Goal: Task Accomplishment & Management: Use online tool/utility

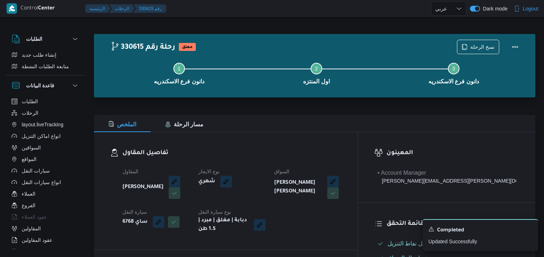
select select "ar"
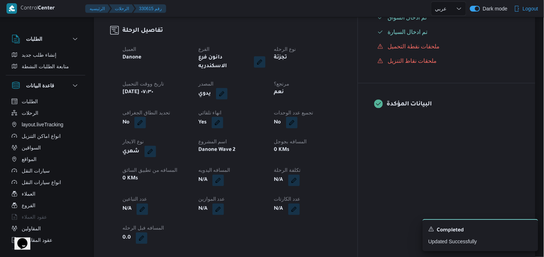
select select "ar"
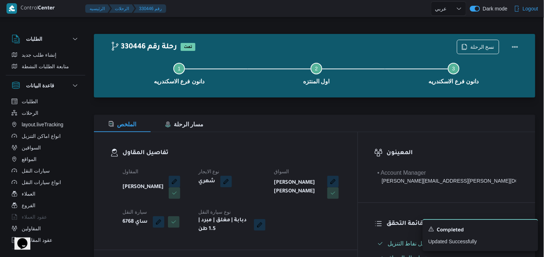
scroll to position [408, 0]
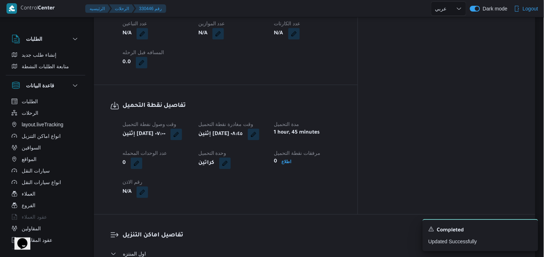
select select "ar"
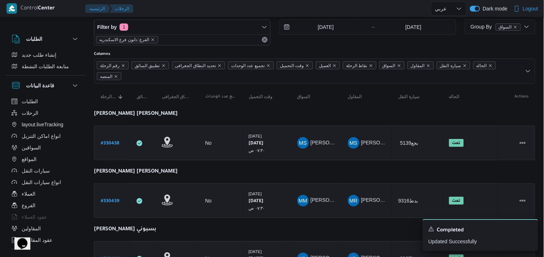
scroll to position [0, 0]
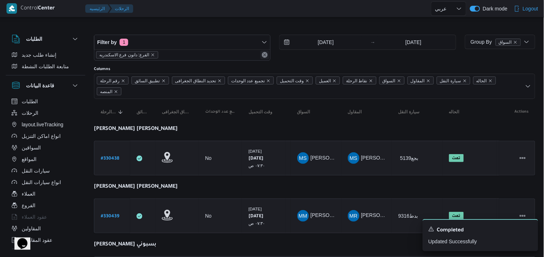
click at [261, 53] on button "Remove" at bounding box center [265, 55] width 9 height 9
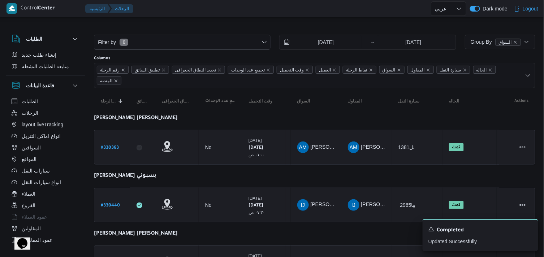
click at [228, 17] on div at bounding box center [283, 8] width 295 height 17
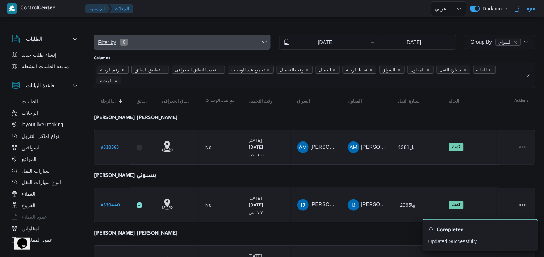
click at [269, 44] on span "Filter by 0" at bounding box center [182, 42] width 176 height 14
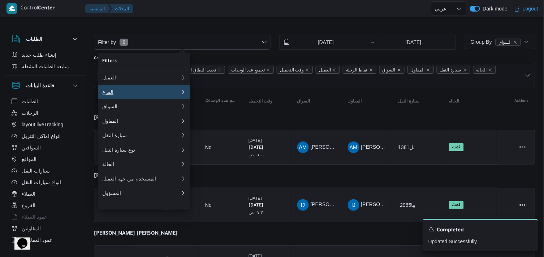
click at [138, 98] on button "الفرع 0" at bounding box center [144, 92] width 93 height 14
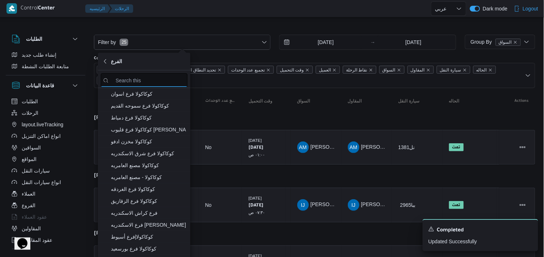
click at [152, 77] on input "search filters" at bounding box center [144, 80] width 87 height 14
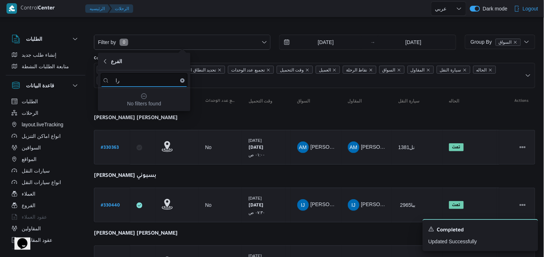
type input "ر"
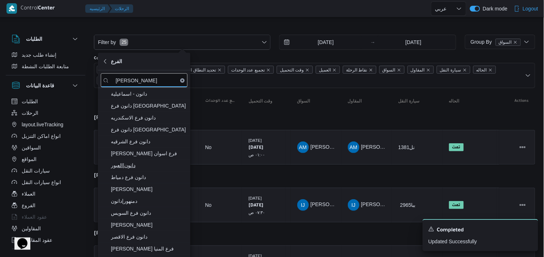
type input "دانون"
click at [136, 166] on span "دانون|العبور" at bounding box center [148, 165] width 75 height 9
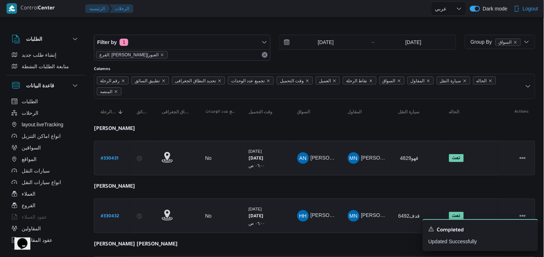
click at [214, 16] on div at bounding box center [283, 8] width 295 height 17
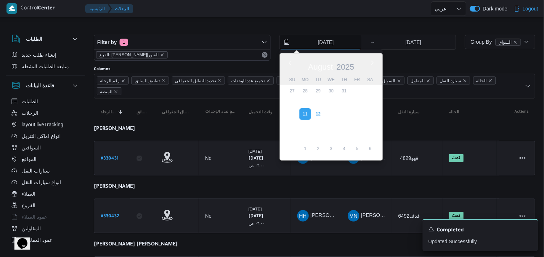
click at [309, 46] on input "11/8/2025" at bounding box center [321, 42] width 82 height 14
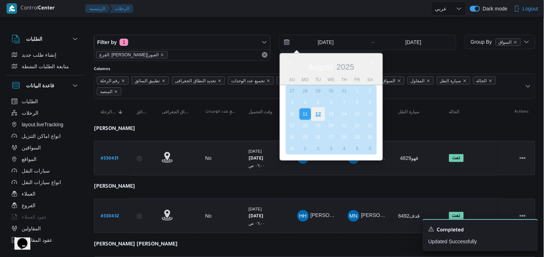
click at [318, 111] on div "12" at bounding box center [319, 114] width 14 height 14
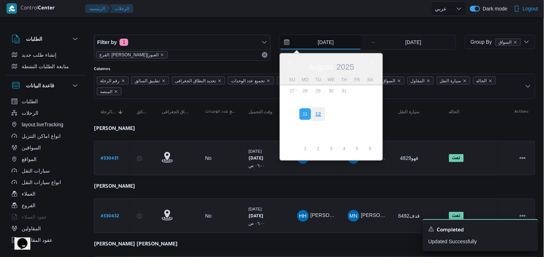
type input "12/8/2025"
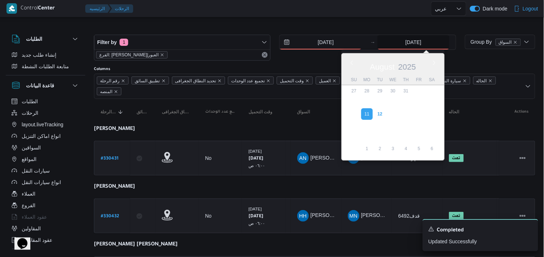
click at [417, 48] on input "11/8/2025" at bounding box center [414, 42] width 72 height 14
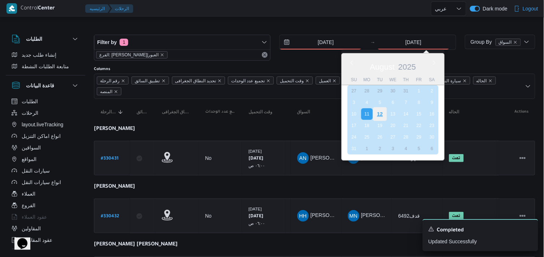
click at [378, 113] on div "12" at bounding box center [380, 114] width 14 height 14
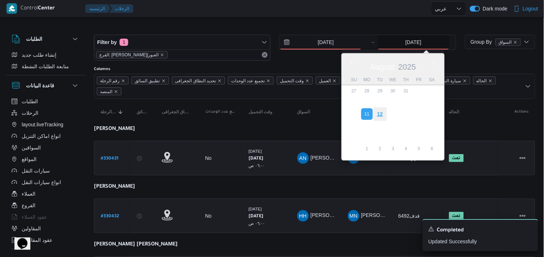
type input "12/8/2025"
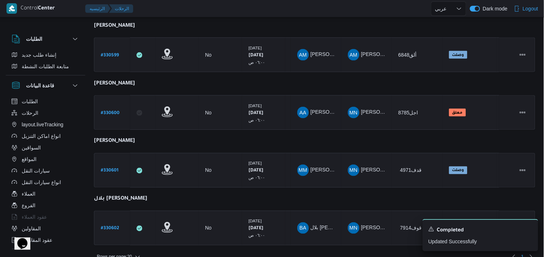
scroll to position [287, 0]
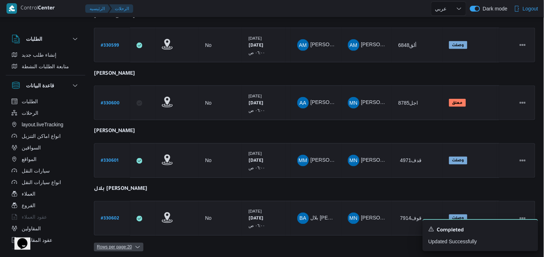
click at [132, 243] on span "Rows per page : 20" at bounding box center [114, 247] width 35 height 9
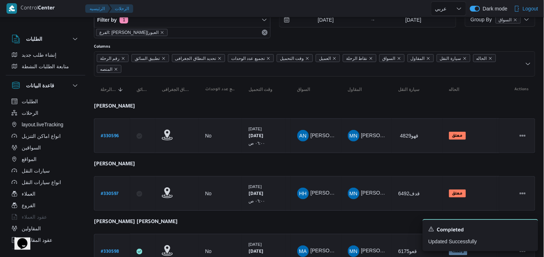
scroll to position [0, 0]
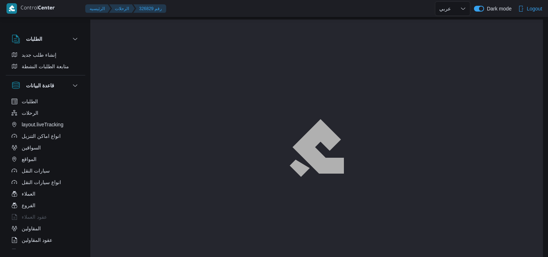
select select "ar"
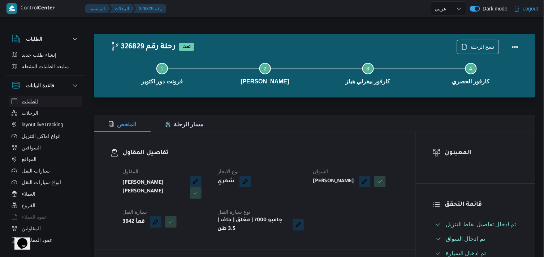
click at [36, 105] on span "الطلبات" at bounding box center [30, 101] width 16 height 9
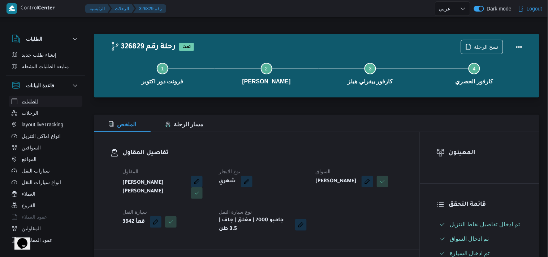
select select "ar"
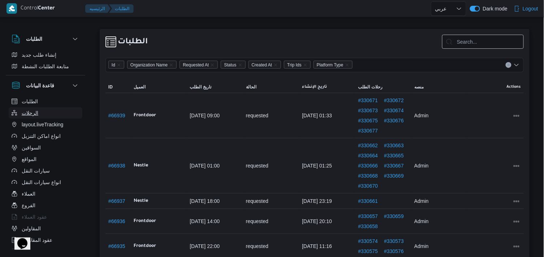
click at [35, 115] on span "الرحلات" at bounding box center [30, 113] width 17 height 9
select select "ar"
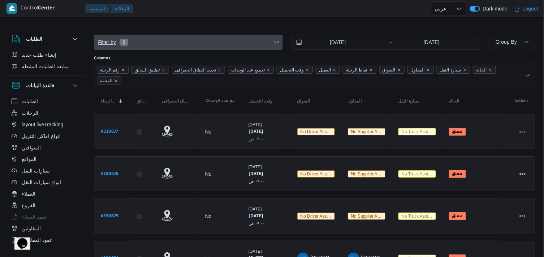
click at [179, 48] on span "Filter by 0" at bounding box center [188, 42] width 188 height 14
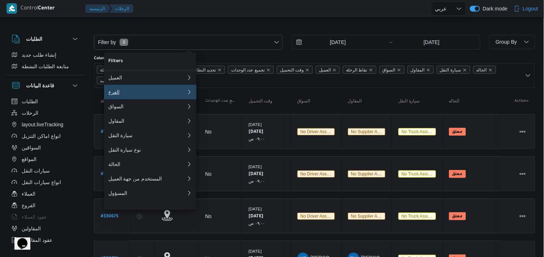
click at [125, 94] on div "الفرع" at bounding box center [147, 92] width 78 height 6
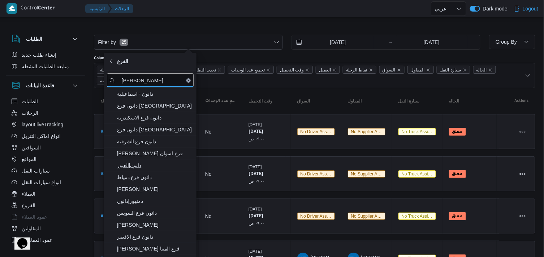
type input "دان"
click at [120, 165] on span "دانون|العبور" at bounding box center [154, 165] width 75 height 9
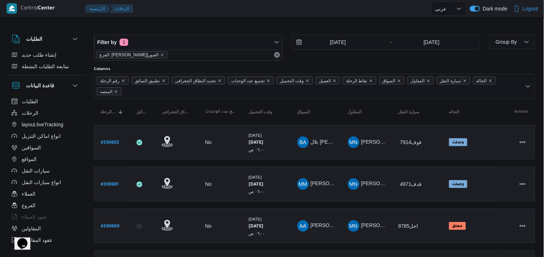
click at [529, 42] on icon "button" at bounding box center [527, 42] width 6 height 6
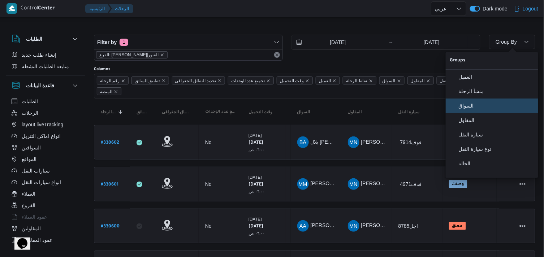
click at [493, 103] on button "السواق" at bounding box center [492, 106] width 93 height 14
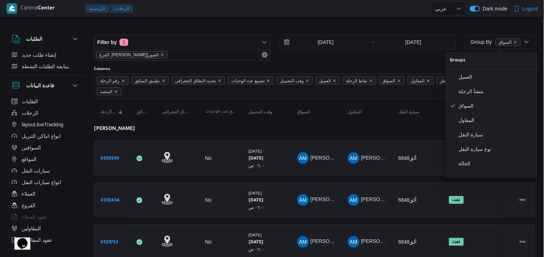
click at [359, 40] on div "5/8/2025" at bounding box center [324, 42] width 89 height 14
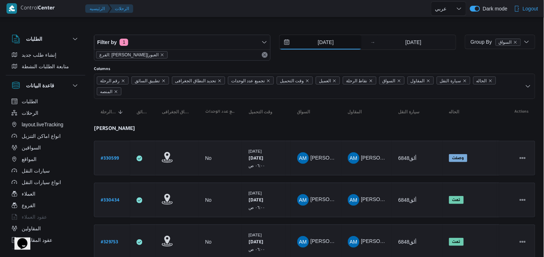
click at [336, 39] on input "5/8/2025" at bounding box center [321, 42] width 82 height 14
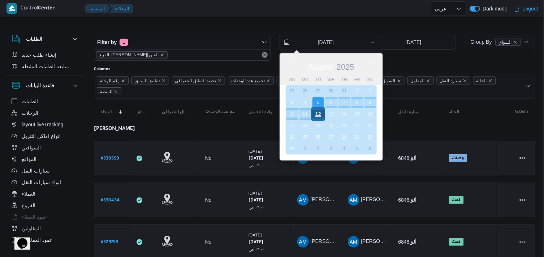
click at [320, 114] on div "12" at bounding box center [319, 114] width 14 height 14
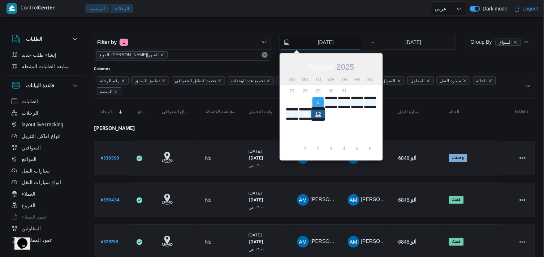
type input "12/8/2025"
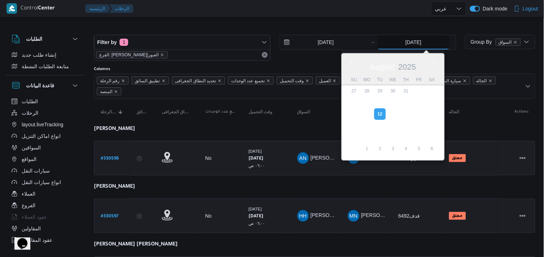
click at [408, 45] on input "12/8/2025" at bounding box center [414, 42] width 72 height 14
click at [373, 23] on div at bounding box center [315, 29] width 442 height 12
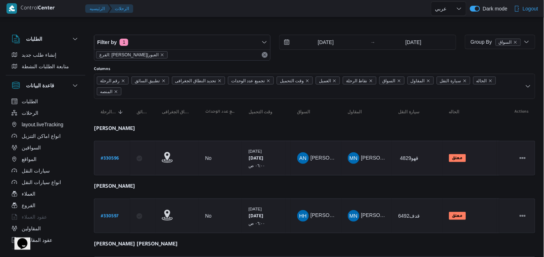
click at [116, 157] on b "# 330596" at bounding box center [110, 159] width 18 height 5
select select "ar"
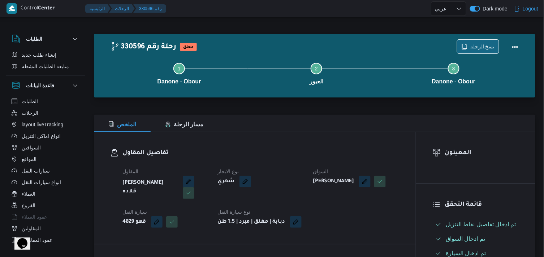
click at [480, 49] on span "نسخ الرحلة" at bounding box center [483, 46] width 24 height 9
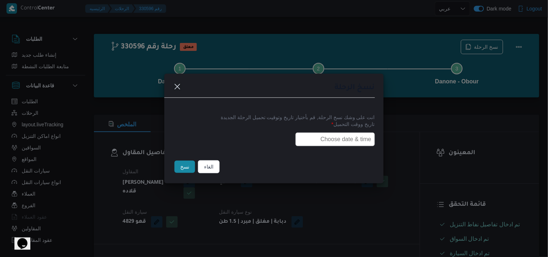
click at [344, 135] on input "text" at bounding box center [336, 140] width 80 height 14
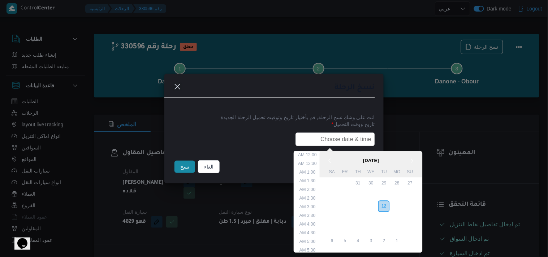
scroll to position [154, 0]
click at [377, 202] on div "13" at bounding box center [371, 207] width 14 height 14
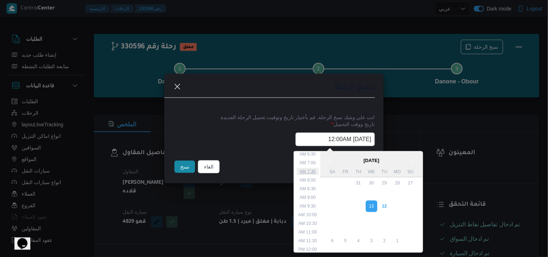
scroll to position [73, 0]
click at [314, 187] on li "6:00 AM" at bounding box center [308, 186] width 22 height 7
type input "13/08/2025 6:00AM"
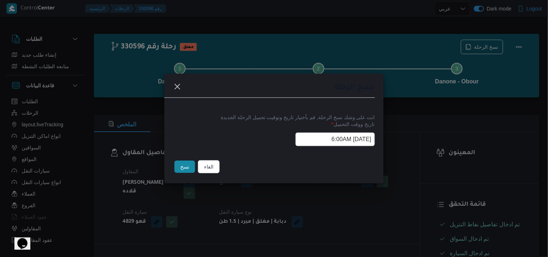
click at [319, 141] on input "13/08/2025 6:00AM" at bounding box center [336, 140] width 80 height 14
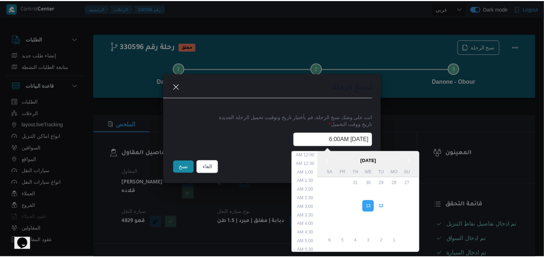
scroll to position [59, 0]
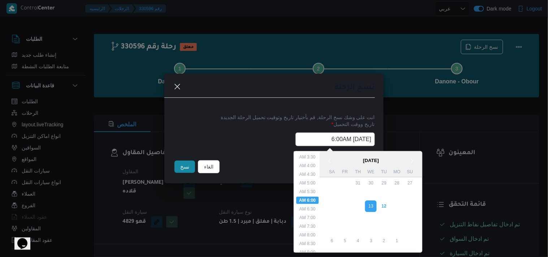
click at [319, 141] on input "13/08/2025 6:00AM" at bounding box center [336, 140] width 80 height 14
click at [186, 164] on button "نسخ" at bounding box center [185, 167] width 21 height 12
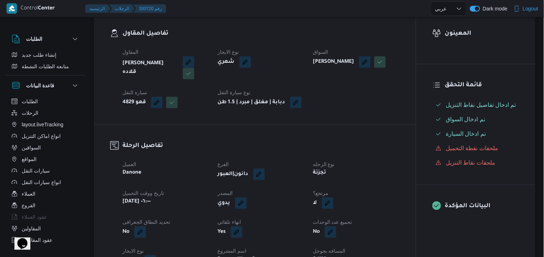
scroll to position [120, 0]
click at [323, 208] on button "button" at bounding box center [328, 203] width 12 height 12
click at [287, 230] on label "هل هناك مرتجع؟" at bounding box center [305, 230] width 43 height 9
checkbox input "true"
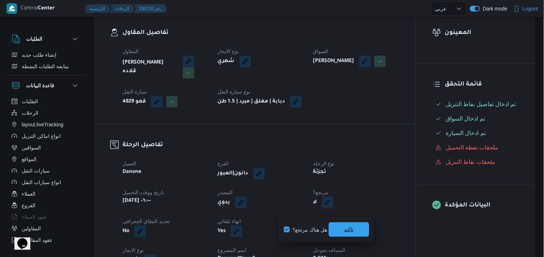
click at [348, 226] on span "تاكيد" at bounding box center [348, 230] width 9 height 9
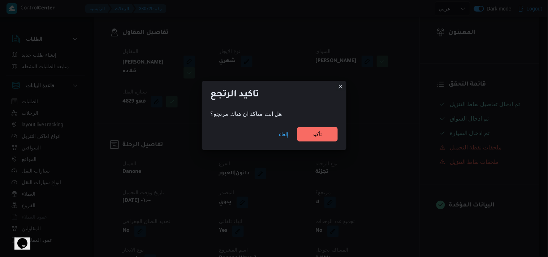
click at [315, 143] on div "إلغاء تأكيد" at bounding box center [274, 135] width 145 height 29
click at [313, 134] on span "تأكيد" at bounding box center [317, 134] width 9 height 9
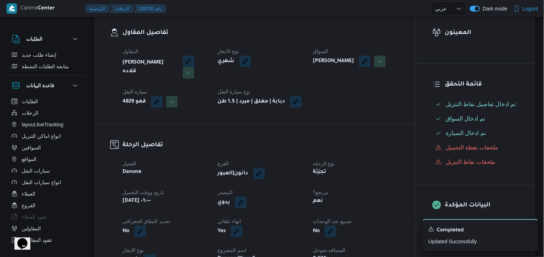
select select "ar"
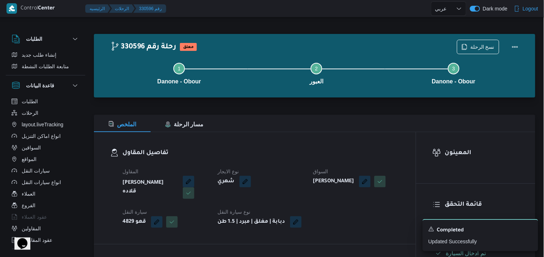
select select "ar"
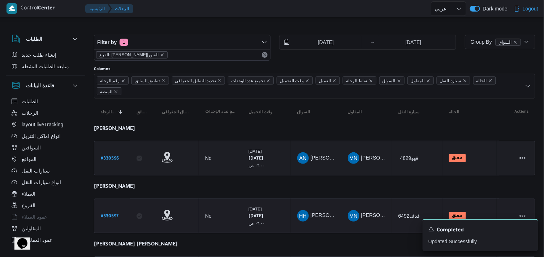
click at [108, 214] on b "# 330597" at bounding box center [110, 216] width 18 height 5
select select "ar"
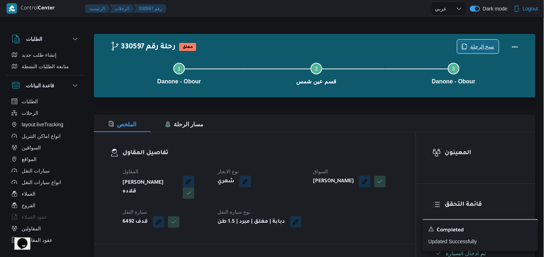
click at [466, 45] on icon "button" at bounding box center [465, 47] width 6 height 6
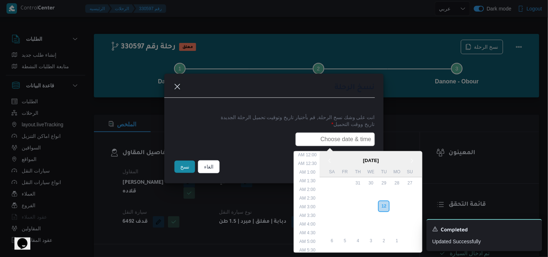
click at [350, 137] on input "text" at bounding box center [336, 140] width 80 height 14
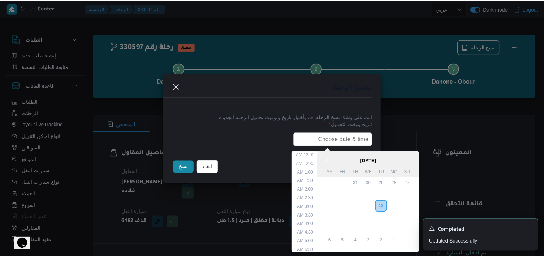
scroll to position [154, 0]
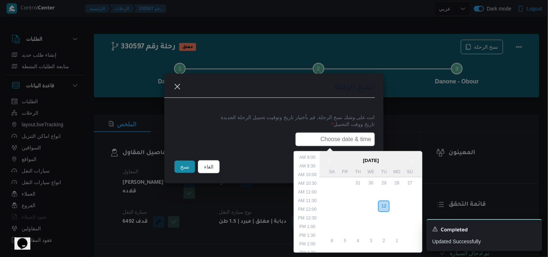
paste input "13/08/2025 6:00AM"
type input "13/08/2025 6:00AM"
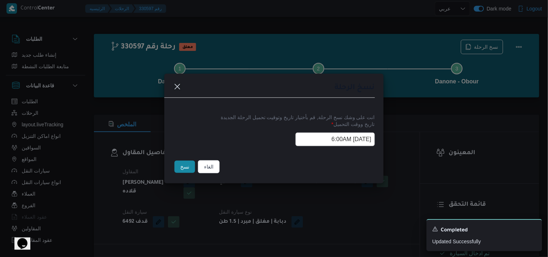
click at [186, 167] on button "نسخ" at bounding box center [185, 167] width 21 height 12
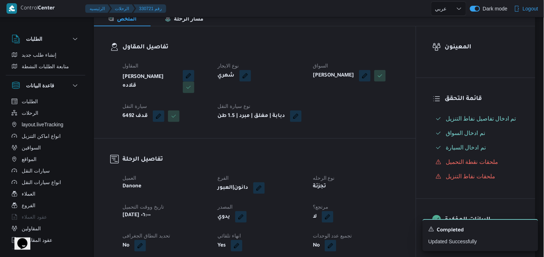
scroll to position [120, 0]
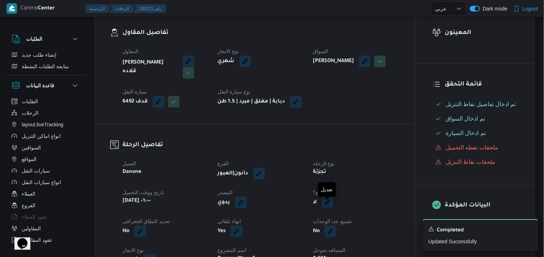
click at [329, 204] on button "button" at bounding box center [328, 203] width 12 height 12
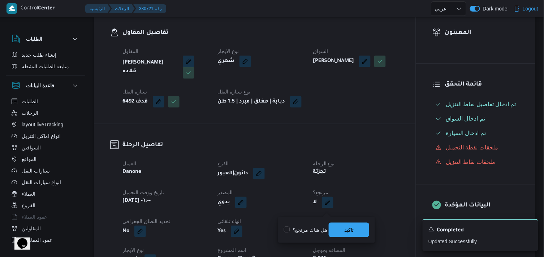
click at [309, 227] on label "هل هناك مرتجع؟" at bounding box center [305, 230] width 43 height 9
checkbox input "true"
click at [340, 224] on span "تاكيد" at bounding box center [349, 230] width 40 height 14
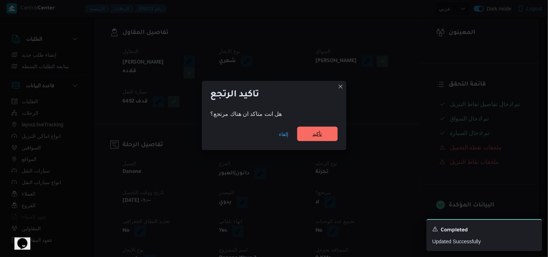
click at [323, 137] on span "تأكيد" at bounding box center [317, 134] width 40 height 14
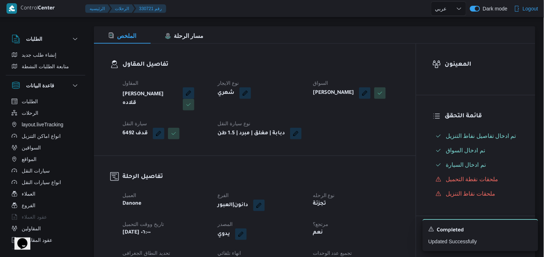
scroll to position [40, 0]
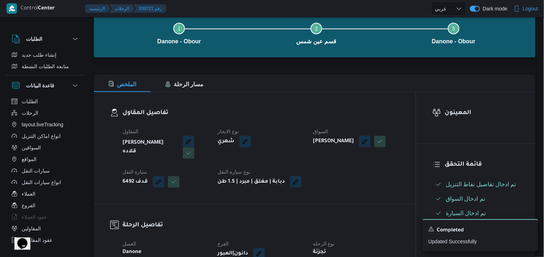
select select "ar"
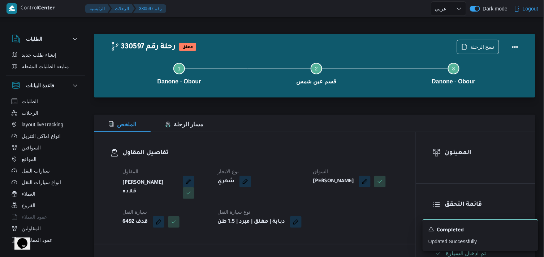
select select "ar"
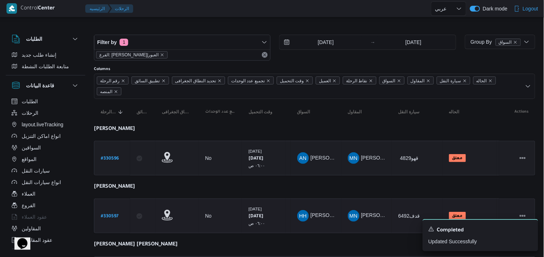
scroll to position [80, 0]
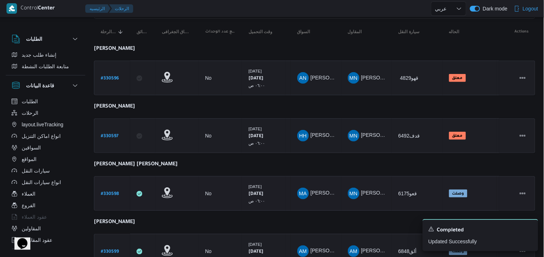
click at [117, 192] on b "# 330598" at bounding box center [110, 194] width 18 height 5
select select "ar"
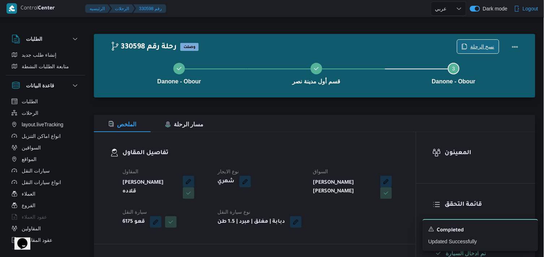
click at [466, 40] on span "نسخ الرحلة" at bounding box center [479, 47] width 42 height 14
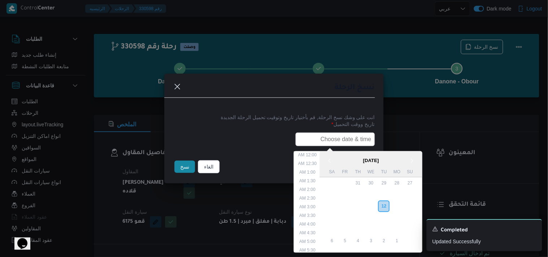
click at [346, 146] on div "< August 2025 > Su Mo Tu We Th Fr Sa 27 28 29 30 31 1 2 3 4 5 6 7 8 9 10 11 12 …" at bounding box center [274, 140] width 202 height 14
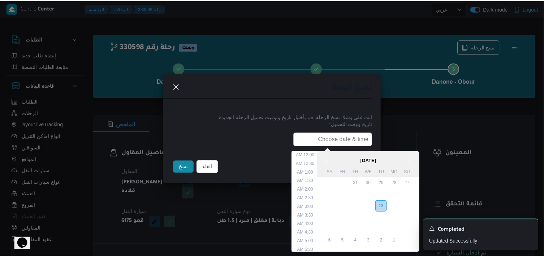
scroll to position [154, 0]
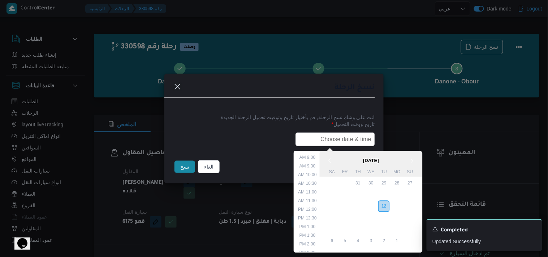
paste input "13/08/2025 6:00AM"
type input "13/08/2025 6:00AM"
click at [188, 165] on button "نسخ" at bounding box center [185, 167] width 21 height 12
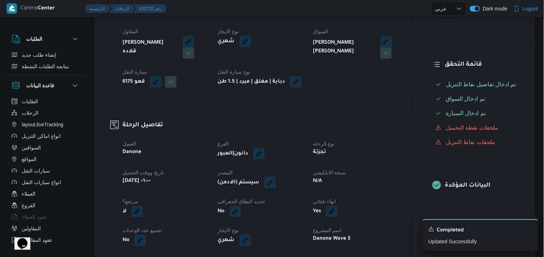
scroll to position [160, 0]
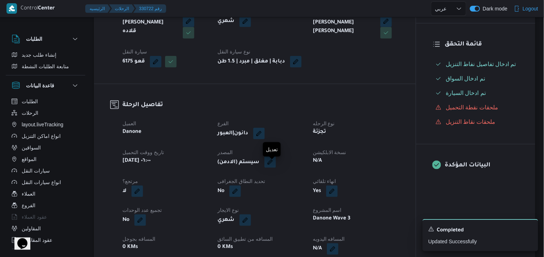
click at [275, 168] on button "button" at bounding box center [271, 163] width 12 height 12
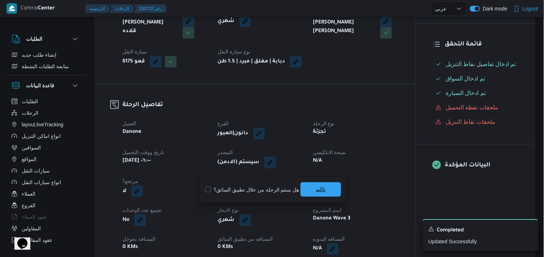
click at [311, 187] on span "تاكيد" at bounding box center [321, 190] width 40 height 14
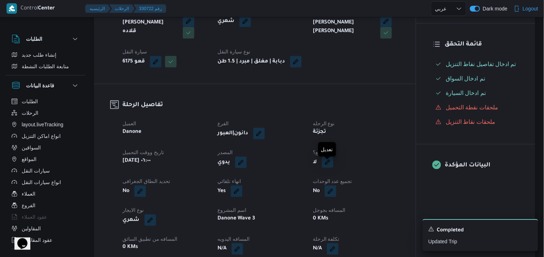
click at [328, 162] on span at bounding box center [325, 163] width 15 height 12
click at [329, 167] on button "button" at bounding box center [328, 163] width 12 height 12
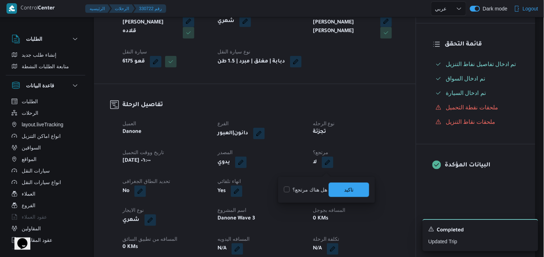
click at [318, 193] on label "هل هناك مرتجع؟" at bounding box center [305, 190] width 43 height 9
checkbox input "true"
click at [335, 187] on span "تاكيد" at bounding box center [349, 190] width 40 height 14
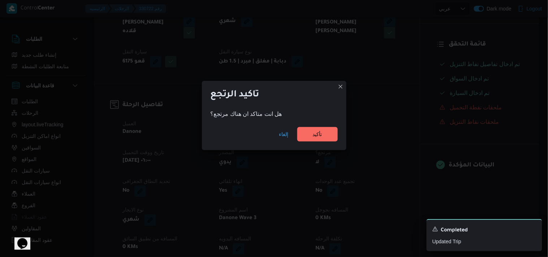
click at [315, 123] on div "إلغاء تأكيد" at bounding box center [274, 135] width 145 height 29
click at [313, 130] on span "تأكيد" at bounding box center [317, 134] width 9 height 9
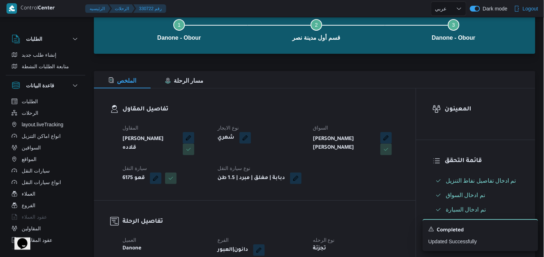
scroll to position [40, 0]
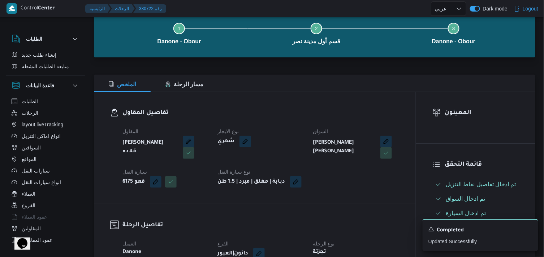
select select "ar"
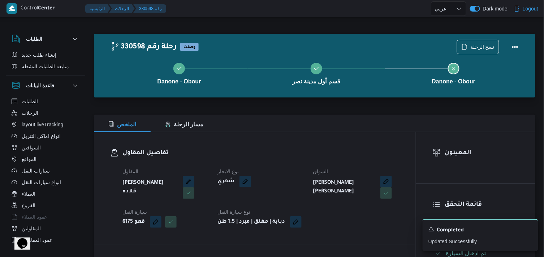
select select "ar"
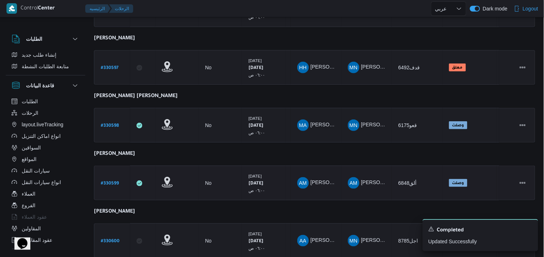
scroll to position [160, 0]
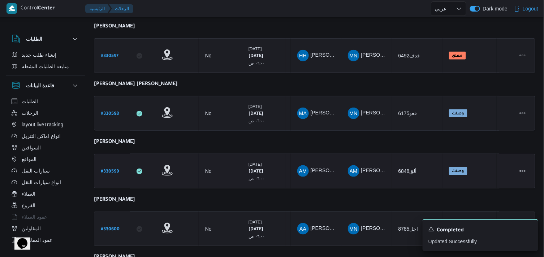
click at [116, 170] on b "# 330599" at bounding box center [110, 172] width 18 height 5
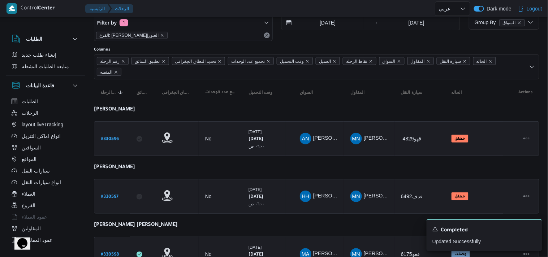
select select "ar"
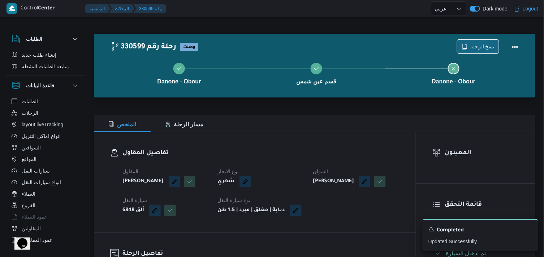
click at [470, 42] on span "نسخ الرحلة" at bounding box center [479, 47] width 42 height 14
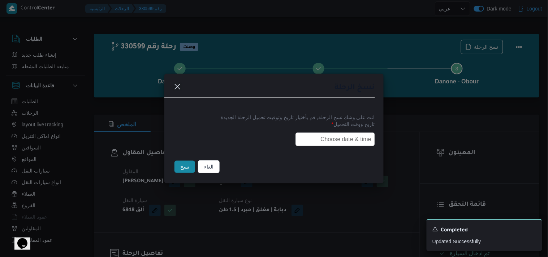
click at [352, 137] on input "text" at bounding box center [336, 140] width 80 height 14
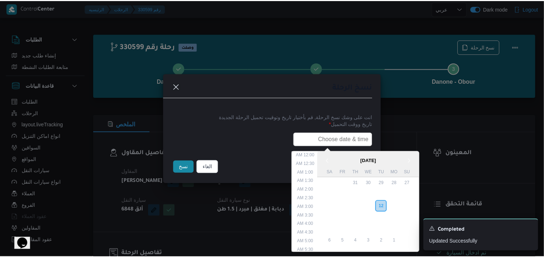
scroll to position [154, 0]
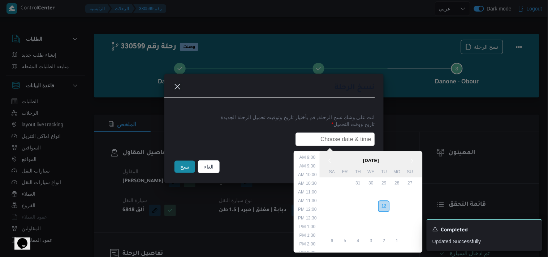
paste input "13/08/2025 6:00AM"
type input "13/08/2025 6:00AM"
click at [182, 164] on button "نسخ" at bounding box center [185, 167] width 21 height 12
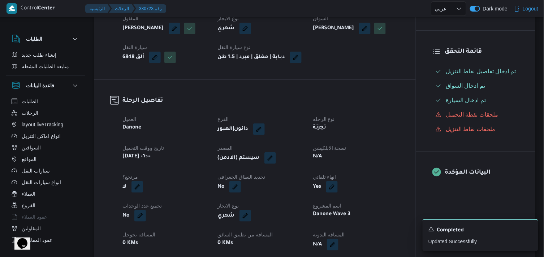
scroll to position [160, 0]
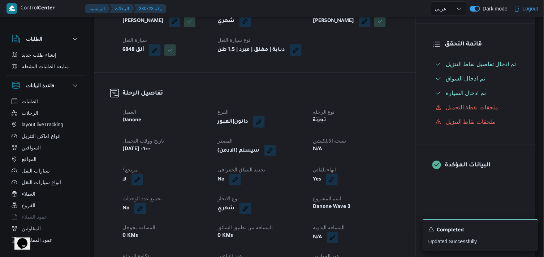
click at [273, 157] on span at bounding box center [268, 151] width 15 height 12
click at [276, 157] on button "button" at bounding box center [271, 151] width 12 height 12
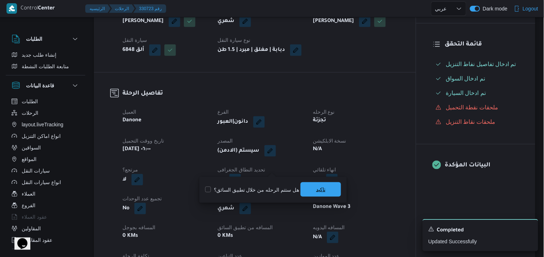
click at [309, 186] on span "تاكيد" at bounding box center [321, 190] width 40 height 14
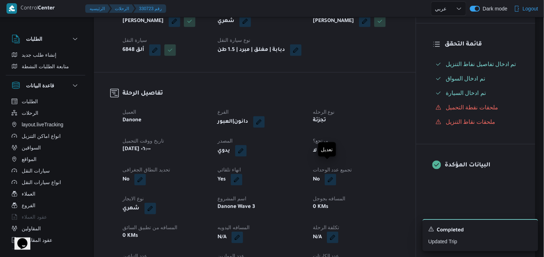
click at [325, 157] on button "button" at bounding box center [328, 151] width 12 height 12
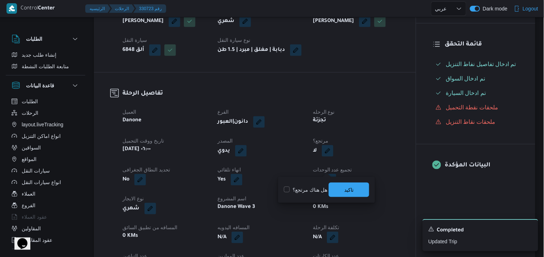
click at [316, 185] on div "هل هناك مرتجع؟ تاكيد" at bounding box center [326, 190] width 87 height 16
click at [314, 189] on label "هل هناك مرتجع؟" at bounding box center [305, 190] width 43 height 9
checkbox input "true"
click at [335, 190] on span "تاكيد" at bounding box center [349, 190] width 40 height 14
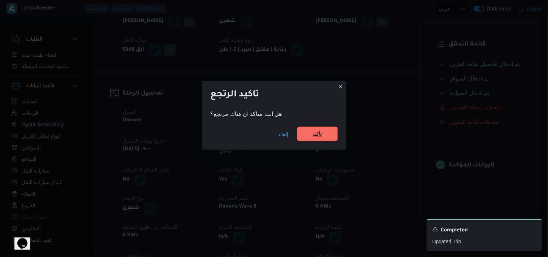
click at [333, 136] on span "تأكيد" at bounding box center [317, 134] width 40 height 14
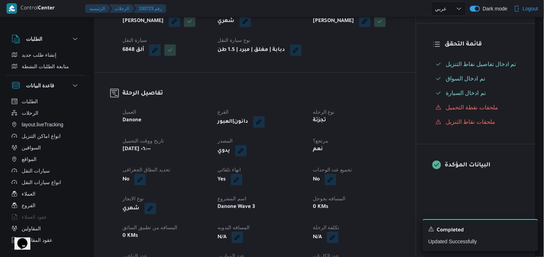
select select "ar"
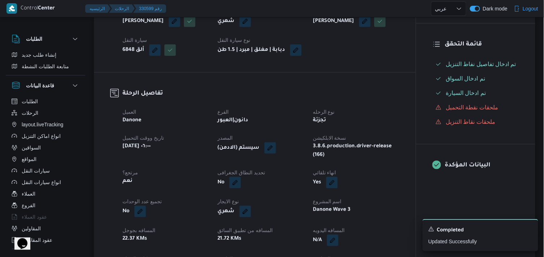
select select "ar"
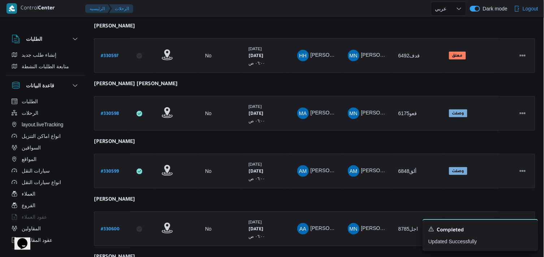
scroll to position [193, 0]
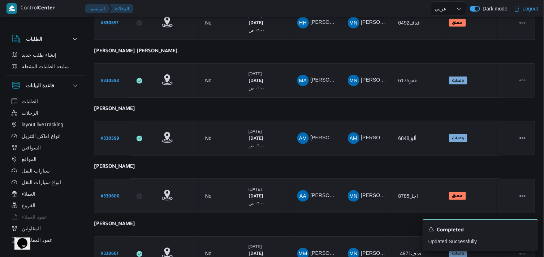
click at [119, 194] on b "# 330600" at bounding box center [110, 196] width 19 height 5
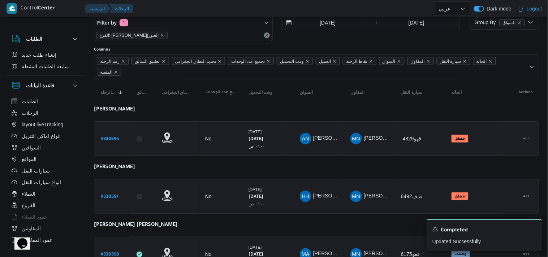
select select "ar"
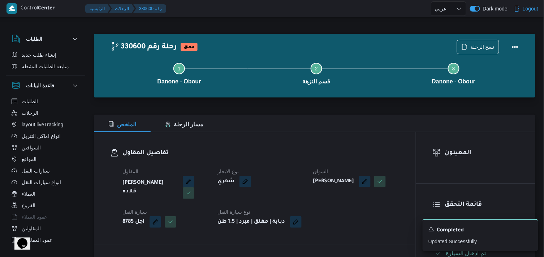
click at [470, 37] on div "نسخ الرحلة" at bounding box center [490, 46] width 74 height 23
click at [469, 41] on span "نسخ الرحلة" at bounding box center [479, 47] width 42 height 14
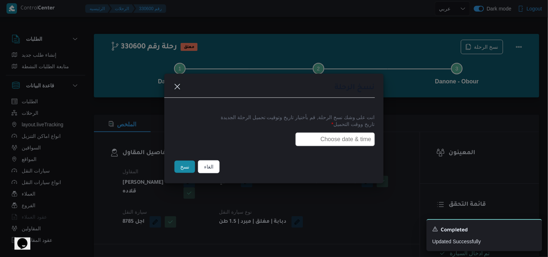
click at [355, 133] on input "text" at bounding box center [336, 140] width 80 height 14
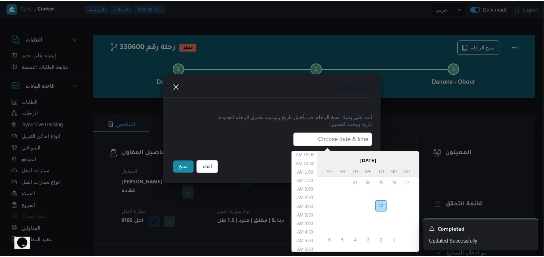
scroll to position [154, 0]
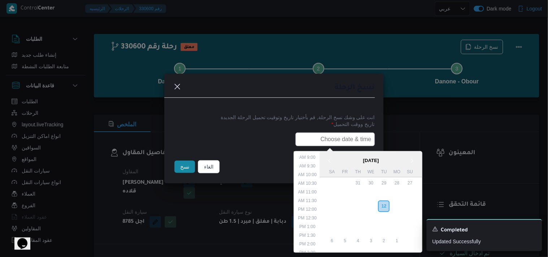
paste input "13/08/2025 6:00AM"
type input "13/08/2025 6:00AM"
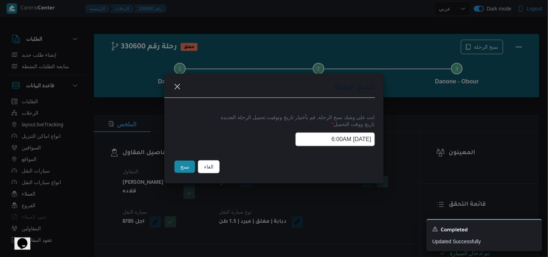
click at [178, 172] on button "نسخ" at bounding box center [185, 167] width 21 height 12
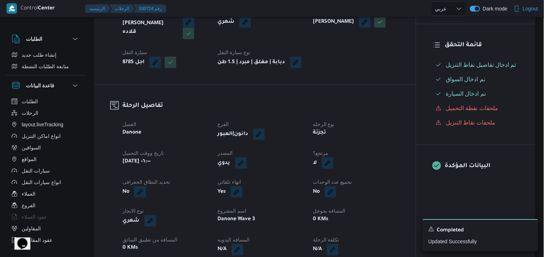
scroll to position [160, 0]
click at [327, 167] on button "button" at bounding box center [328, 163] width 12 height 12
click at [318, 187] on label "هل هناك مرتجع؟" at bounding box center [305, 190] width 43 height 9
checkbox input "true"
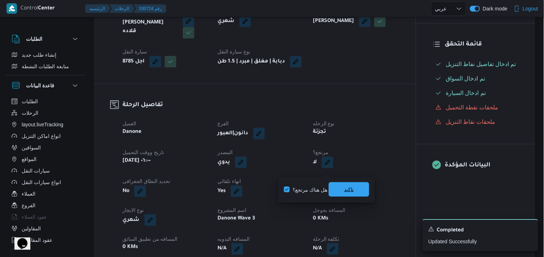
click at [337, 189] on span "تاكيد" at bounding box center [349, 190] width 40 height 14
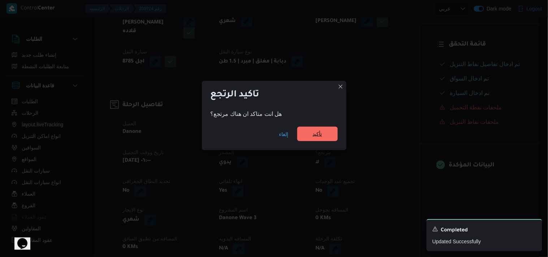
click at [316, 137] on span "تأكيد" at bounding box center [317, 134] width 9 height 9
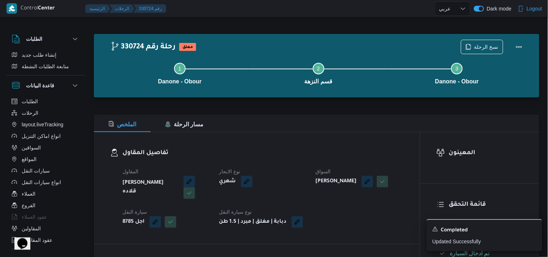
select select "ar"
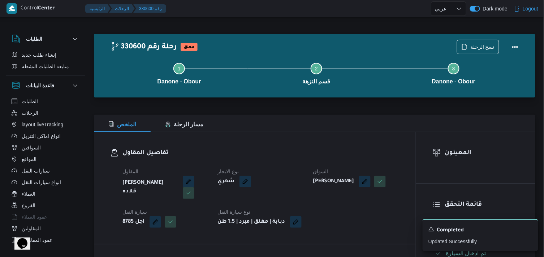
select select "ar"
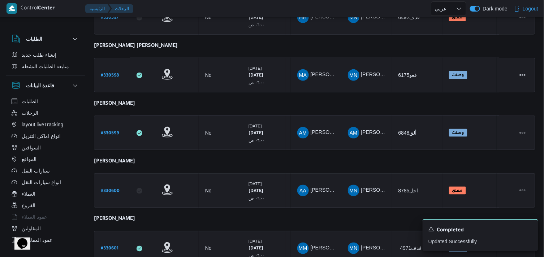
scroll to position [287, 0]
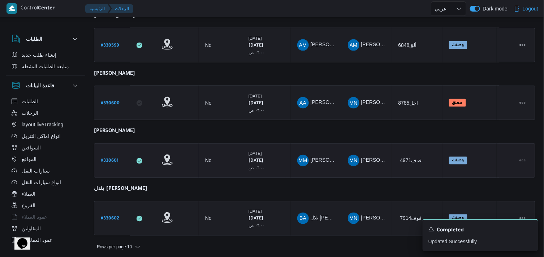
click at [115, 159] on b "# 330601" at bounding box center [110, 161] width 18 height 5
select select "ar"
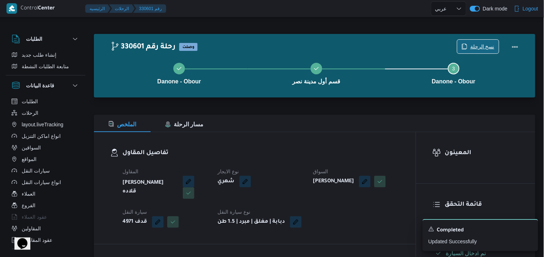
click at [485, 42] on span "نسخ الرحلة" at bounding box center [479, 47] width 42 height 14
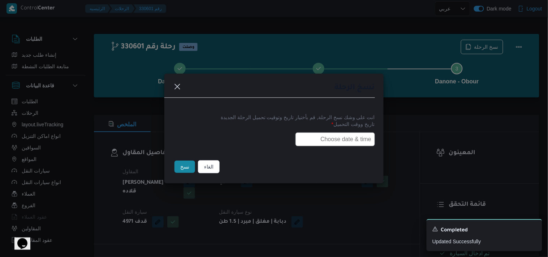
click at [344, 142] on input "text" at bounding box center [336, 140] width 80 height 14
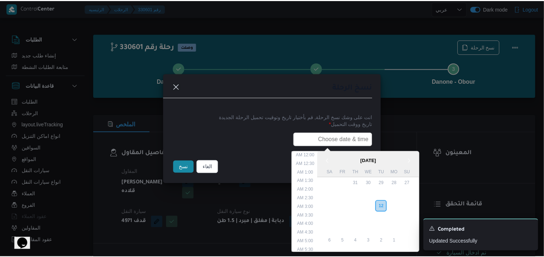
scroll to position [154, 0]
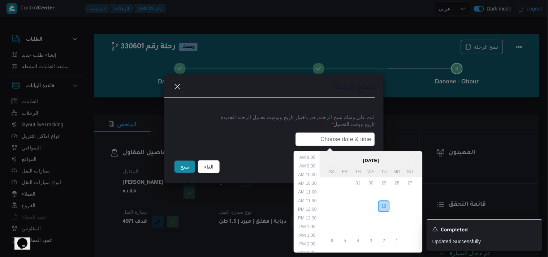
paste input "13/08/2025 6:00AM"
type input "13/08/2025 6:00AM"
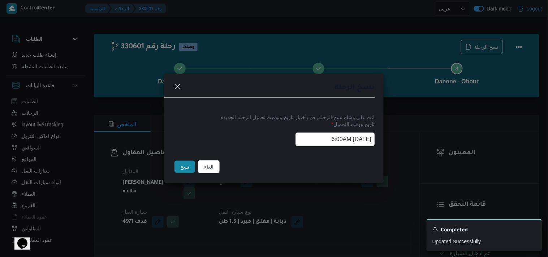
click at [179, 172] on button "نسخ" at bounding box center [185, 167] width 21 height 12
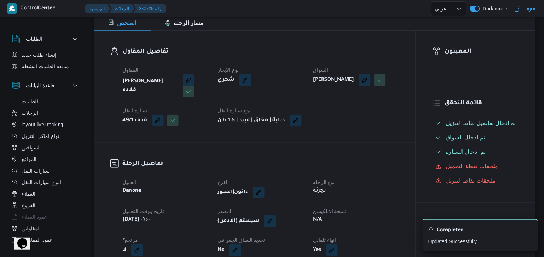
scroll to position [160, 0]
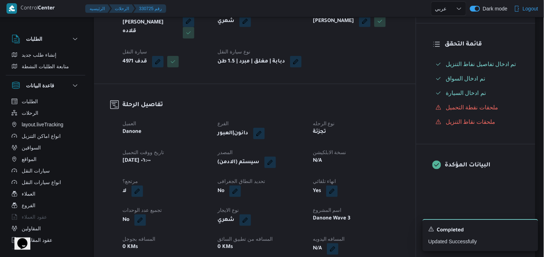
click at [265, 165] on span at bounding box center [268, 163] width 15 height 12
click at [269, 168] on button "button" at bounding box center [271, 163] width 12 height 12
click at [310, 189] on span "تاكيد" at bounding box center [321, 190] width 40 height 14
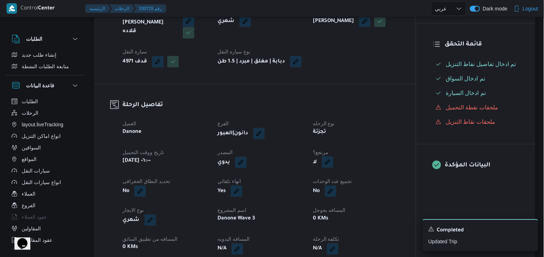
click at [331, 167] on button "button" at bounding box center [328, 163] width 12 height 12
click at [312, 186] on label "هل هناك مرتجع؟" at bounding box center [305, 190] width 43 height 9
checkbox input "true"
click at [338, 185] on span "تاكيد" at bounding box center [349, 190] width 40 height 14
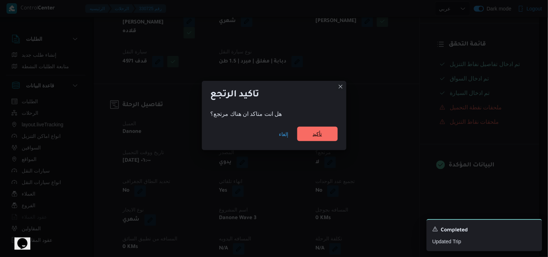
click at [316, 140] on span "تأكيد" at bounding box center [317, 134] width 40 height 14
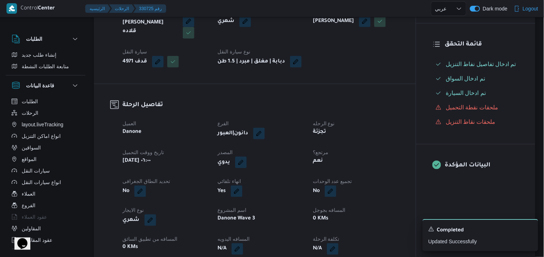
select select "ar"
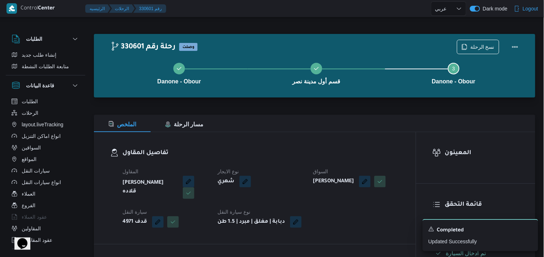
select select "ar"
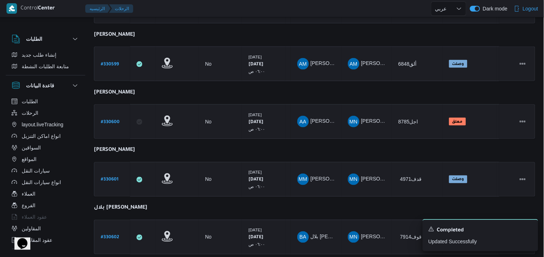
scroll to position [287, 0]
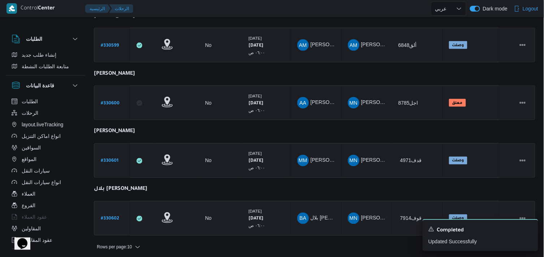
click at [102, 217] on b "# 330602" at bounding box center [110, 219] width 18 height 5
select select "ar"
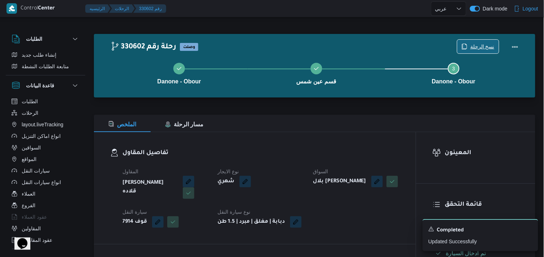
click at [471, 42] on span "نسخ الرحلة" at bounding box center [479, 47] width 42 height 14
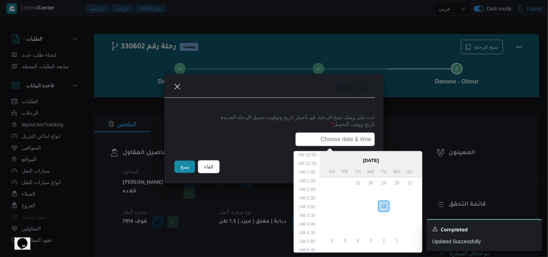
click at [343, 145] on input "text" at bounding box center [336, 140] width 80 height 14
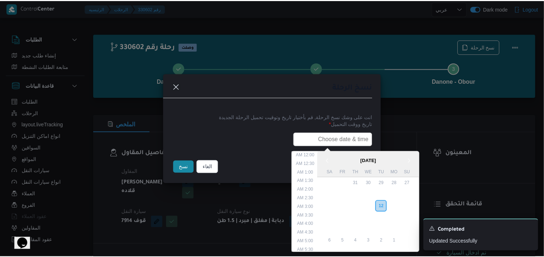
scroll to position [154, 0]
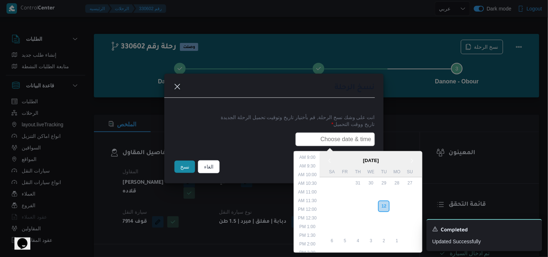
paste input "13/08/2025 6:00AM"
type input "13/08/2025 6:00AM"
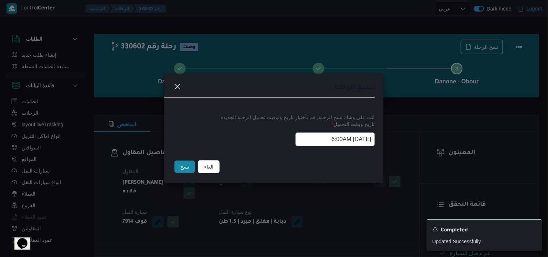
click at [179, 166] on button "نسخ" at bounding box center [185, 167] width 21 height 12
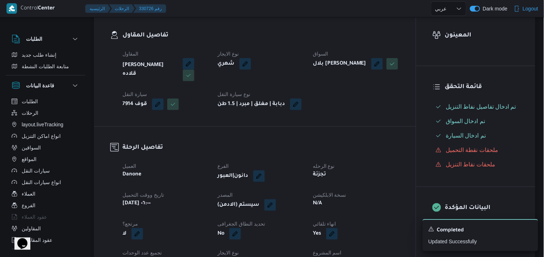
scroll to position [120, 0]
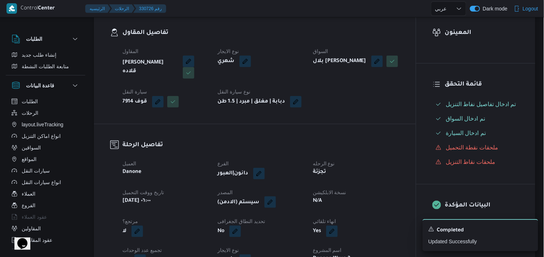
click at [271, 205] on button "button" at bounding box center [271, 203] width 12 height 12
click at [318, 226] on span "تاكيد" at bounding box center [320, 230] width 9 height 9
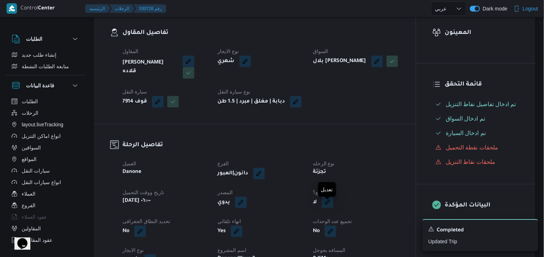
click at [325, 208] on button "button" at bounding box center [328, 203] width 12 height 12
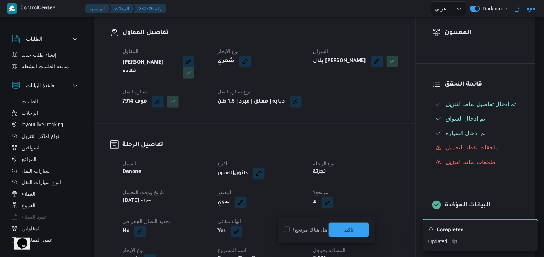
click at [318, 228] on label "هل هناك مرتجع؟" at bounding box center [305, 230] width 43 height 9
checkbox input "true"
click at [339, 228] on span "تاكيد" at bounding box center [349, 230] width 40 height 14
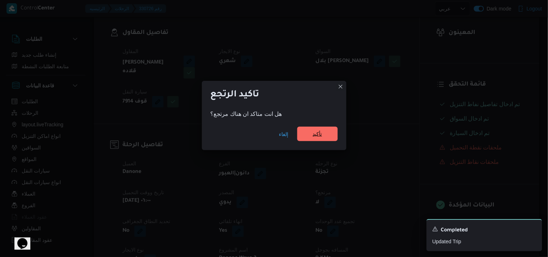
click at [322, 129] on span "تأكيد" at bounding box center [317, 134] width 40 height 14
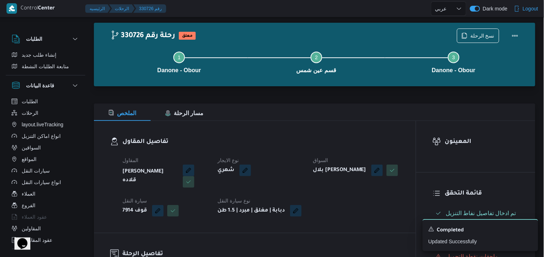
scroll to position [0, 0]
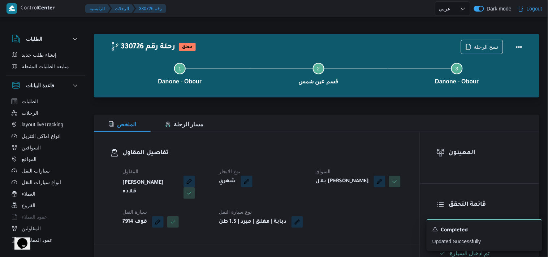
select select "ar"
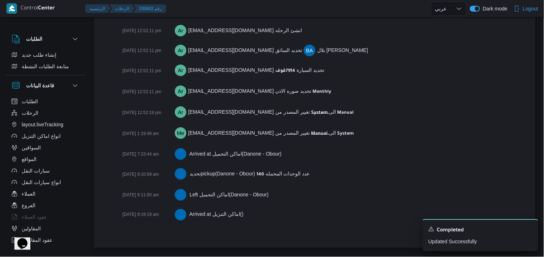
drag, startPoint x: 322, startPoint y: 129, endPoint x: 181, endPoint y: 150, distance: 142.6
select select "ar"
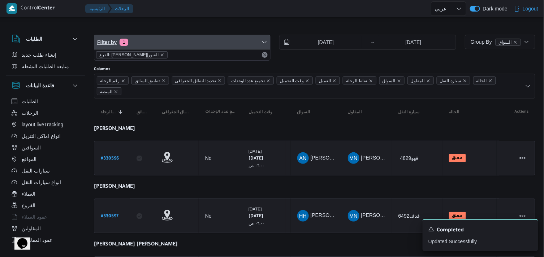
click at [140, 46] on span "Filter by 1" at bounding box center [182, 42] width 176 height 14
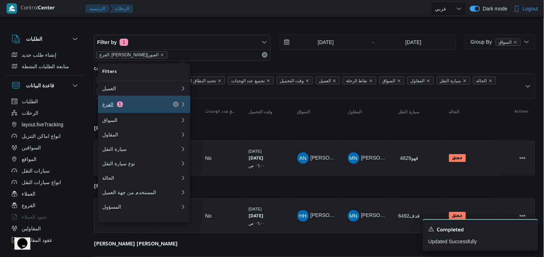
click at [128, 100] on button "الفرع 1" at bounding box center [144, 104] width 93 height 17
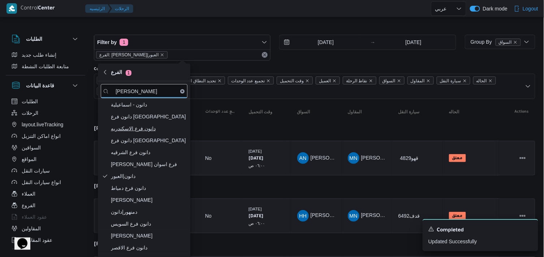
type input "دانون"
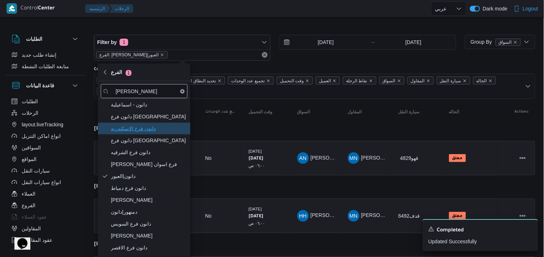
click at [132, 129] on span "دانون فرع الاسكندريه" at bounding box center [148, 128] width 75 height 9
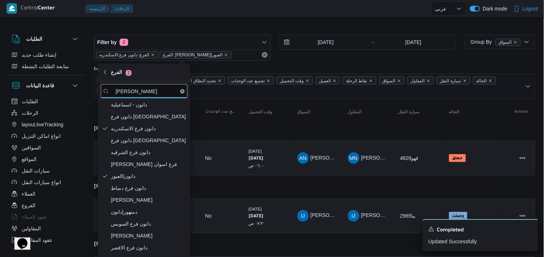
click at [310, 67] on div "Columns" at bounding box center [315, 70] width 442 height 6
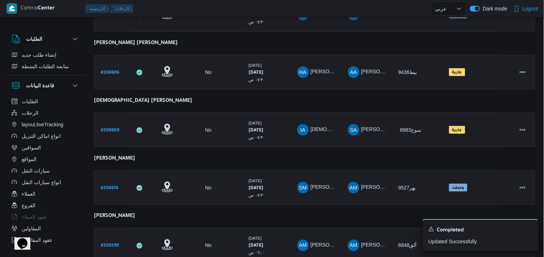
scroll to position [458, 0]
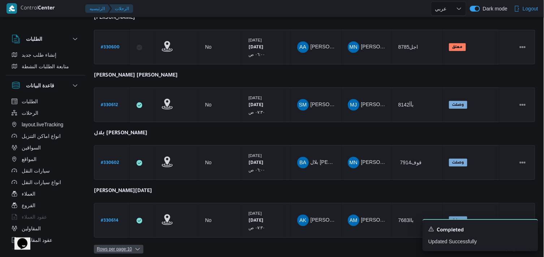
click at [136, 247] on icon "button" at bounding box center [138, 250] width 6 height 6
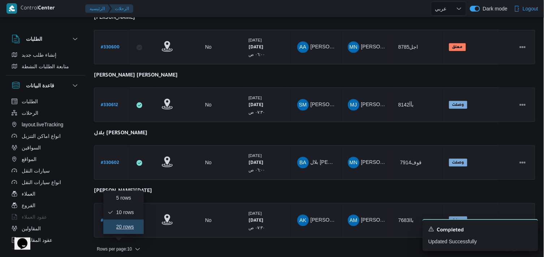
click at [125, 222] on button "20 rows" at bounding box center [123, 227] width 40 height 14
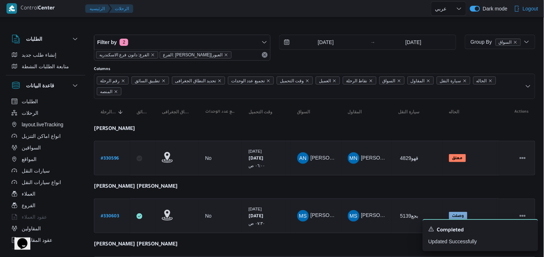
select select "ar"
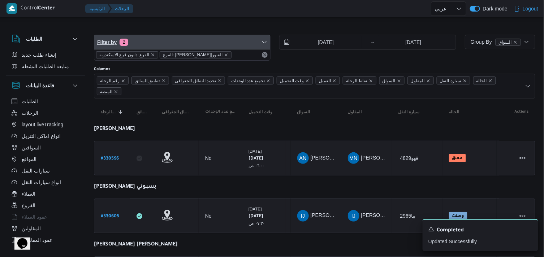
click at [136, 44] on span "Filter by 2" at bounding box center [182, 42] width 176 height 14
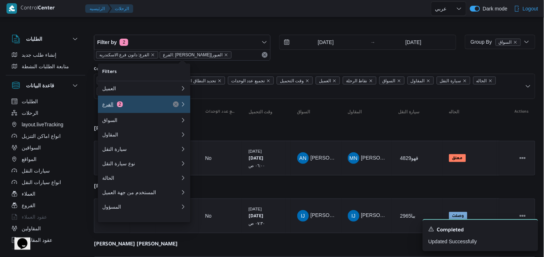
click at [134, 105] on div "الفرع 2" at bounding box center [132, 105] width 61 height 6
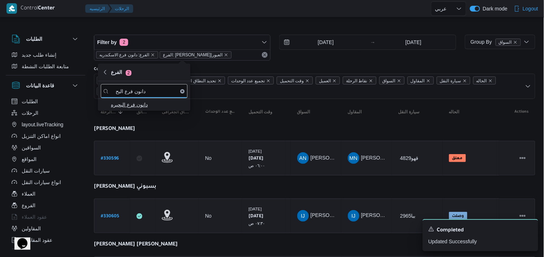
type input "دانون فرع البح"
click at [117, 108] on span "دانون فرع البحيره" at bounding box center [148, 104] width 75 height 9
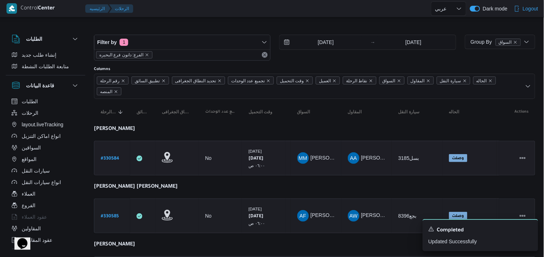
click at [103, 157] on b "# 330584" at bounding box center [110, 159] width 18 height 5
select select "ar"
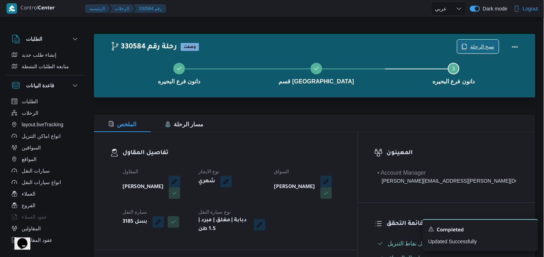
click at [475, 46] on span "نسخ الرحلة" at bounding box center [483, 46] width 24 height 9
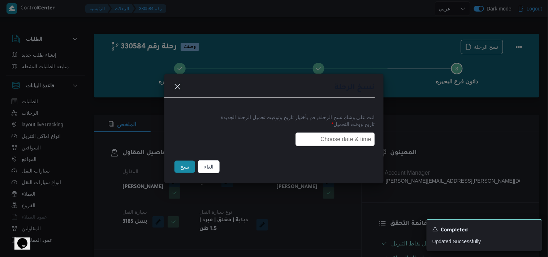
click at [337, 139] on input "text" at bounding box center [336, 140] width 80 height 14
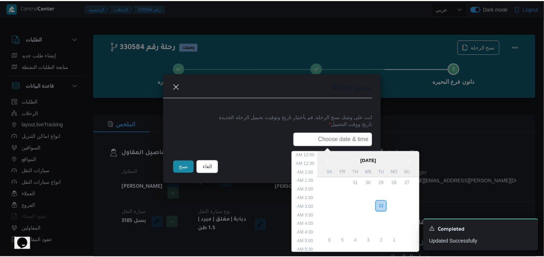
scroll to position [154, 0]
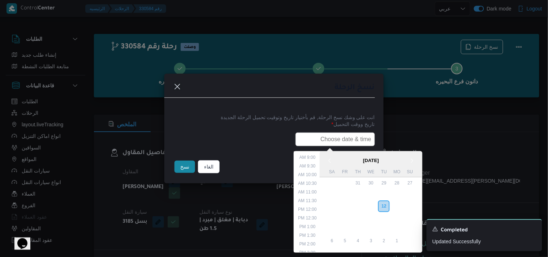
paste input "13/08/2025 6:00AM"
type input "13/08/2025 6:00AM"
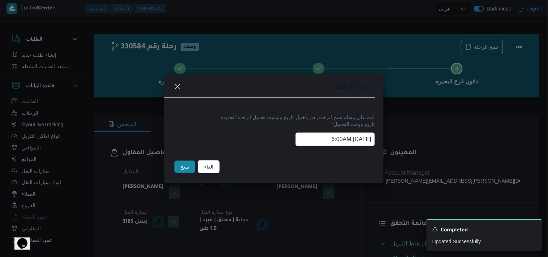
click at [181, 173] on button "نسخ" at bounding box center [185, 167] width 21 height 12
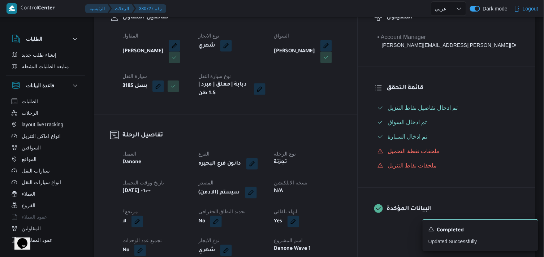
scroll to position [120, 0]
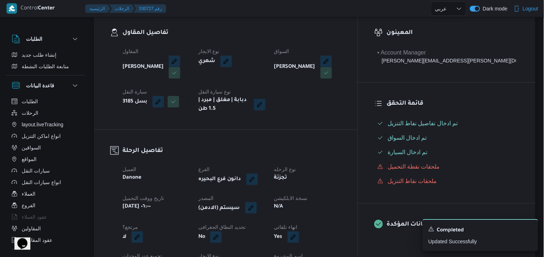
click at [257, 212] on button "button" at bounding box center [251, 208] width 12 height 12
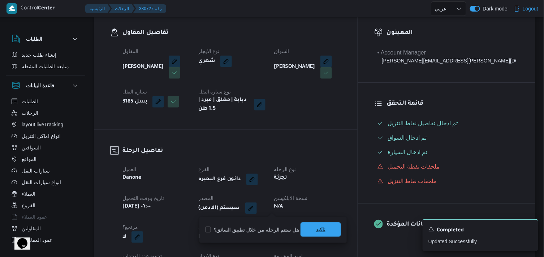
click at [309, 233] on span "تاكيد" at bounding box center [321, 230] width 40 height 14
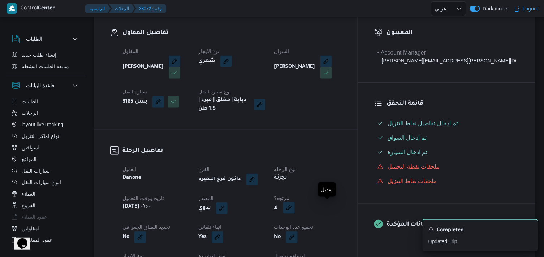
click at [295, 213] on button "button" at bounding box center [289, 208] width 12 height 12
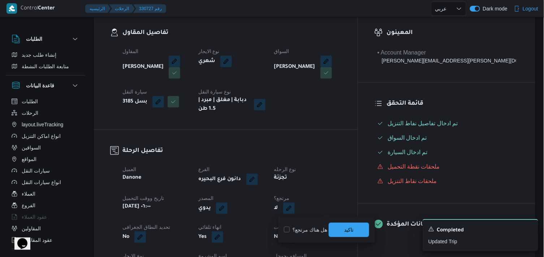
click at [305, 231] on label "هل هناك مرتجع؟" at bounding box center [305, 230] width 43 height 9
checkbox input "true"
click at [329, 231] on span "تاكيد" at bounding box center [349, 230] width 40 height 14
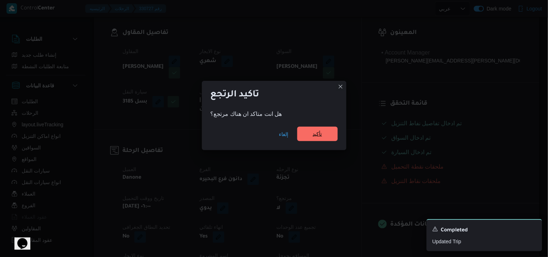
click at [316, 132] on span "تأكيد" at bounding box center [317, 134] width 9 height 9
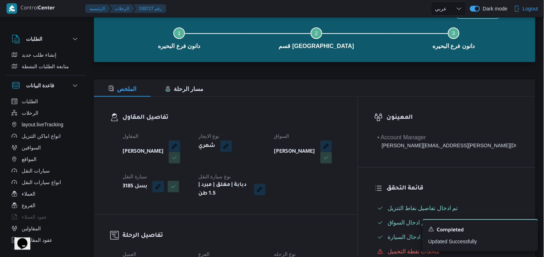
scroll to position [0, 0]
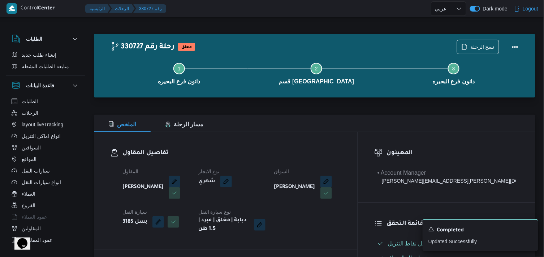
select select "ar"
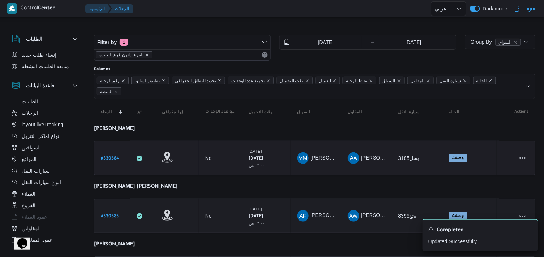
scroll to position [40, 0]
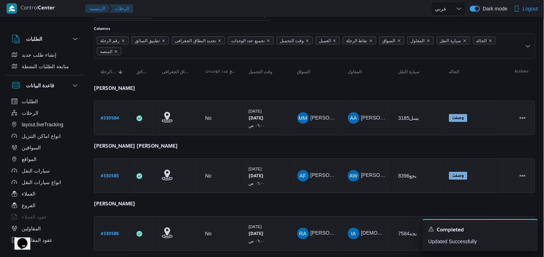
click at [113, 174] on b "# 330585" at bounding box center [110, 176] width 18 height 5
select select "ar"
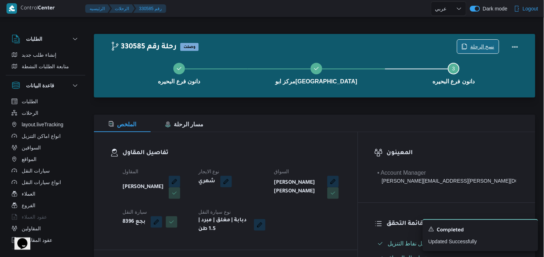
click at [467, 43] on span "نسخ الرحلة" at bounding box center [479, 47] width 42 height 14
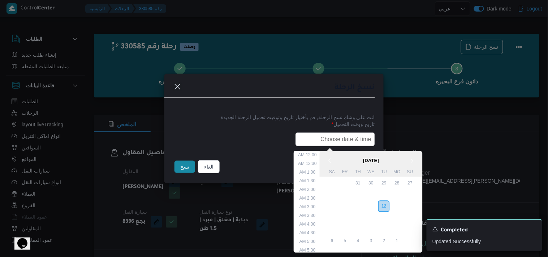
click at [351, 134] on input "text" at bounding box center [336, 140] width 80 height 14
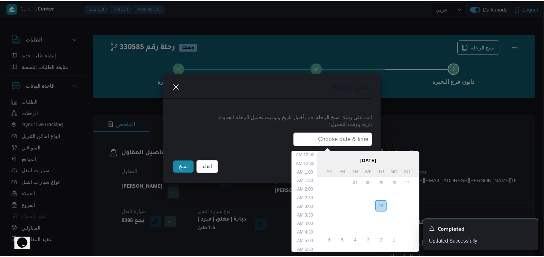
scroll to position [154, 0]
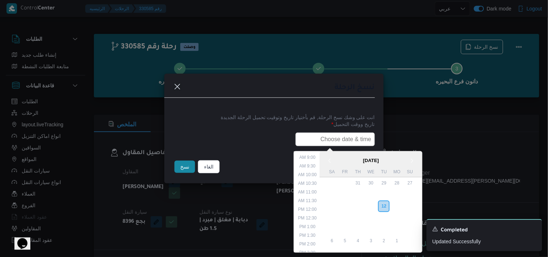
click at [351, 134] on input "text" at bounding box center [336, 140] width 80 height 14
paste input "13/08/2025 6:00AM"
type input "13/08/2025 6:00AM"
click at [178, 164] on button "نسخ" at bounding box center [185, 167] width 21 height 12
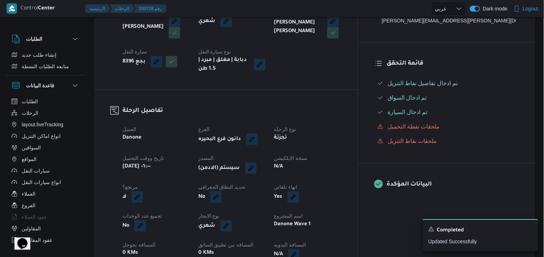
scroll to position [201, 0]
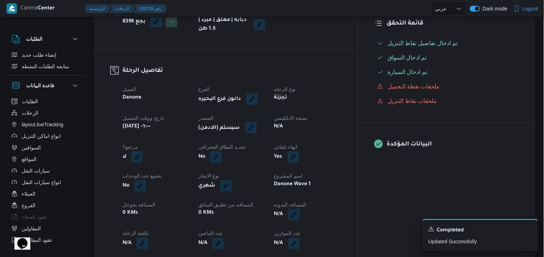
click at [257, 132] on button "button" at bounding box center [251, 128] width 12 height 12
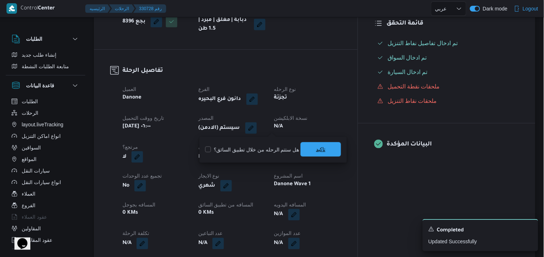
click at [328, 146] on span "تاكيد" at bounding box center [321, 149] width 40 height 14
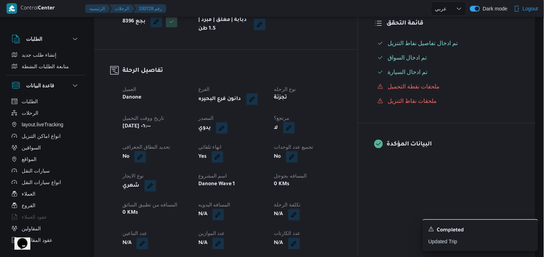
click at [295, 129] on button "button" at bounding box center [289, 128] width 12 height 12
click at [313, 146] on label "هل هناك مرتجع؟" at bounding box center [305, 150] width 43 height 9
checkbox input "true"
click at [341, 141] on div "You are in a dialog. To close this dialog, hit escape. هل هناك مرتجع؟ تاكيد" at bounding box center [326, 150] width 97 height 26
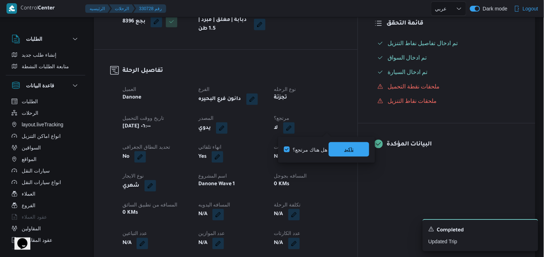
click at [339, 146] on span "تاكيد" at bounding box center [349, 149] width 40 height 14
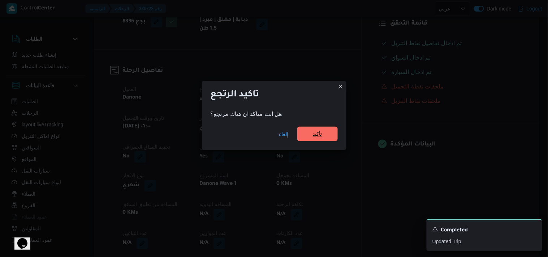
click at [312, 127] on div "إلغاء تأكيد" at bounding box center [274, 135] width 145 height 29
click at [303, 131] on span "تأكيد" at bounding box center [317, 134] width 40 height 14
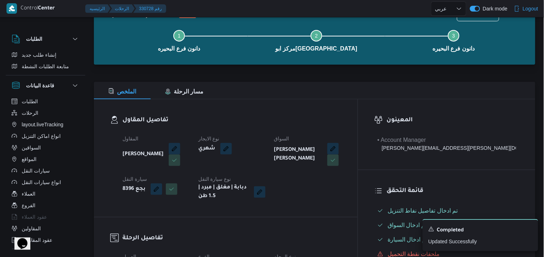
scroll to position [0, 0]
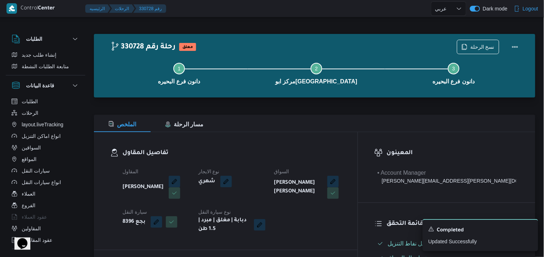
select select "ar"
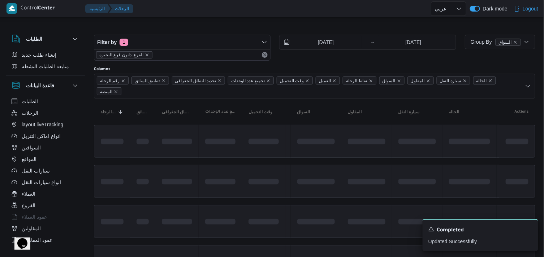
scroll to position [40, 0]
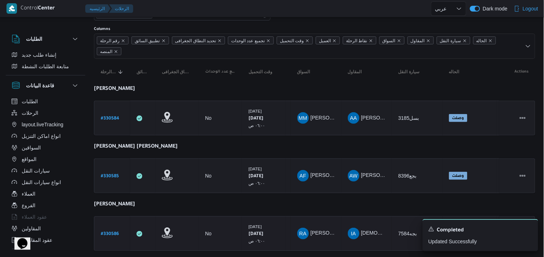
click at [117, 233] on b "# 330586" at bounding box center [110, 234] width 18 height 5
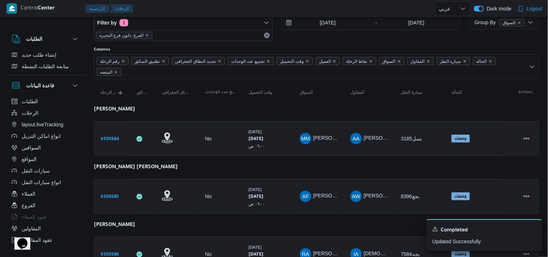
select select "ar"
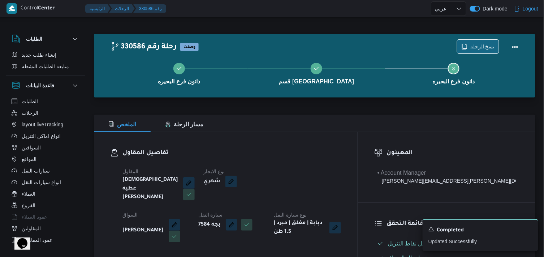
click at [465, 42] on span "نسخ الرحلة" at bounding box center [479, 47] width 42 height 14
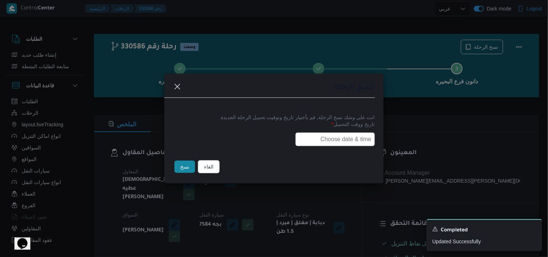
click at [340, 143] on input "text" at bounding box center [336, 140] width 80 height 14
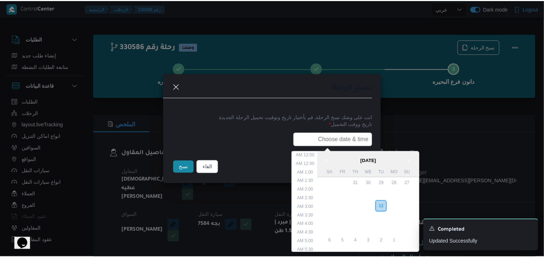
scroll to position [154, 0]
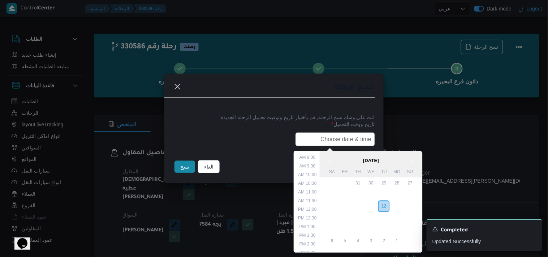
paste input "13/08/2025 6:00AM"
type input "13/08/2025 6:00AM"
click at [177, 172] on button "نسخ" at bounding box center [185, 167] width 21 height 12
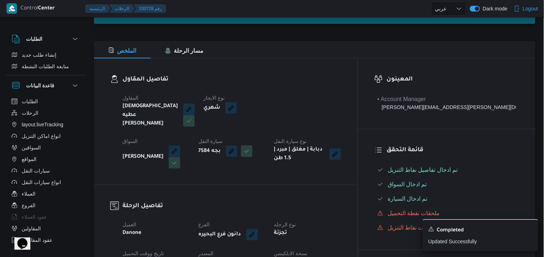
scroll to position [120, 0]
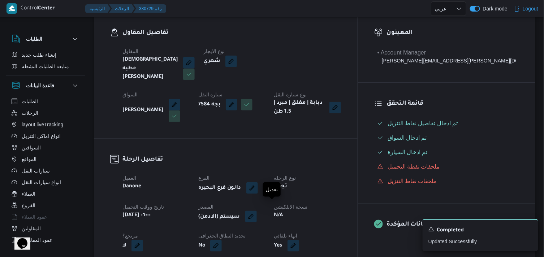
click at [257, 213] on button "button" at bounding box center [251, 217] width 12 height 12
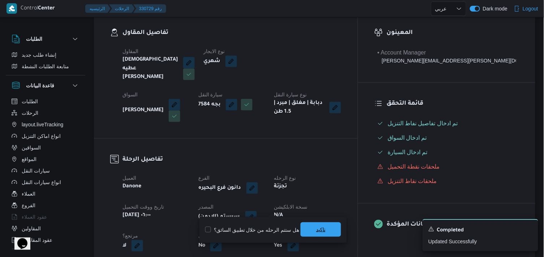
click at [326, 230] on span "تاكيد" at bounding box center [321, 230] width 40 height 14
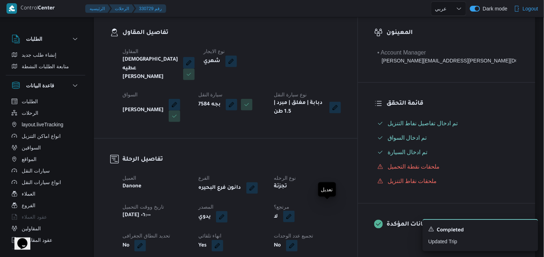
click at [295, 213] on button "button" at bounding box center [289, 217] width 12 height 12
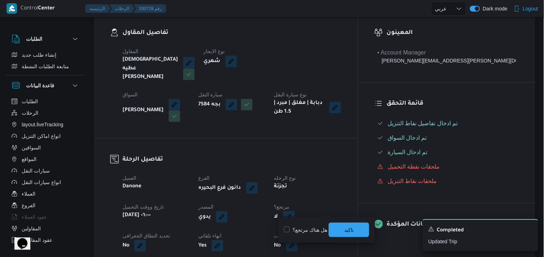
click at [317, 227] on label "هل هناك مرتجع؟" at bounding box center [305, 230] width 43 height 9
checkbox input "true"
click at [341, 224] on span "تاكيد" at bounding box center [349, 230] width 40 height 14
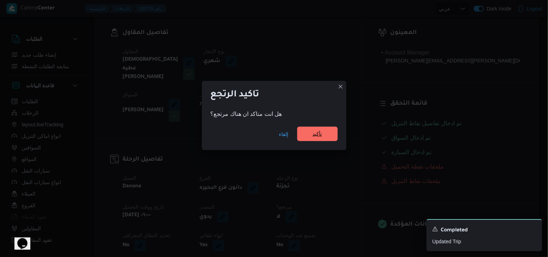
click at [311, 137] on span "تأكيد" at bounding box center [317, 134] width 40 height 14
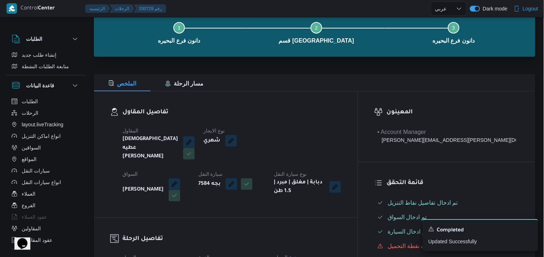
scroll to position [0, 0]
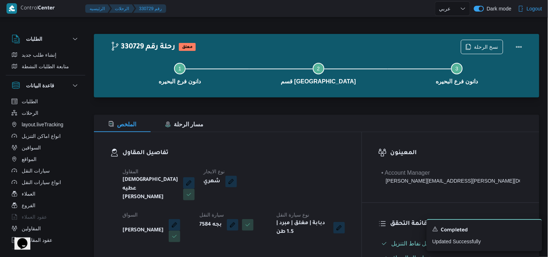
select select "ar"
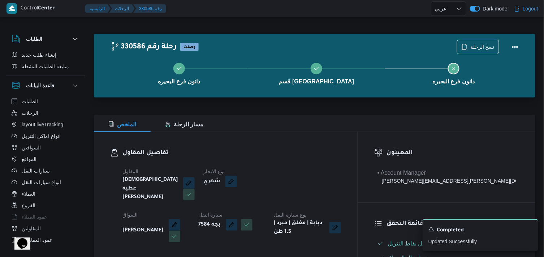
select select "ar"
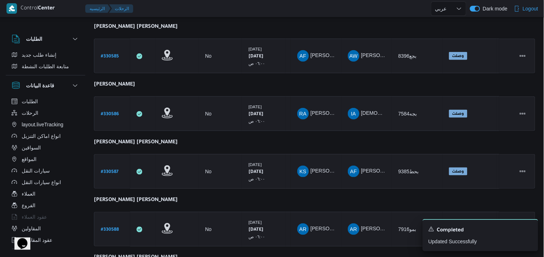
scroll to position [160, 0]
click at [114, 170] on b "# 330587" at bounding box center [110, 172] width 18 height 5
select select "ar"
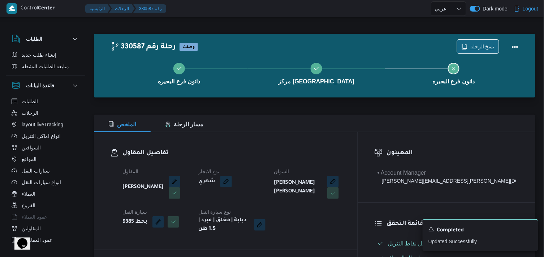
click at [468, 47] on icon "button" at bounding box center [465, 47] width 6 height 6
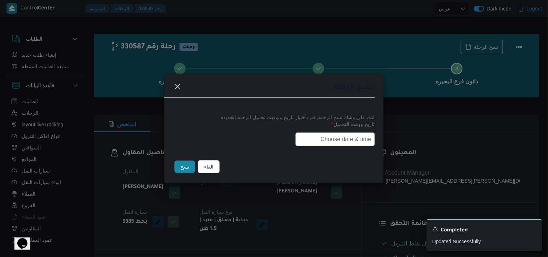
click at [331, 145] on input "text" at bounding box center [336, 140] width 80 height 14
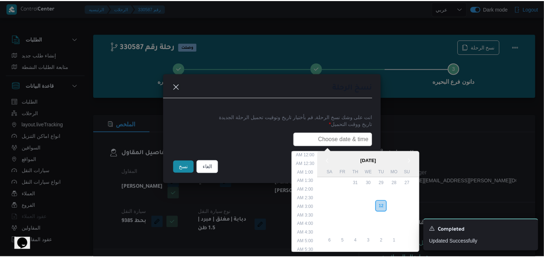
scroll to position [154, 0]
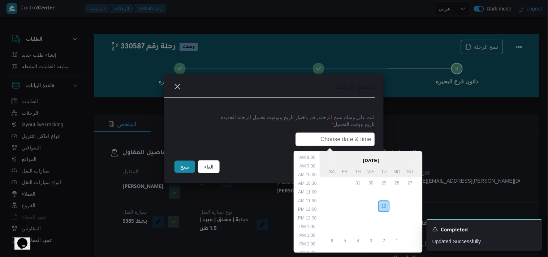
paste input "13/08/2025 6:00AM"
type input "13/08/2025 6:00AM"
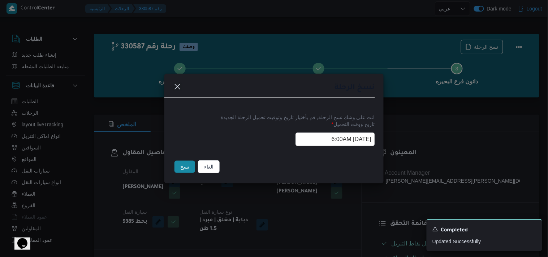
click at [190, 167] on button "نسخ" at bounding box center [185, 167] width 21 height 12
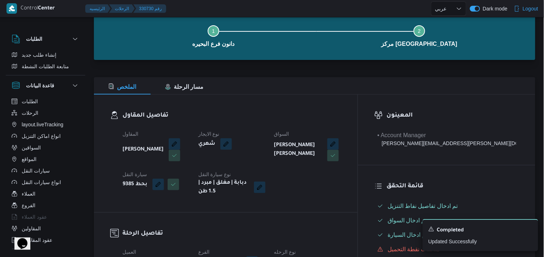
scroll to position [80, 0]
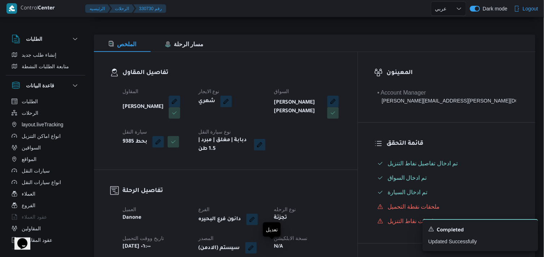
click at [257, 244] on button "button" at bounding box center [251, 249] width 12 height 12
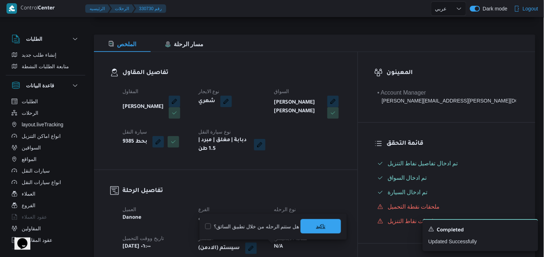
click at [316, 226] on span "تاكيد" at bounding box center [320, 226] width 9 height 9
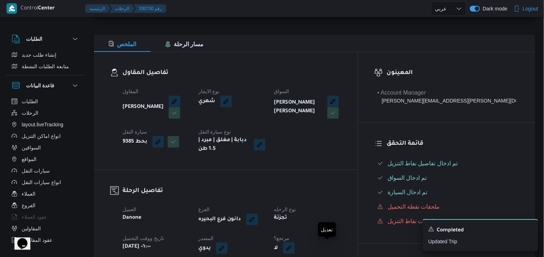
click at [295, 249] on button "button" at bounding box center [289, 249] width 12 height 12
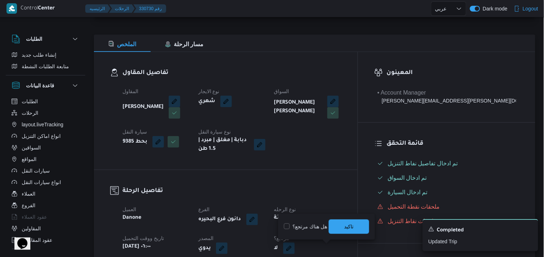
click at [313, 226] on label "هل هناك مرتجع؟" at bounding box center [305, 227] width 43 height 9
checkbox input "true"
click at [334, 228] on span "تاكيد" at bounding box center [349, 226] width 40 height 14
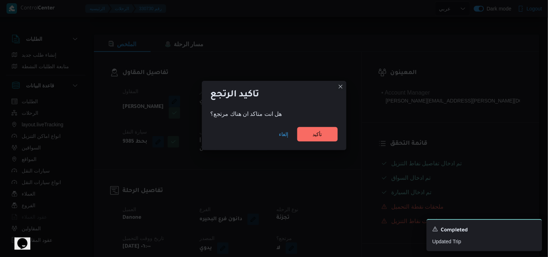
click at [306, 126] on div "إلغاء تأكيد" at bounding box center [274, 135] width 145 height 29
click at [304, 132] on span "تأكيد" at bounding box center [317, 134] width 40 height 14
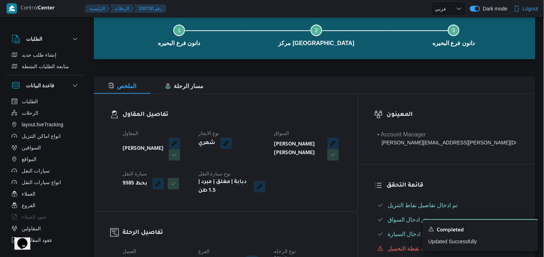
scroll to position [0, 0]
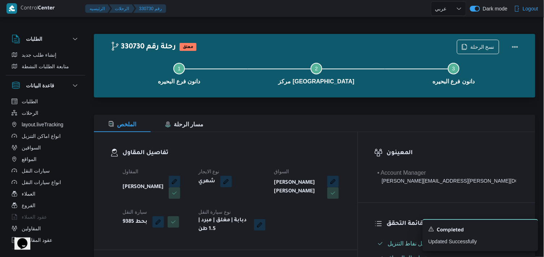
select select "ar"
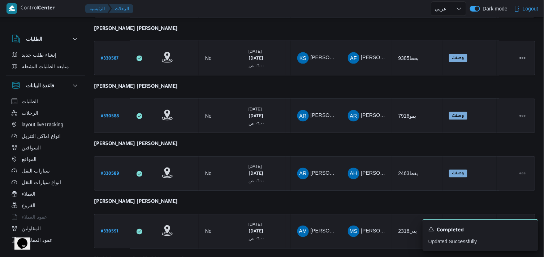
scroll to position [314, 0]
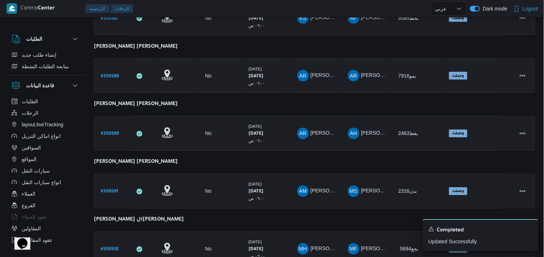
click at [109, 75] on b "# 330588" at bounding box center [110, 76] width 18 height 5
select select "ar"
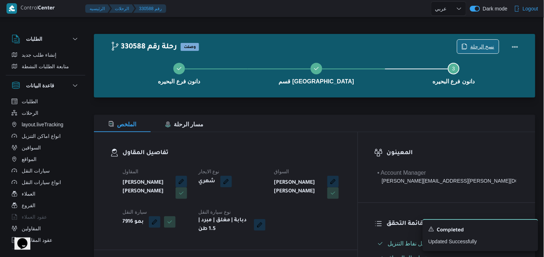
click at [468, 41] on span "نسخ الرحلة" at bounding box center [479, 47] width 42 height 14
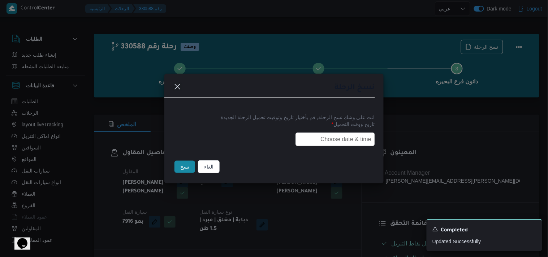
click at [356, 141] on input "text" at bounding box center [336, 140] width 80 height 14
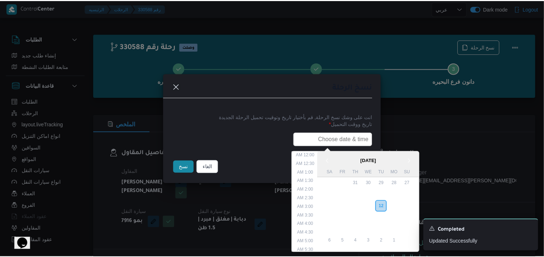
scroll to position [154, 0]
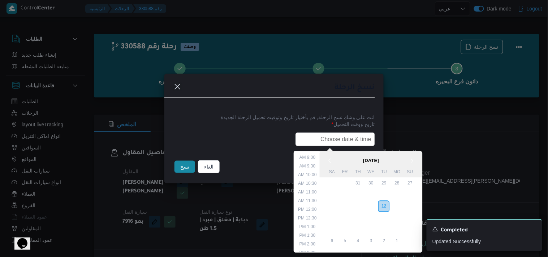
paste input "13/08/2025 6:00AM"
type input "13/08/2025 6:00AM"
click at [181, 167] on button "نسخ" at bounding box center [185, 167] width 21 height 12
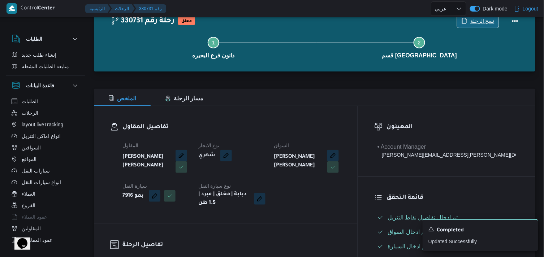
scroll to position [80, 0]
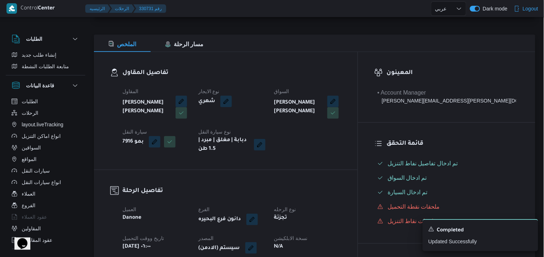
click at [257, 247] on button "button" at bounding box center [251, 249] width 12 height 12
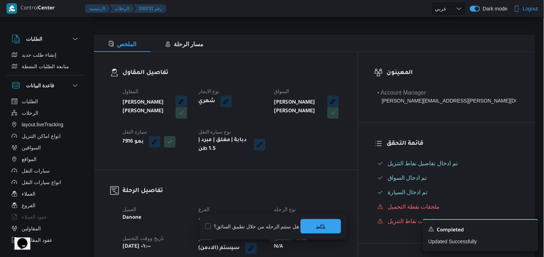
click at [309, 228] on span "تاكيد" at bounding box center [321, 226] width 40 height 14
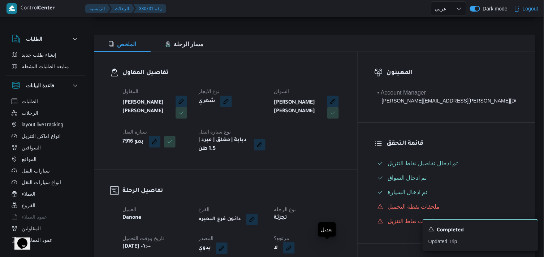
click at [295, 248] on button "button" at bounding box center [289, 249] width 12 height 12
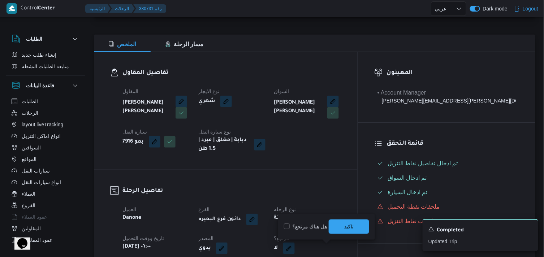
click at [297, 225] on label "هل هناك مرتجع؟" at bounding box center [305, 227] width 43 height 9
checkbox input "true"
click at [356, 228] on span "تاكيد" at bounding box center [349, 226] width 40 height 14
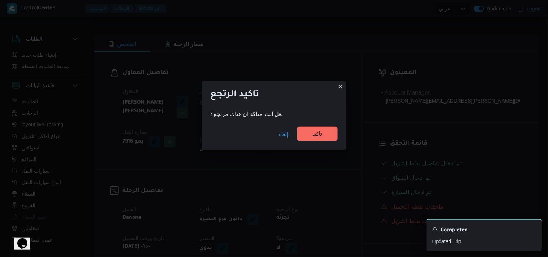
click at [305, 127] on div "إلغاء تأكيد" at bounding box center [274, 135] width 145 height 29
click at [321, 135] on span "تأكيد" at bounding box center [317, 134] width 9 height 9
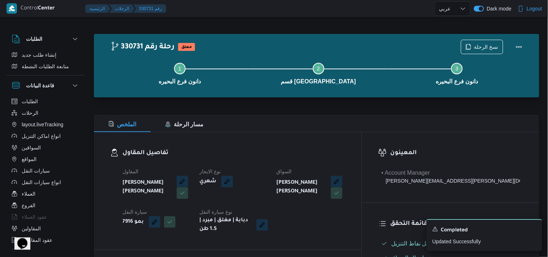
select select "ar"
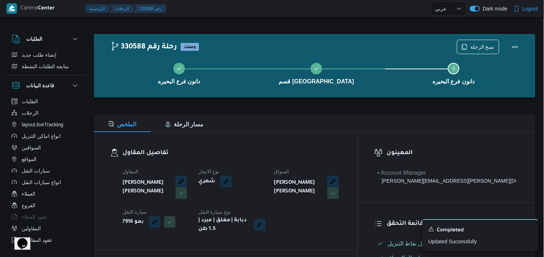
select select "ar"
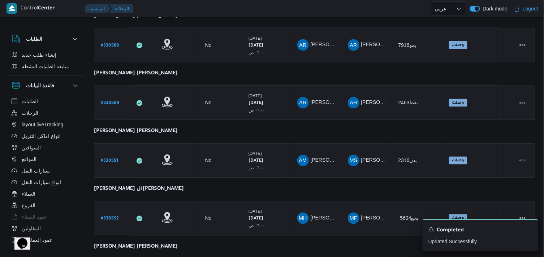
scroll to position [330, 0]
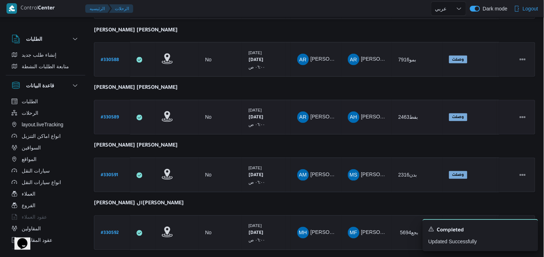
click at [111, 116] on b "# 330589" at bounding box center [110, 118] width 18 height 5
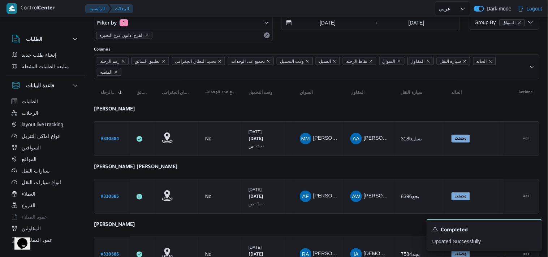
select select "ar"
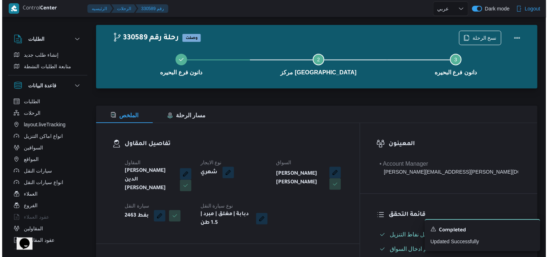
scroll to position [9, 0]
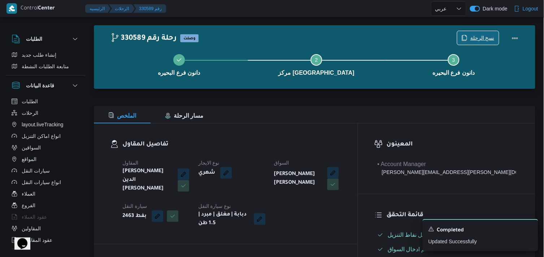
click at [474, 34] on span "نسخ الرحلة" at bounding box center [483, 38] width 24 height 9
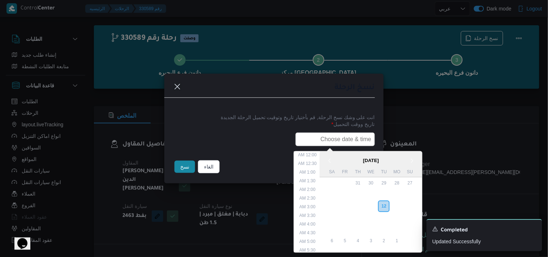
click at [319, 133] on input "text" at bounding box center [336, 140] width 80 height 14
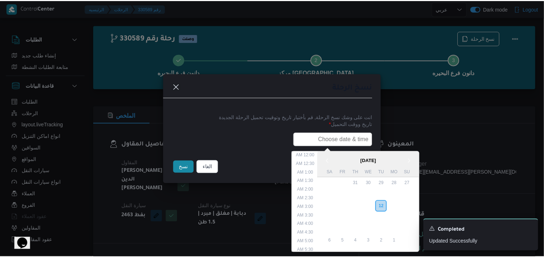
scroll to position [154, 0]
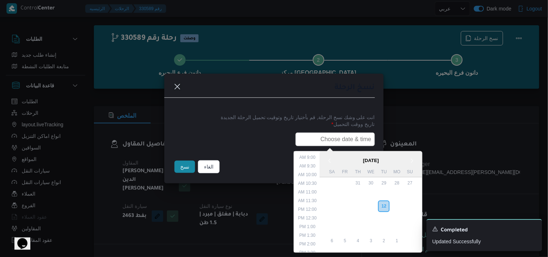
paste input "13/08/2025 6:00AM"
type input "13/08/2025 6:00AM"
click at [181, 165] on button "نسخ" at bounding box center [185, 167] width 21 height 12
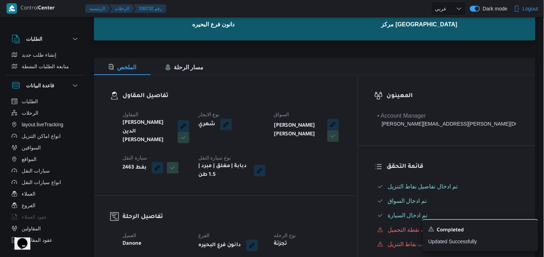
scroll to position [129, 0]
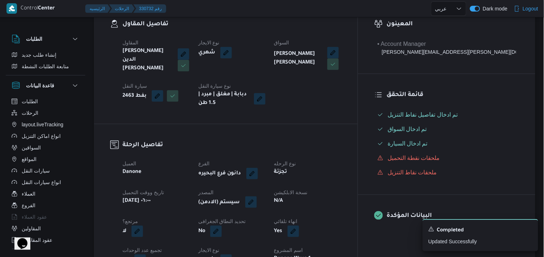
click at [257, 197] on span at bounding box center [249, 203] width 15 height 12
click at [257, 203] on button "button" at bounding box center [251, 203] width 12 height 12
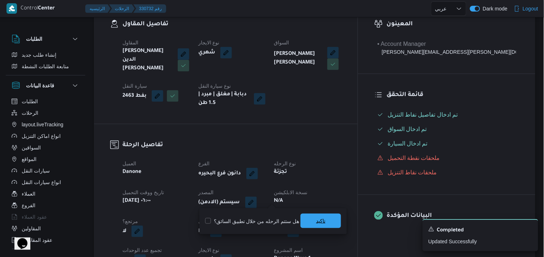
click at [316, 219] on span "تاكيد" at bounding box center [320, 221] width 9 height 9
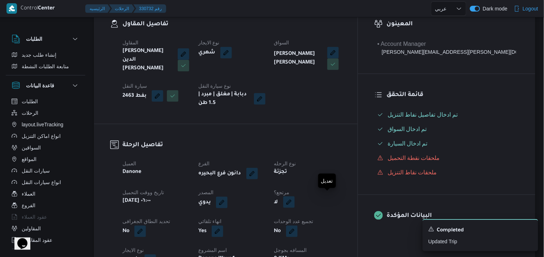
click at [295, 203] on button "button" at bounding box center [289, 203] width 12 height 12
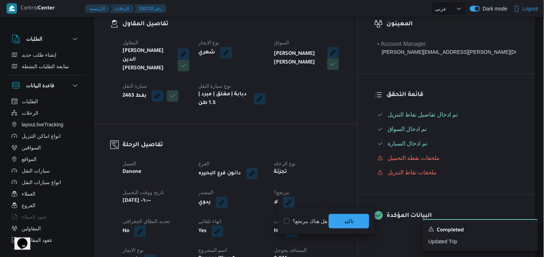
click at [312, 220] on label "هل هناك مرتجع؟" at bounding box center [305, 221] width 43 height 9
checkbox input "true"
click at [342, 221] on span "تاكيد" at bounding box center [349, 221] width 40 height 14
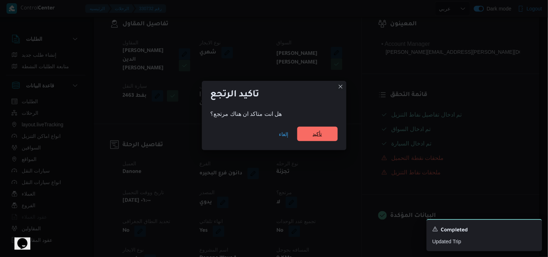
click at [326, 128] on span "تأكيد" at bounding box center [317, 134] width 40 height 14
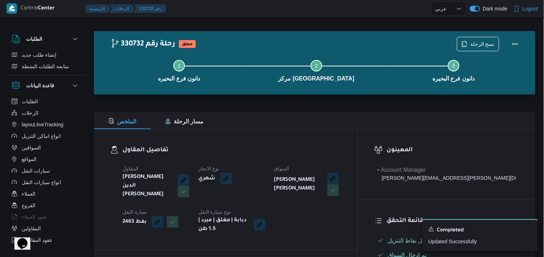
scroll to position [0, 0]
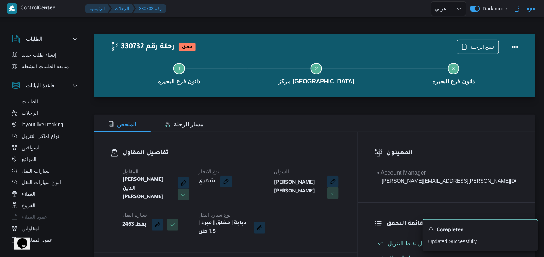
scroll to position [9, 0]
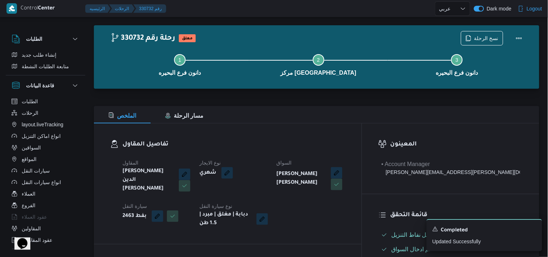
select select "ar"
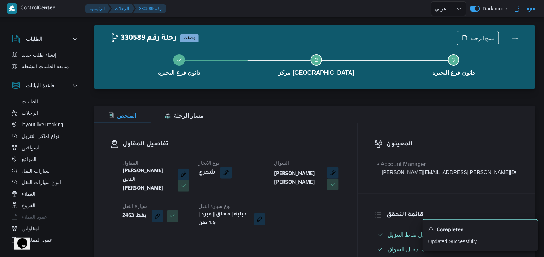
select select "ar"
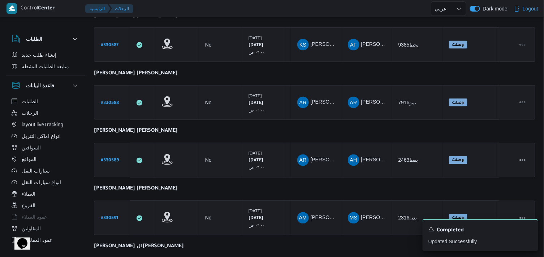
scroll to position [370, 0]
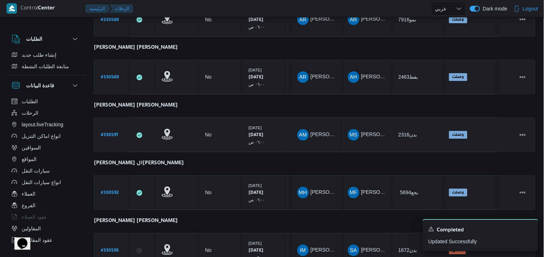
click at [111, 133] on b "# 330591" at bounding box center [109, 135] width 17 height 5
select select "ar"
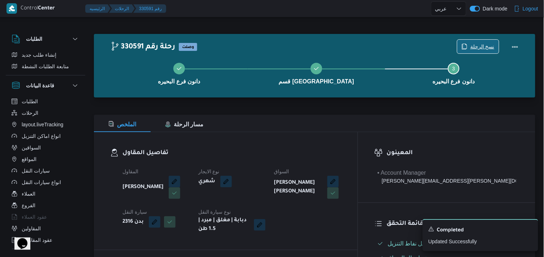
click at [460, 43] on span "نسخ الرحلة" at bounding box center [479, 47] width 42 height 14
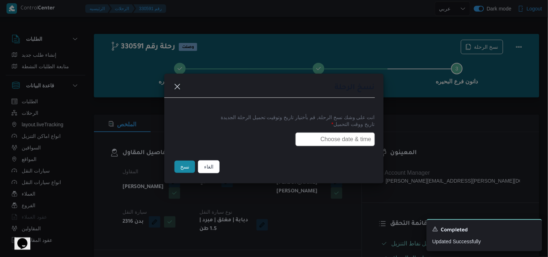
click at [349, 136] on input "text" at bounding box center [336, 140] width 80 height 14
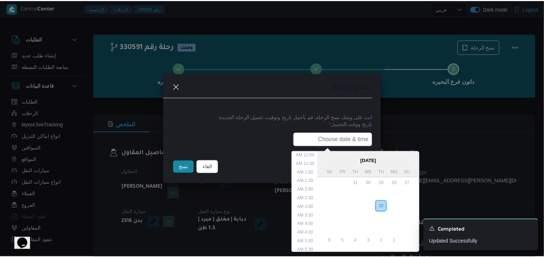
scroll to position [154, 0]
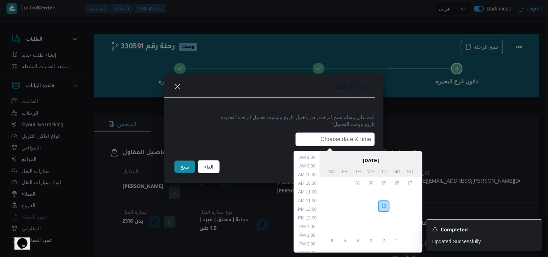
paste input "13/08/2025 6:00AM"
type input "13/08/2025 6:00AM"
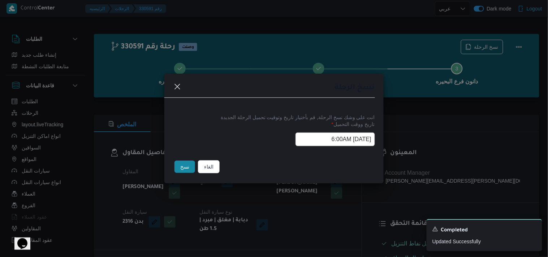
click at [179, 161] on button "نسخ" at bounding box center [185, 167] width 21 height 12
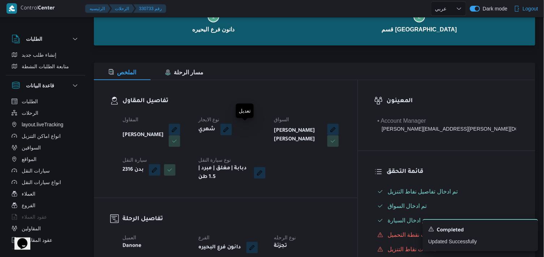
scroll to position [120, 0]
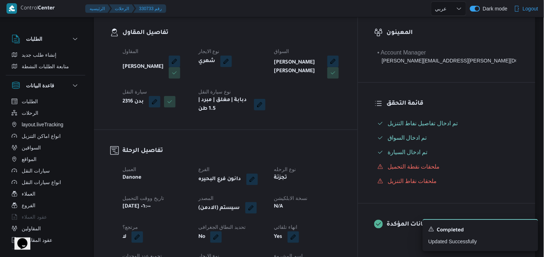
click at [257, 207] on button "button" at bounding box center [251, 208] width 12 height 12
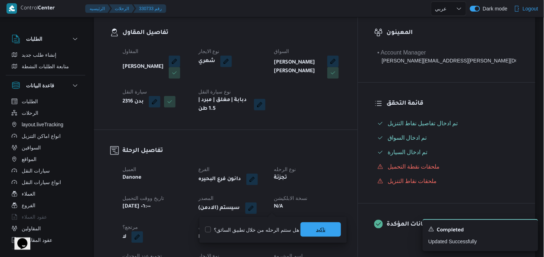
click at [320, 233] on span "تاكيد" at bounding box center [320, 230] width 9 height 9
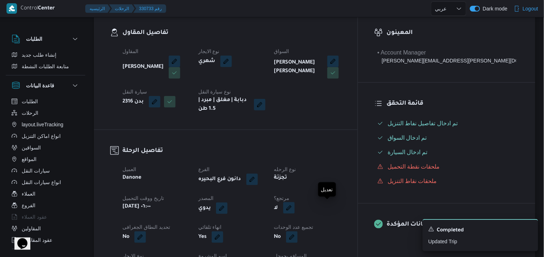
click at [295, 210] on button "button" at bounding box center [289, 208] width 12 height 12
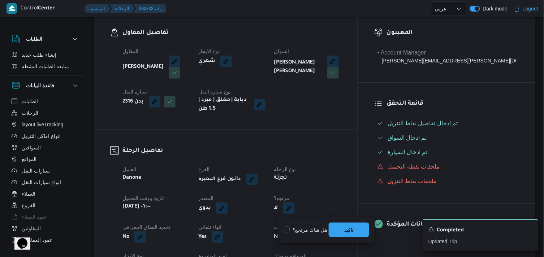
click at [317, 227] on label "هل هناك مرتجع؟" at bounding box center [305, 230] width 43 height 9
checkbox input "true"
click at [361, 233] on span "تاكيد" at bounding box center [349, 230] width 40 height 14
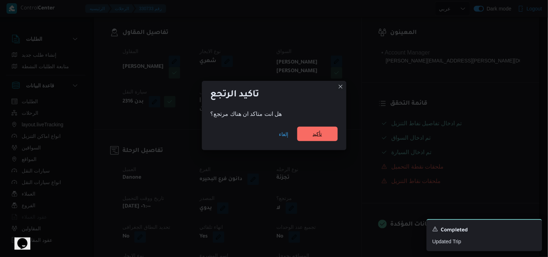
click at [327, 141] on span "تأكيد" at bounding box center [317, 134] width 40 height 14
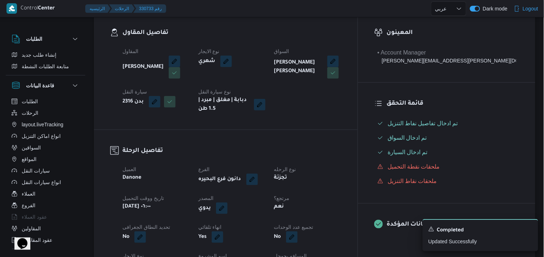
scroll to position [0, 0]
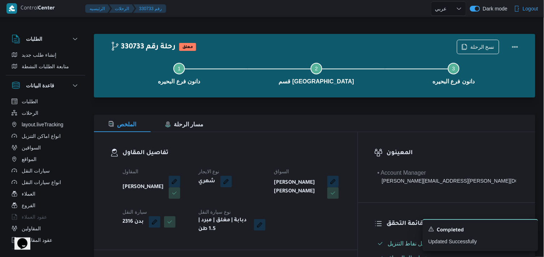
select select "ar"
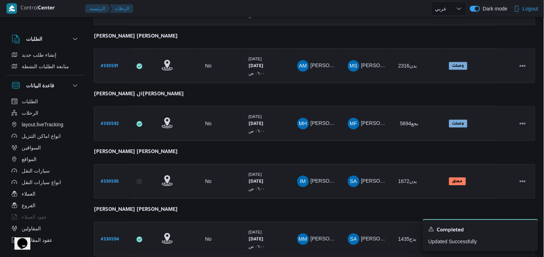
scroll to position [458, 0]
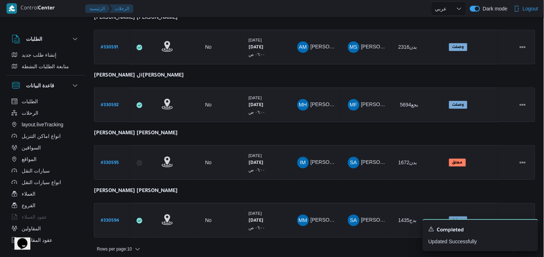
click at [108, 103] on b "# 330592" at bounding box center [110, 105] width 18 height 5
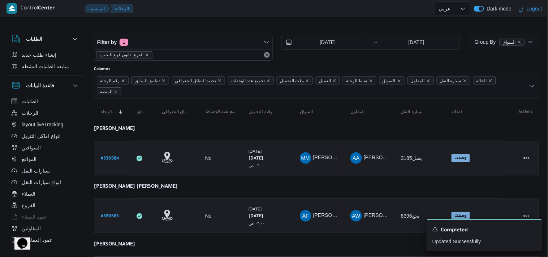
select select "ar"
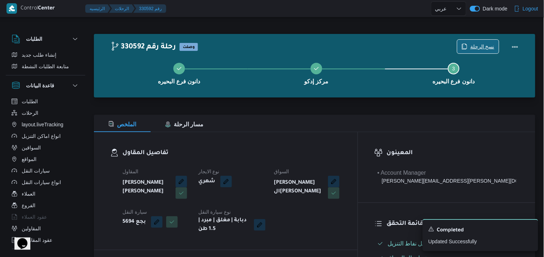
click at [467, 43] on span "نسخ الرحلة" at bounding box center [479, 47] width 42 height 14
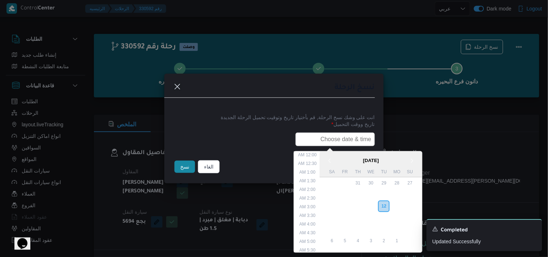
click at [341, 138] on input "text" at bounding box center [336, 140] width 80 height 14
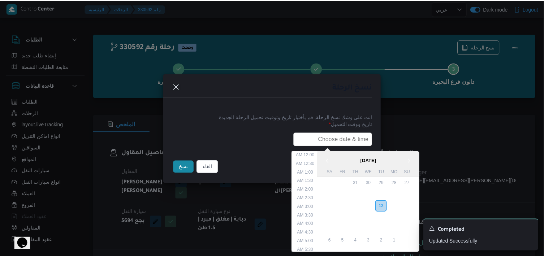
scroll to position [154, 0]
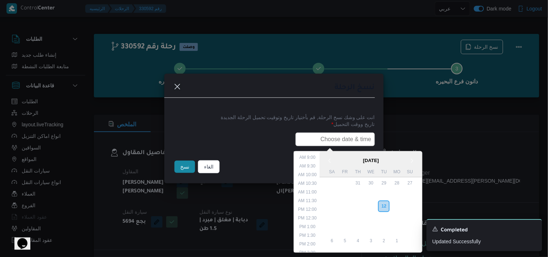
paste input "13/08/2025 6:00AM"
type input "13/08/2025 6:00AM"
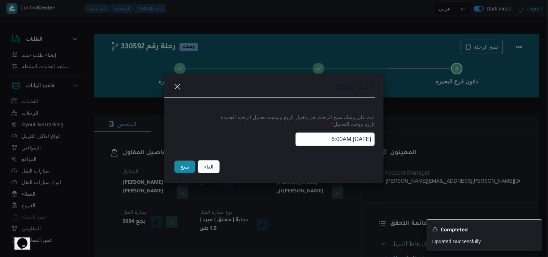
click at [186, 172] on button "نسخ" at bounding box center [185, 167] width 21 height 12
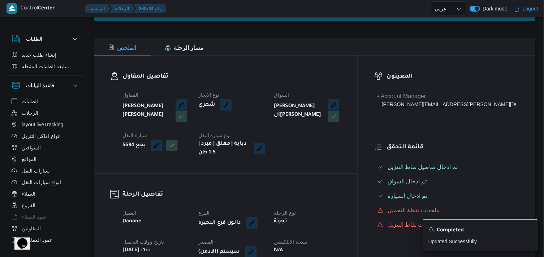
scroll to position [80, 0]
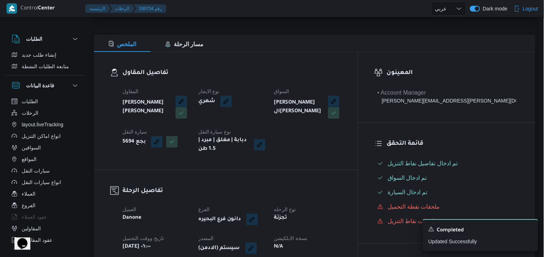
click at [266, 241] on dt "المصدر" at bounding box center [231, 238] width 67 height 9
click at [257, 244] on button "button" at bounding box center [251, 249] width 12 height 12
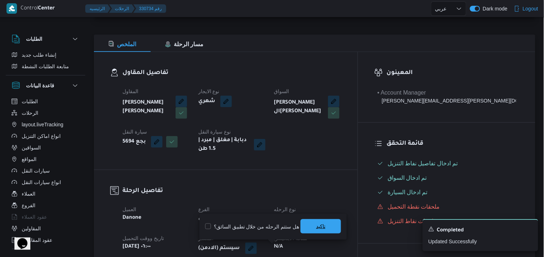
click at [301, 232] on span "تاكيد" at bounding box center [321, 226] width 40 height 14
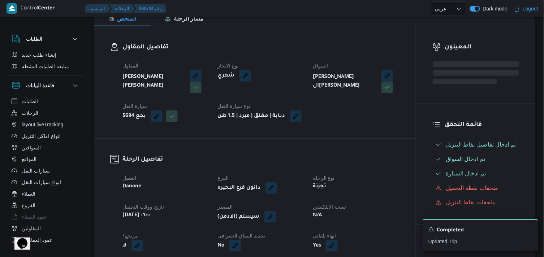
scroll to position [120, 0]
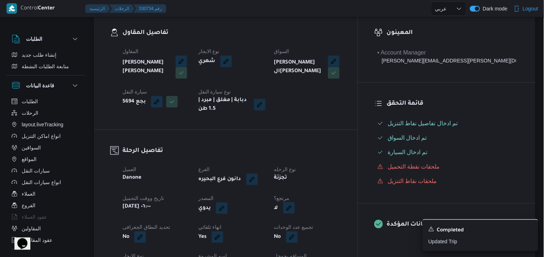
click at [295, 214] on button "button" at bounding box center [289, 208] width 12 height 12
click at [320, 232] on label "هل هناك مرتجع؟" at bounding box center [305, 230] width 43 height 9
checkbox input "true"
click at [352, 227] on span "تاكيد" at bounding box center [348, 230] width 9 height 9
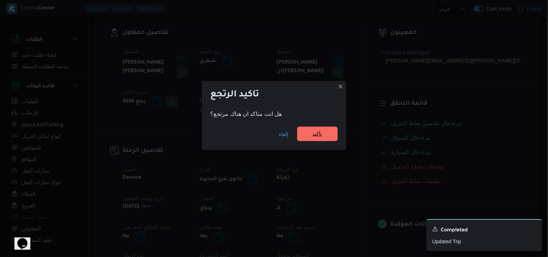
click at [323, 130] on span "تأكيد" at bounding box center [317, 134] width 40 height 14
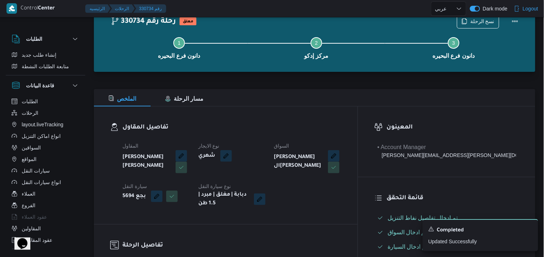
scroll to position [0, 0]
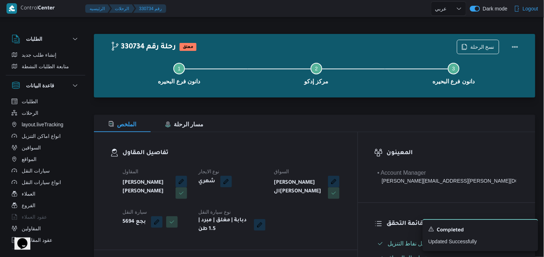
select select "ar"
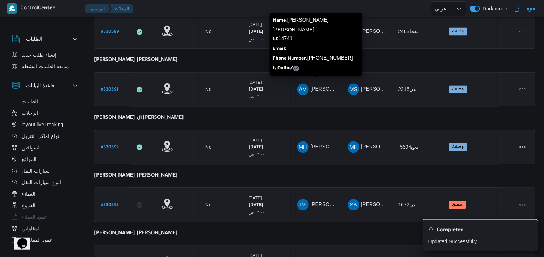
scroll to position [458, 0]
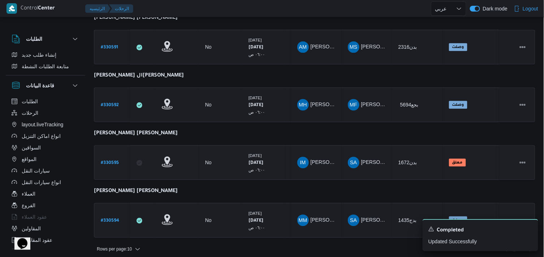
click at [103, 161] on b "# 330595" at bounding box center [110, 163] width 18 height 5
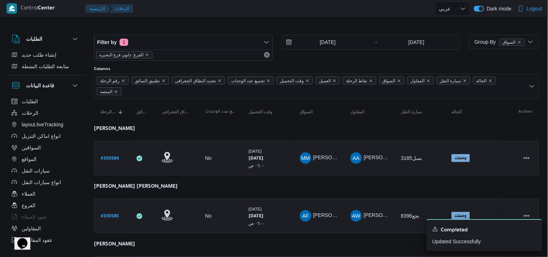
select select "ar"
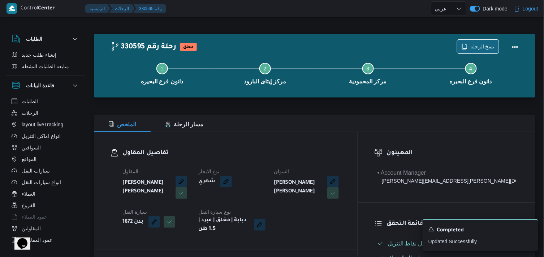
click at [460, 48] on span "نسخ الرحلة" at bounding box center [479, 47] width 42 height 14
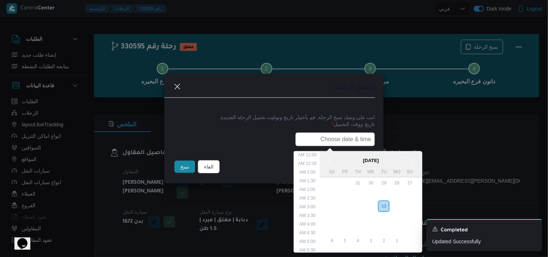
click at [355, 137] on input "text" at bounding box center [336, 140] width 80 height 14
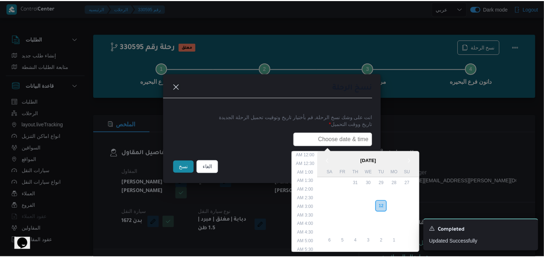
scroll to position [154, 0]
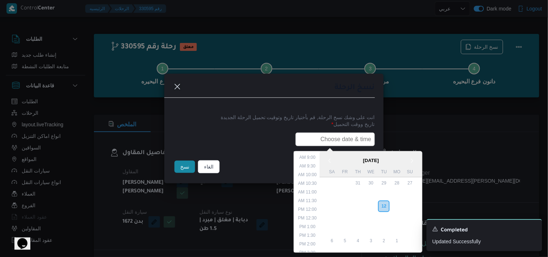
paste input "13/08/2025 6:00AM"
type input "13/08/2025 6:00AM"
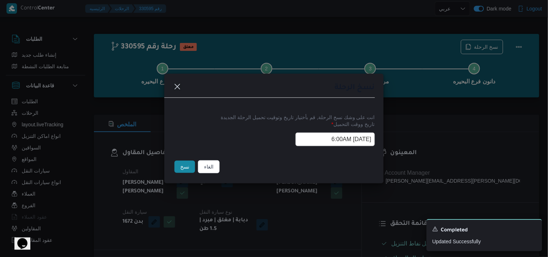
click at [179, 163] on button "نسخ" at bounding box center [185, 167] width 21 height 12
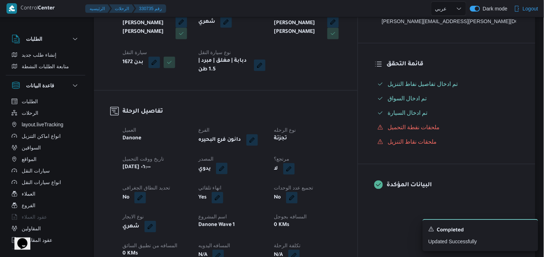
scroll to position [160, 0]
click at [295, 167] on button "button" at bounding box center [289, 168] width 12 height 12
click at [312, 188] on label "هل هناك مرتجع؟" at bounding box center [305, 190] width 43 height 9
checkbox input "true"
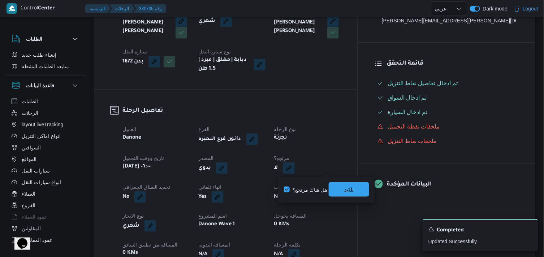
click at [355, 189] on span "تاكيد" at bounding box center [349, 190] width 40 height 14
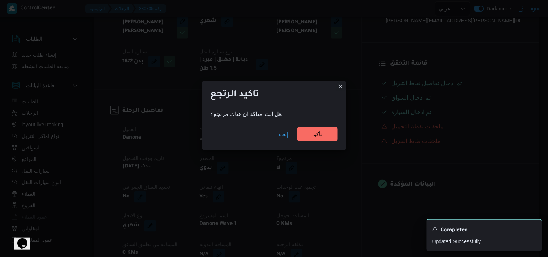
click at [327, 142] on div "إلغاء تأكيد" at bounding box center [274, 135] width 145 height 29
click at [321, 135] on span "تأكيد" at bounding box center [317, 134] width 9 height 9
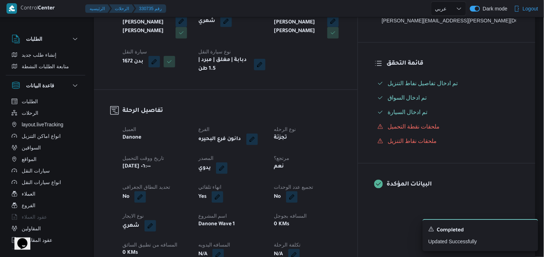
select select "ar"
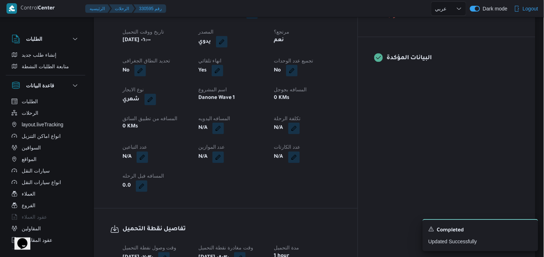
select select "ar"
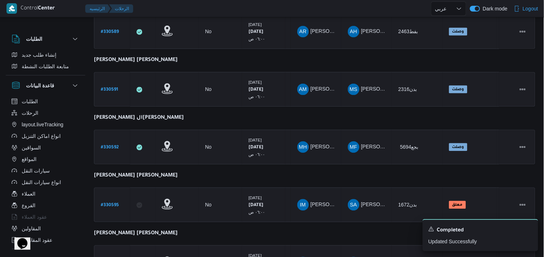
scroll to position [458, 0]
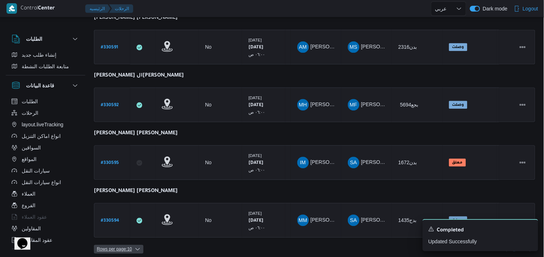
click at [132, 245] on span "Rows per page : 10" at bounding box center [119, 249] width 50 height 9
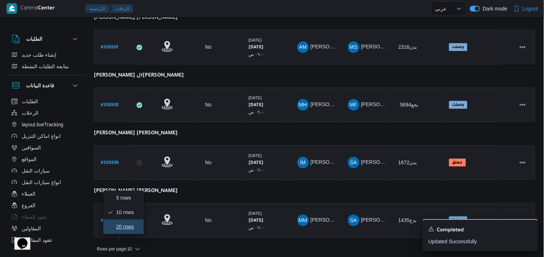
click at [137, 230] on span "20 rows" at bounding box center [127, 227] width 23 height 6
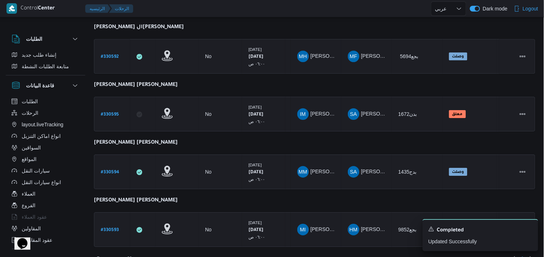
scroll to position [631, 0]
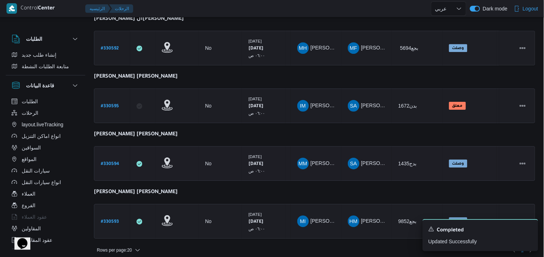
click at [112, 162] on b "# 330594" at bounding box center [110, 164] width 18 height 5
select select "ar"
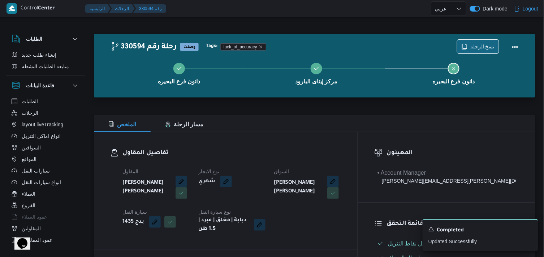
click at [475, 45] on span "نسخ الرحلة" at bounding box center [483, 46] width 24 height 9
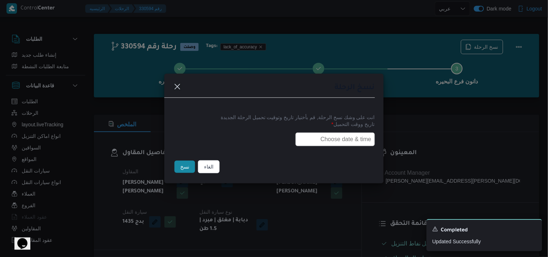
click at [352, 136] on input "text" at bounding box center [336, 140] width 80 height 14
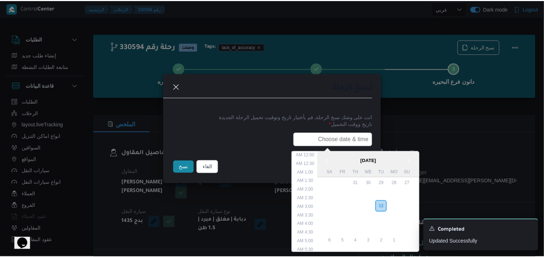
scroll to position [154, 0]
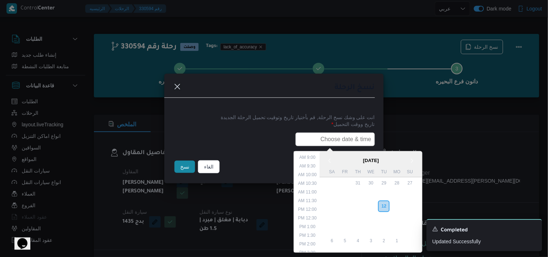
paste input "13/08/2025 6:00AM"
type input "13/08/2025 6:00AM"
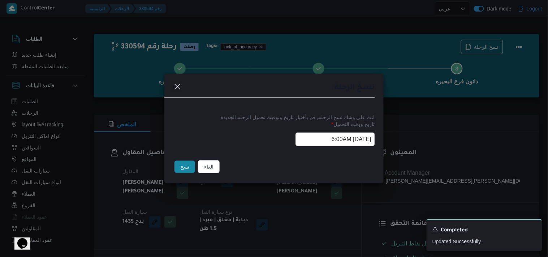
click at [190, 163] on button "نسخ" at bounding box center [185, 167] width 21 height 12
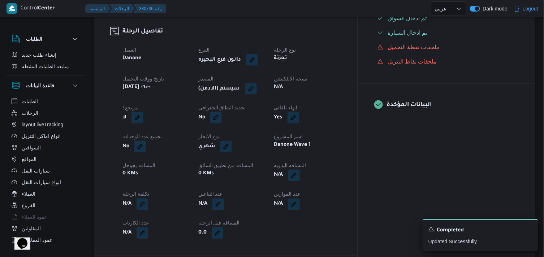
scroll to position [241, 0]
click at [257, 91] on button "button" at bounding box center [251, 88] width 12 height 12
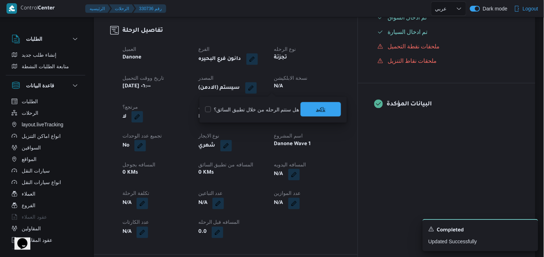
click at [304, 113] on span "تاكيد" at bounding box center [321, 109] width 40 height 14
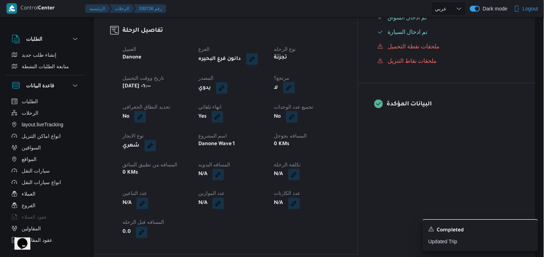
click at [295, 93] on button "button" at bounding box center [289, 88] width 12 height 12
click at [313, 108] on label "هل هناك مرتجع؟" at bounding box center [305, 110] width 43 height 9
checkbox input "true"
click at [351, 107] on span "تاكيد" at bounding box center [348, 109] width 9 height 9
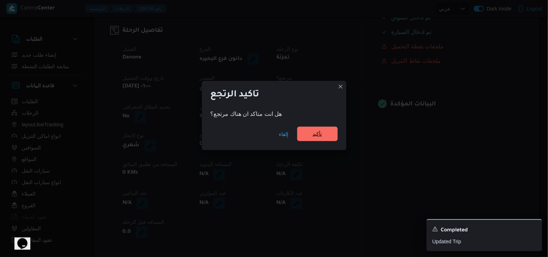
click at [333, 128] on span "تأكيد" at bounding box center [317, 134] width 40 height 14
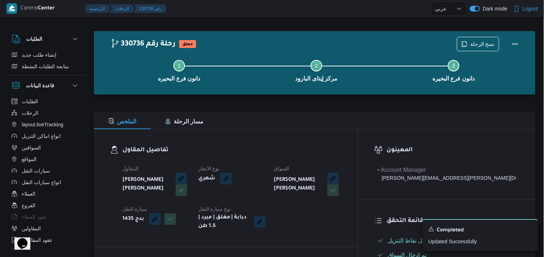
scroll to position [0, 0]
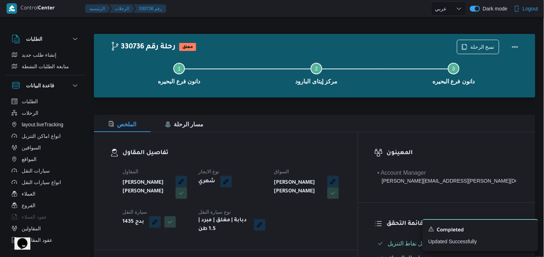
select select "ar"
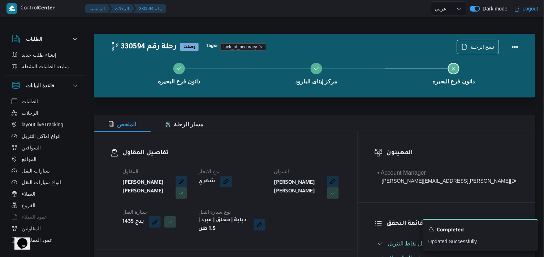
select select "ar"
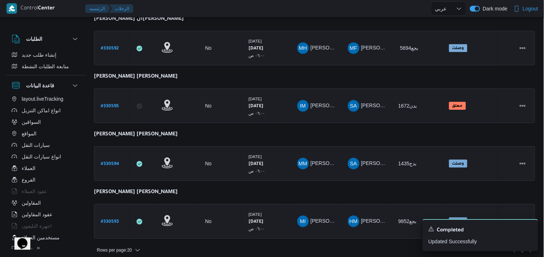
scroll to position [77, 0]
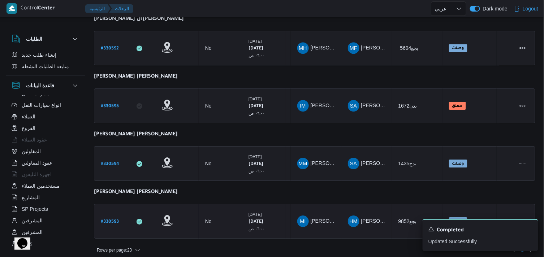
click at [105, 220] on b "# 330593" at bounding box center [110, 222] width 18 height 5
select select "ar"
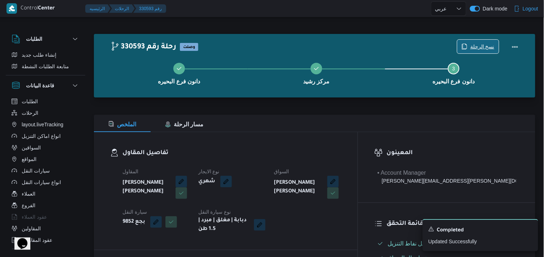
click at [485, 43] on span "نسخ الرحلة" at bounding box center [483, 46] width 24 height 9
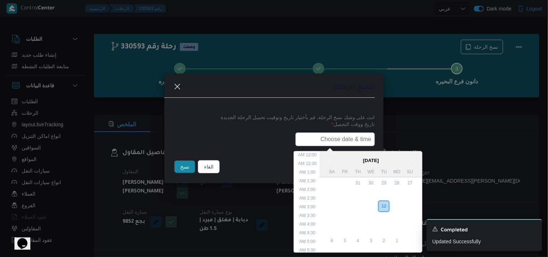
click at [346, 139] on input "text" at bounding box center [336, 140] width 80 height 14
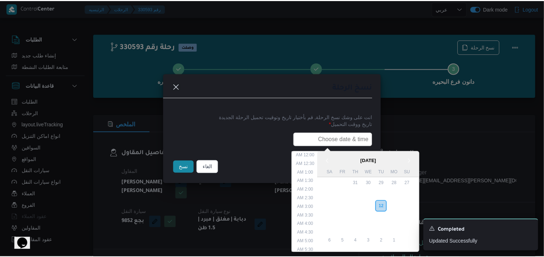
scroll to position [154, 0]
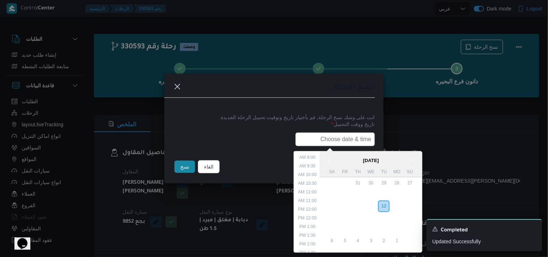
paste input "13/08/2025 6:00AM"
type input "13/08/2025 6:00AM"
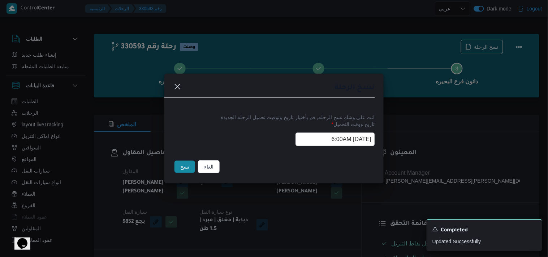
click at [181, 166] on button "نسخ" at bounding box center [185, 167] width 21 height 12
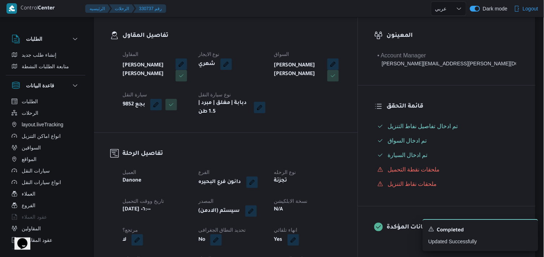
scroll to position [120, 0]
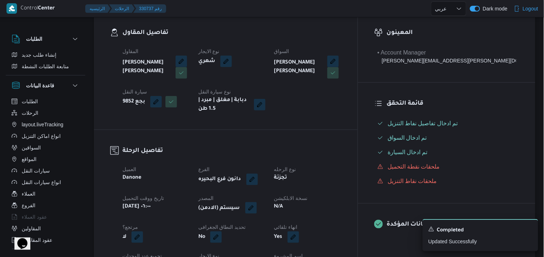
click at [257, 209] on button "button" at bounding box center [251, 208] width 12 height 12
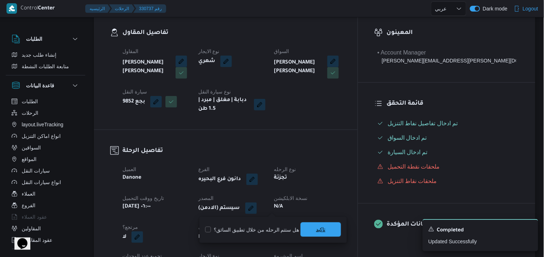
click at [323, 226] on span "تاكيد" at bounding box center [320, 230] width 9 height 9
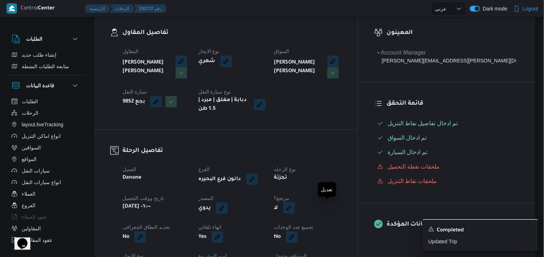
click at [295, 211] on button "button" at bounding box center [289, 208] width 12 height 12
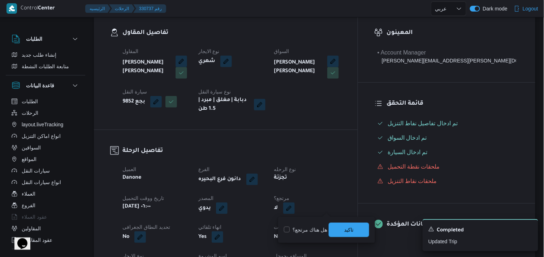
click at [315, 227] on label "هل هناك مرتجع؟" at bounding box center [305, 230] width 43 height 9
checkbox input "true"
click at [338, 230] on span "تاكيد" at bounding box center [349, 230] width 40 height 14
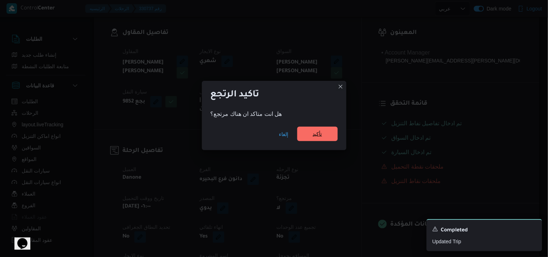
click at [322, 130] on span "تأكيد" at bounding box center [317, 134] width 9 height 9
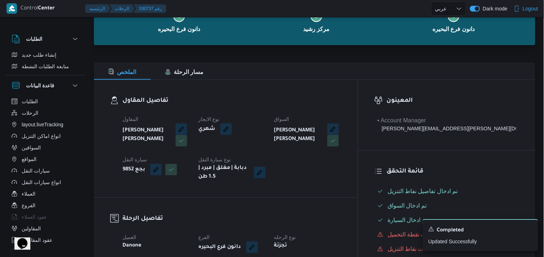
scroll to position [0, 0]
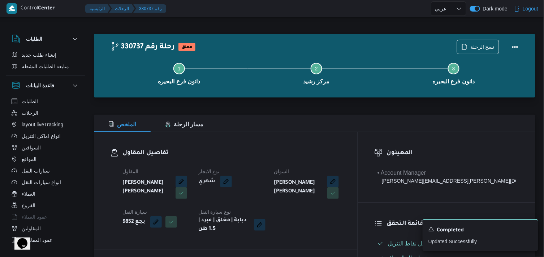
select select "ar"
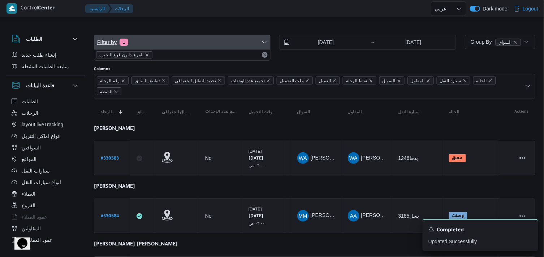
click at [175, 42] on span "Filter by 1" at bounding box center [182, 42] width 176 height 14
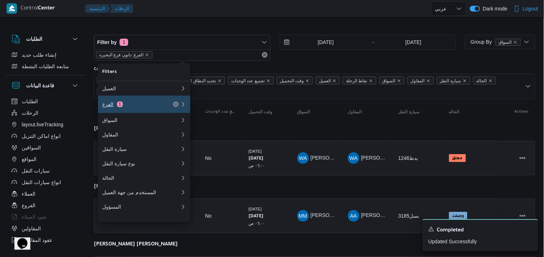
click at [150, 107] on div "الفرع 1" at bounding box center [132, 105] width 61 height 6
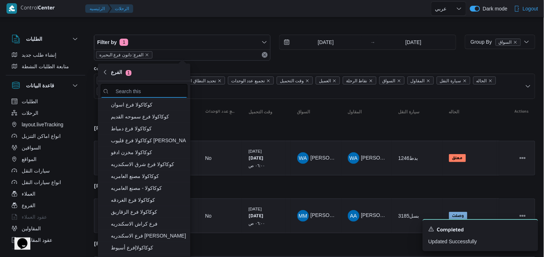
click at [150, 93] on input "search filters" at bounding box center [144, 91] width 87 height 14
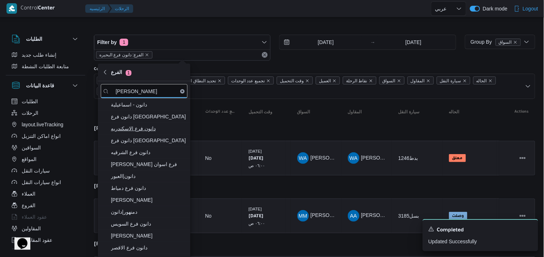
type input "دانون"
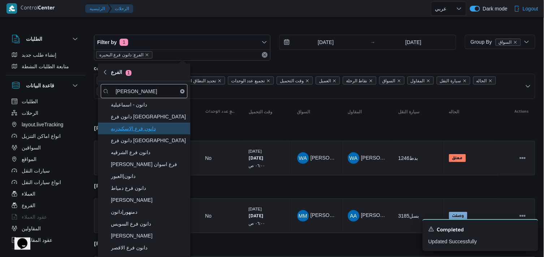
click at [125, 127] on span "دانون فرع الاسكندريه" at bounding box center [148, 128] width 75 height 9
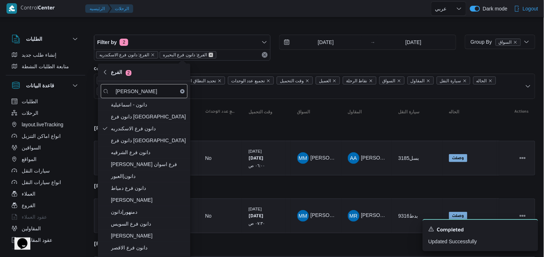
click at [209, 53] on icon "remove selected entity" at bounding box center [211, 55] width 4 height 4
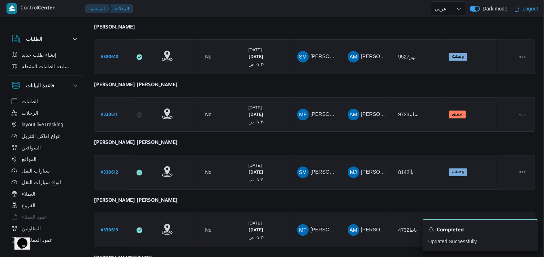
scroll to position [631, 0]
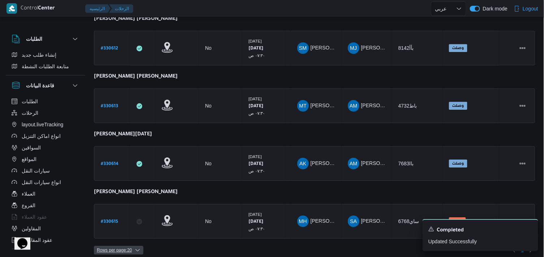
click at [140, 248] on icon "button" at bounding box center [138, 251] width 6 height 6
click at [136, 230] on span "20 rows" at bounding box center [128, 227] width 23 height 6
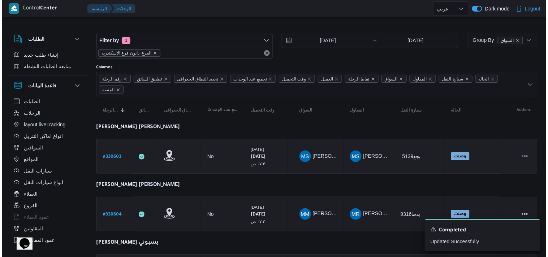
scroll to position [0, 0]
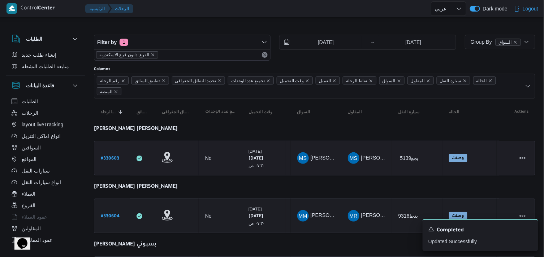
click at [117, 158] on b "# 330603" at bounding box center [110, 159] width 18 height 5
select select "ar"
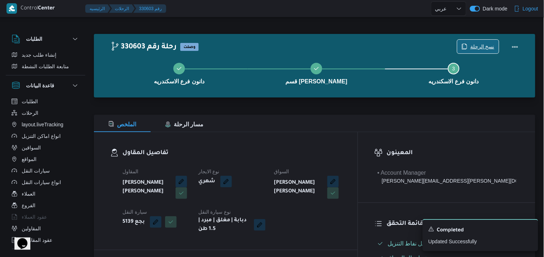
click at [463, 48] on span "نسخ الرحلة" at bounding box center [479, 47] width 42 height 14
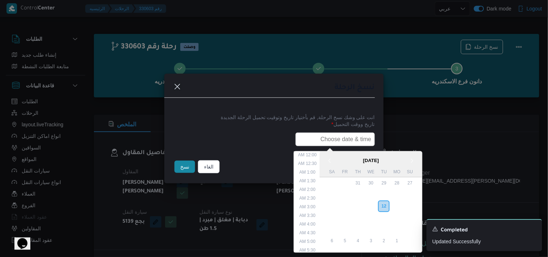
click at [348, 140] on input "text" at bounding box center [336, 140] width 80 height 14
click at [376, 202] on div "13" at bounding box center [371, 207] width 14 height 14
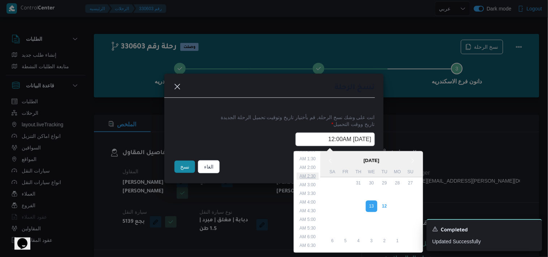
scroll to position [40, 0]
click at [316, 242] on li "7:30 AM" at bounding box center [308, 245] width 22 height 7
type input "13/08/2025 7:30AM"
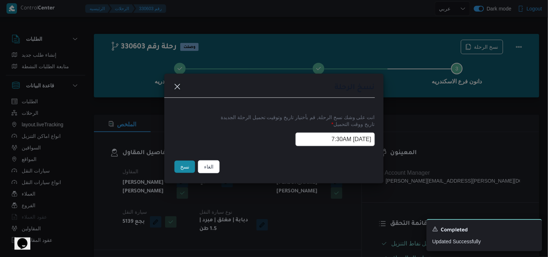
click at [339, 133] on input "13/08/2025 7:30AM" at bounding box center [336, 140] width 80 height 14
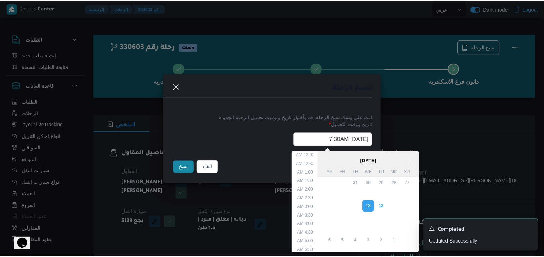
scroll to position [85, 0]
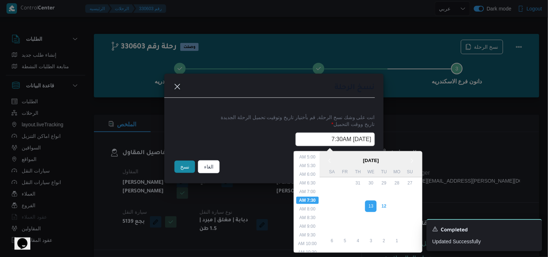
click at [317, 136] on input "13/08/2025 7:30AM" at bounding box center [336, 140] width 80 height 14
click at [307, 136] on input "13/08/2025 7:30AM" at bounding box center [336, 140] width 80 height 14
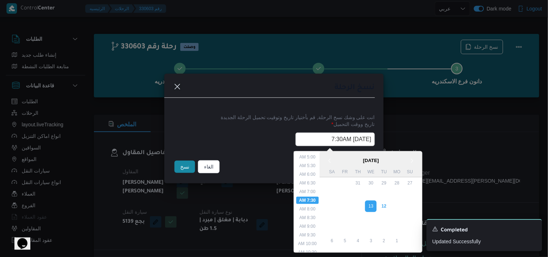
click at [185, 162] on button "نسخ" at bounding box center [185, 167] width 21 height 12
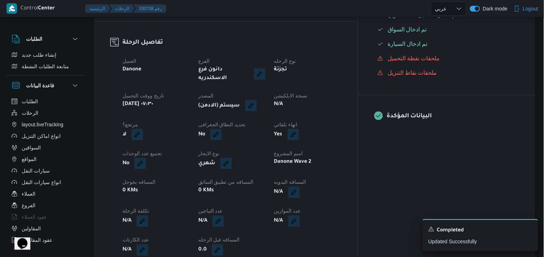
scroll to position [241, 0]
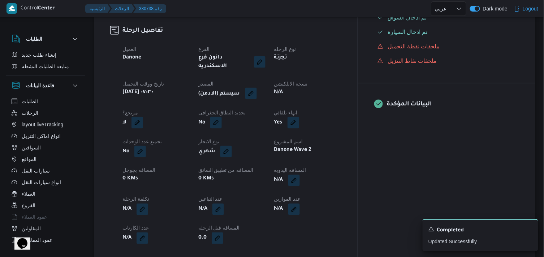
click at [257, 88] on button "button" at bounding box center [251, 94] width 12 height 12
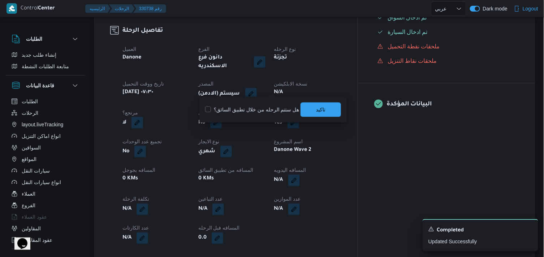
click at [312, 117] on div "هل ستتم الرحله من خلال تطبيق السائق؟ تاكيد" at bounding box center [273, 110] width 137 height 16
click at [313, 110] on span "تاكيد" at bounding box center [321, 109] width 40 height 14
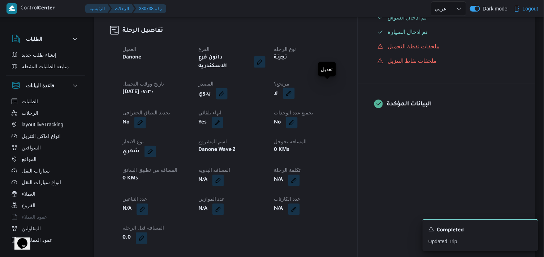
click at [295, 88] on button "button" at bounding box center [289, 94] width 12 height 12
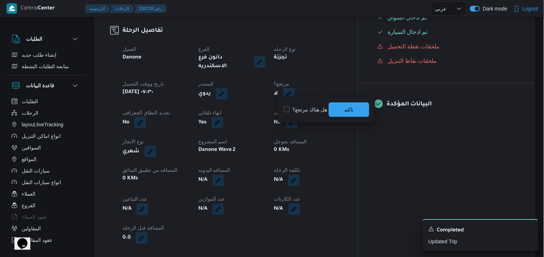
click at [318, 106] on label "هل هناك مرتجع؟" at bounding box center [305, 110] width 43 height 9
checkbox input "true"
click at [339, 110] on span "تاكيد" at bounding box center [349, 109] width 40 height 14
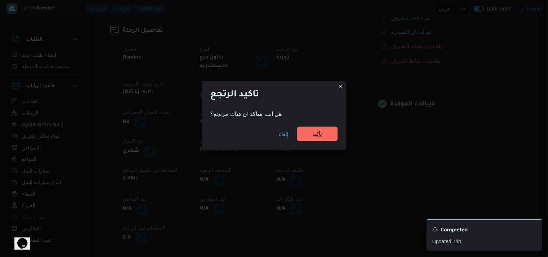
click at [330, 130] on span "تأكيد" at bounding box center [317, 134] width 40 height 14
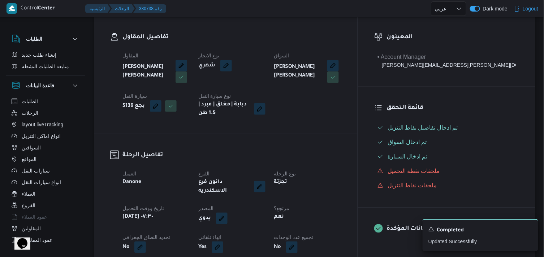
scroll to position [120, 0]
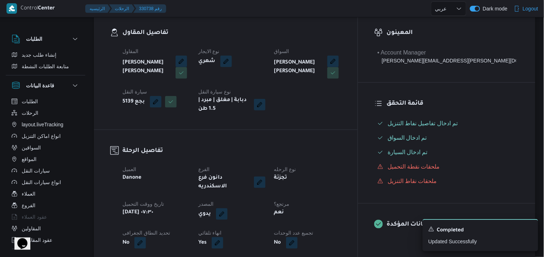
select select "ar"
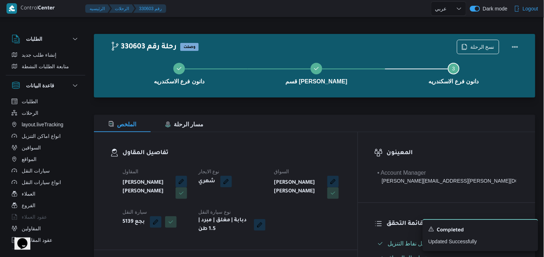
select select "ar"
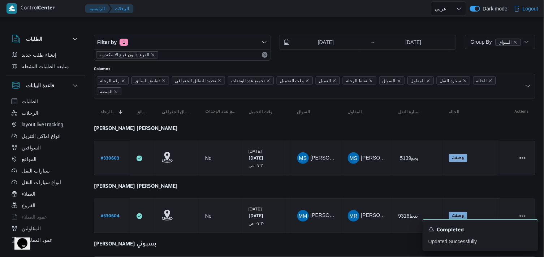
click at [112, 214] on b "# 330604" at bounding box center [110, 216] width 19 height 5
select select "ar"
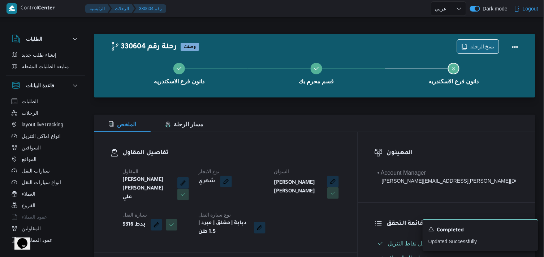
click at [468, 43] on span "نسخ الرحلة" at bounding box center [479, 47] width 42 height 14
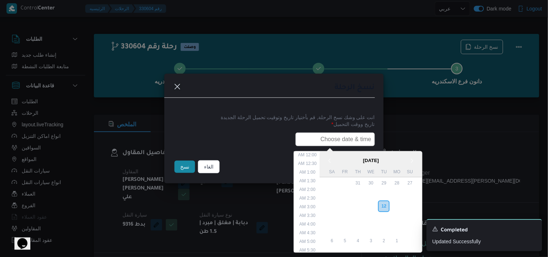
click at [334, 137] on input "text" at bounding box center [336, 140] width 80 height 14
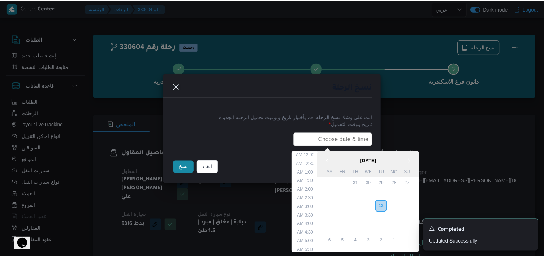
scroll to position [154, 0]
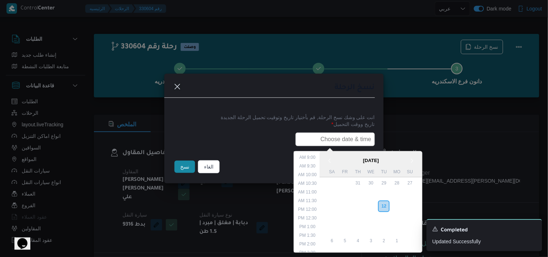
paste input "13/08/2025 7:30AM"
type input "13/08/2025 7:30AM"
click at [179, 164] on button "نسخ" at bounding box center [185, 167] width 21 height 12
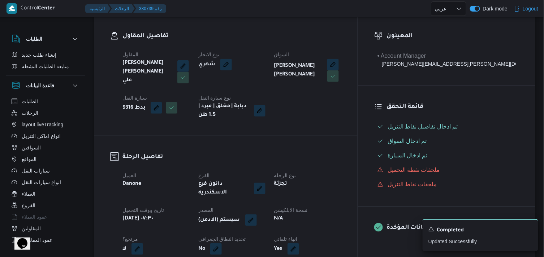
scroll to position [120, 0]
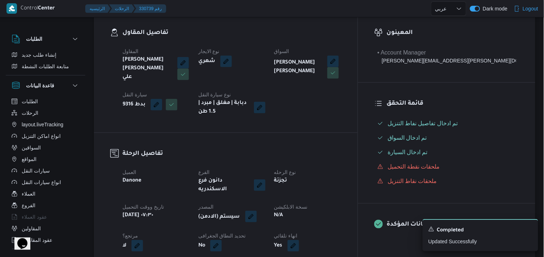
click at [257, 211] on button "button" at bounding box center [251, 217] width 12 height 12
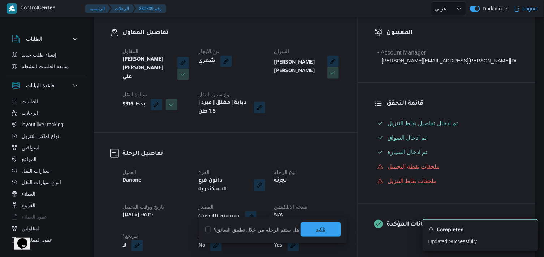
click at [325, 231] on span "تاكيد" at bounding box center [321, 230] width 40 height 14
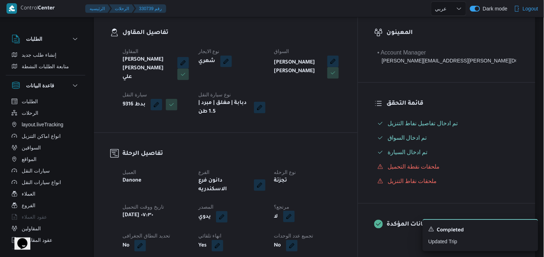
click at [295, 213] on button "button" at bounding box center [289, 217] width 12 height 12
click at [320, 228] on label "هل هناك مرتجع؟" at bounding box center [305, 230] width 43 height 9
checkbox input "true"
click at [331, 227] on span "تاكيد" at bounding box center [349, 230] width 40 height 14
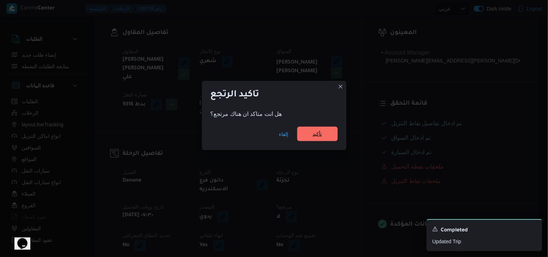
click at [309, 133] on span "تأكيد" at bounding box center [317, 134] width 40 height 14
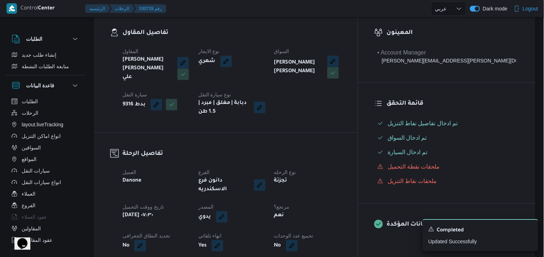
scroll to position [0, 0]
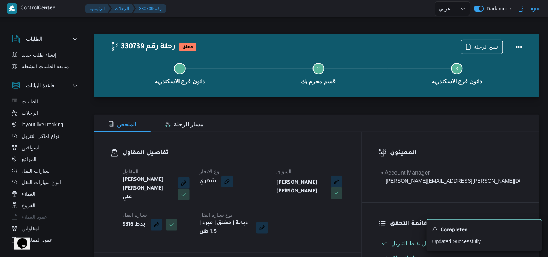
select select "ar"
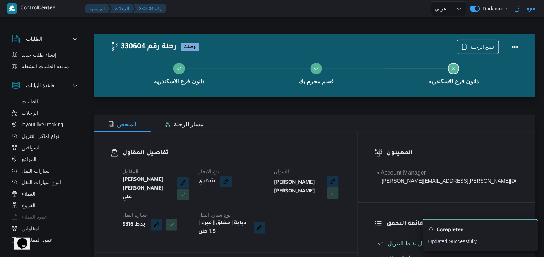
select select "ar"
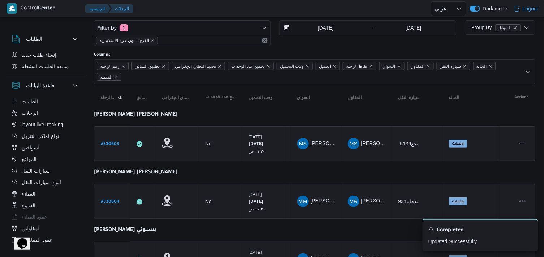
scroll to position [40, 0]
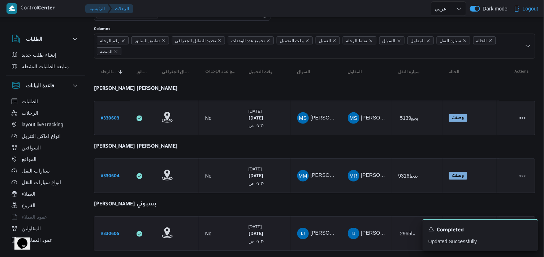
click at [118, 236] on b "# 330605" at bounding box center [110, 234] width 18 height 5
select select "ar"
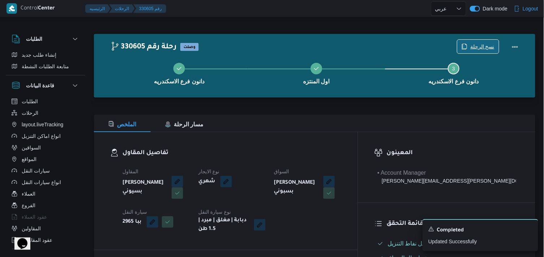
click at [462, 43] on span "نسخ الرحلة" at bounding box center [479, 47] width 42 height 14
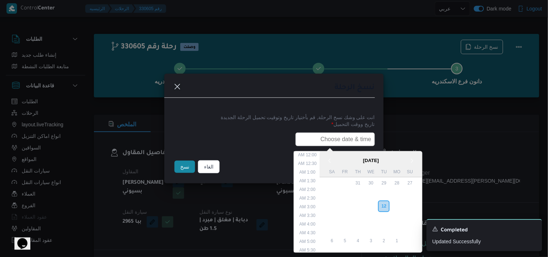
click at [360, 138] on input "text" at bounding box center [336, 140] width 80 height 14
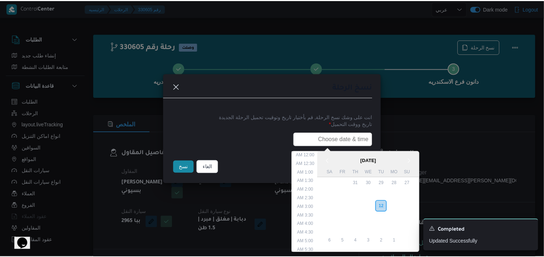
scroll to position [154, 0]
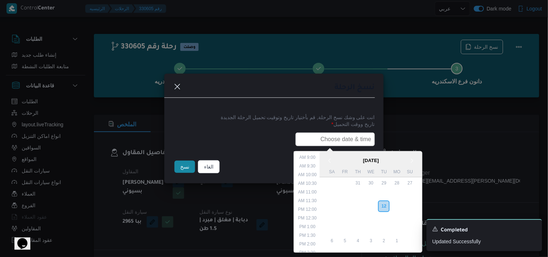
paste input "13/08/2025 7:30AM"
type input "13/08/2025 7:30AM"
click at [179, 163] on button "نسخ" at bounding box center [185, 167] width 21 height 12
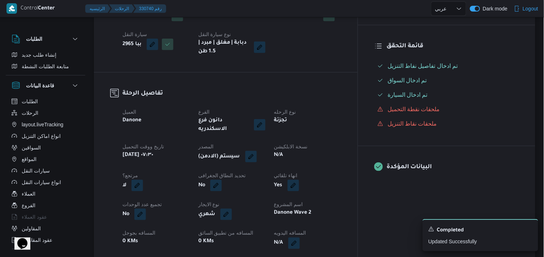
scroll to position [201, 0]
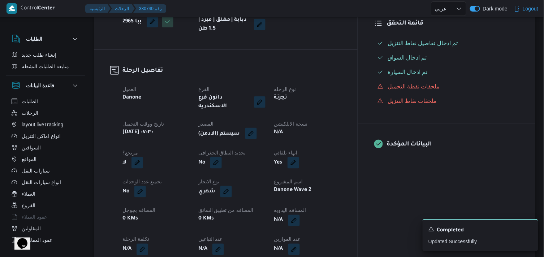
click at [257, 128] on button "button" at bounding box center [251, 134] width 12 height 12
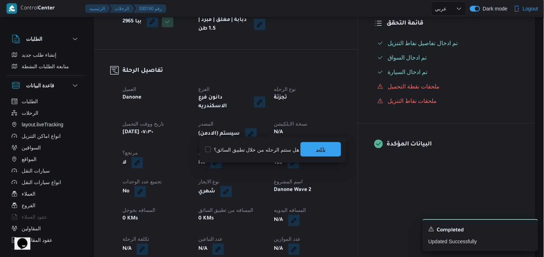
click at [302, 152] on span "تاكيد" at bounding box center [321, 149] width 40 height 14
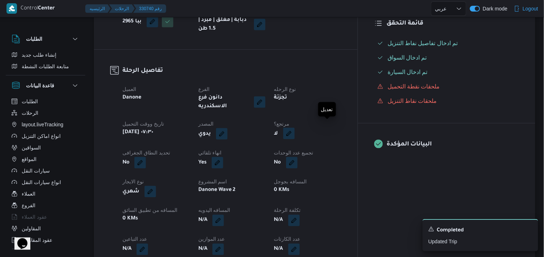
click at [295, 128] on button "button" at bounding box center [289, 134] width 12 height 12
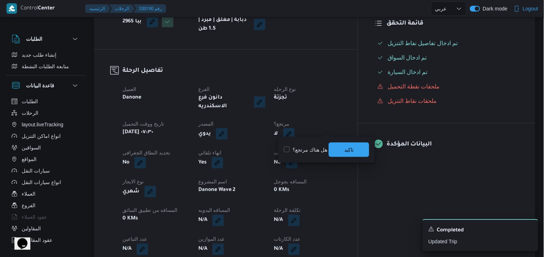
click at [322, 154] on div "هل هناك مرتجع؟ تاكيد" at bounding box center [326, 150] width 87 height 16
click at [321, 153] on label "هل هناك مرتجع؟" at bounding box center [305, 150] width 43 height 9
checkbox input "true"
click at [340, 146] on span "تاكيد" at bounding box center [349, 149] width 40 height 14
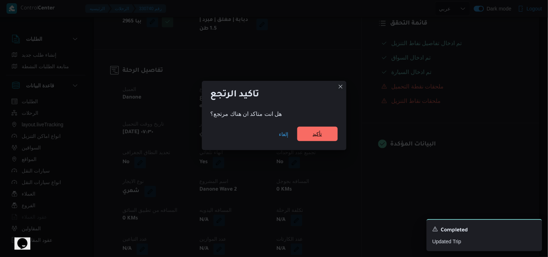
click at [304, 139] on span "تأكيد" at bounding box center [317, 134] width 40 height 14
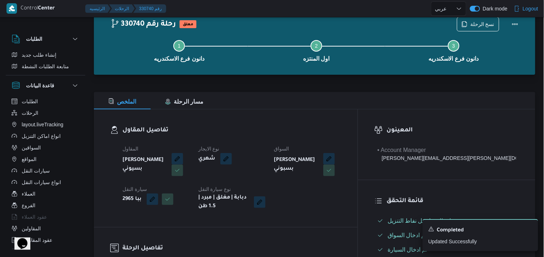
scroll to position [0, 0]
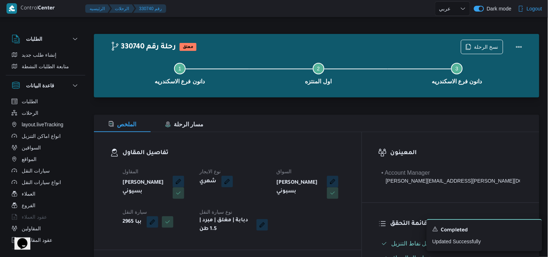
select select "ar"
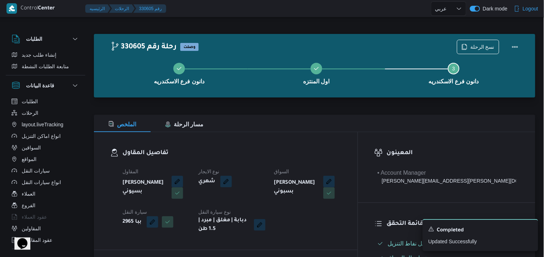
select select "ar"
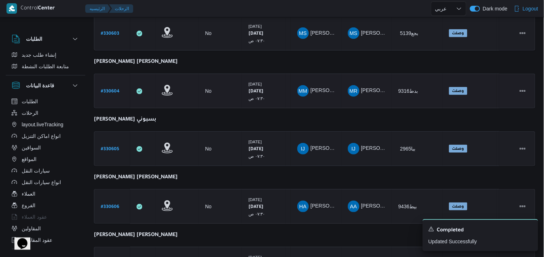
scroll to position [160, 0]
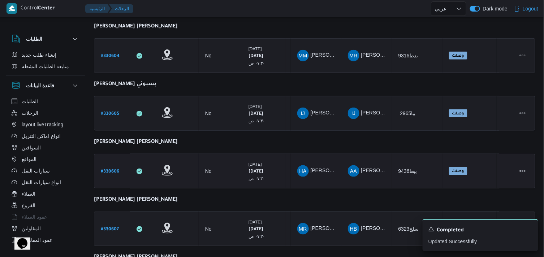
click at [113, 167] on link "# 330606" at bounding box center [110, 172] width 18 height 10
select select "ar"
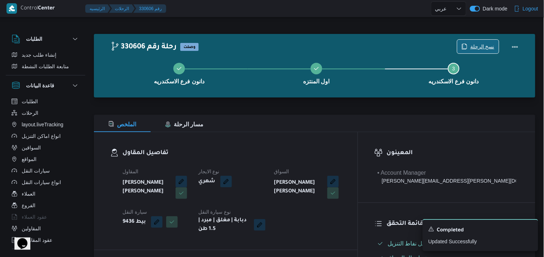
click at [476, 42] on span "نسخ الرحلة" at bounding box center [479, 47] width 42 height 14
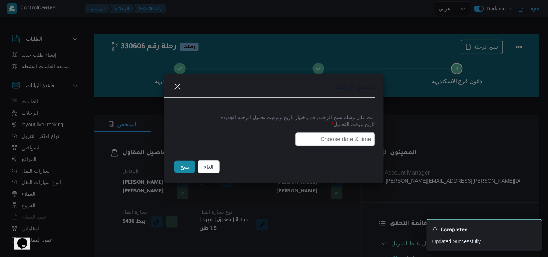
click at [362, 134] on input "text" at bounding box center [336, 140] width 80 height 14
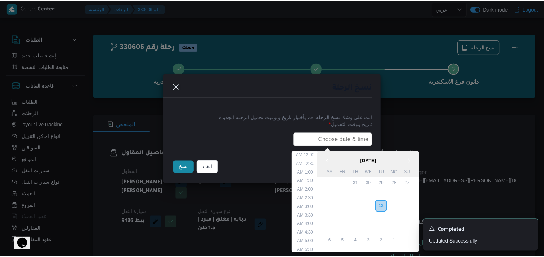
scroll to position [154, 0]
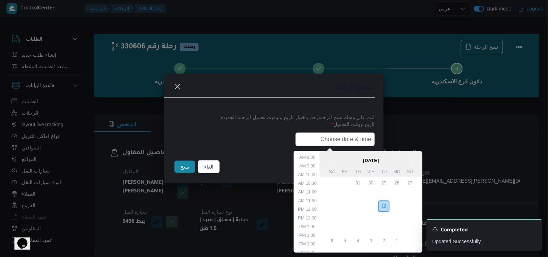
paste input "13/08/2025 7:30AM"
type input "13/08/2025 7:30AM"
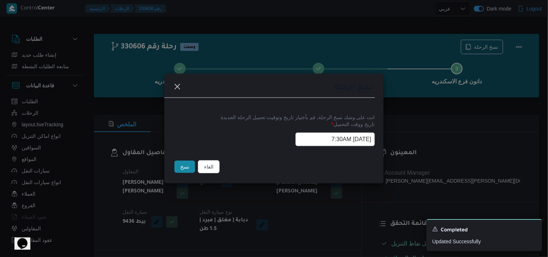
click at [183, 167] on button "نسخ" at bounding box center [185, 167] width 21 height 12
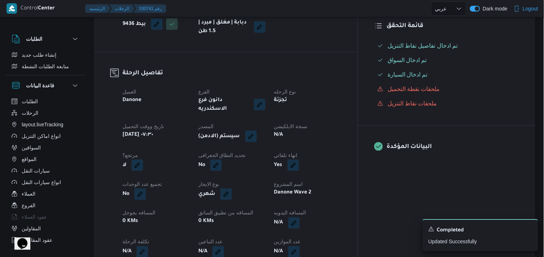
scroll to position [201, 0]
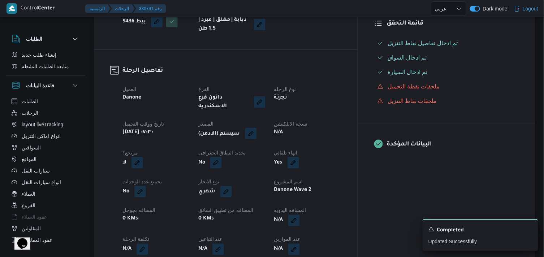
click at [257, 129] on button "button" at bounding box center [251, 134] width 12 height 12
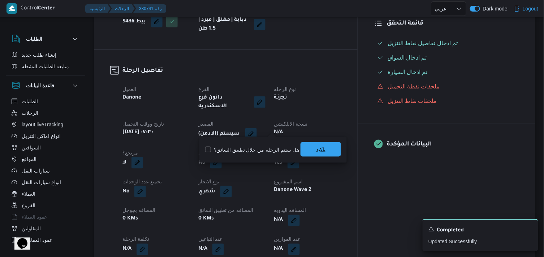
click at [301, 147] on span "تاكيد" at bounding box center [321, 149] width 40 height 14
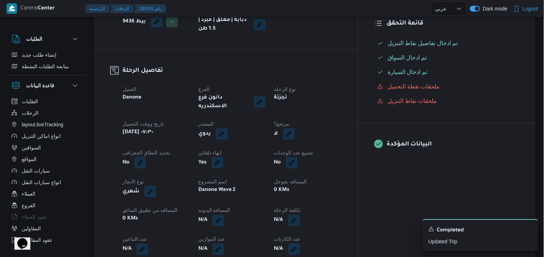
click at [295, 133] on button "button" at bounding box center [289, 134] width 12 height 12
click at [321, 150] on label "هل هناك مرتجع؟" at bounding box center [305, 150] width 43 height 9
checkbox input "true"
click at [337, 145] on span "تاكيد" at bounding box center [349, 149] width 40 height 14
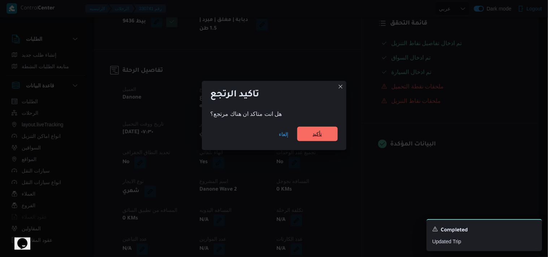
click at [317, 128] on span "تأكيد" at bounding box center [317, 134] width 40 height 14
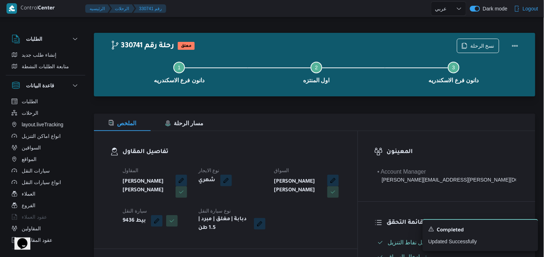
scroll to position [0, 0]
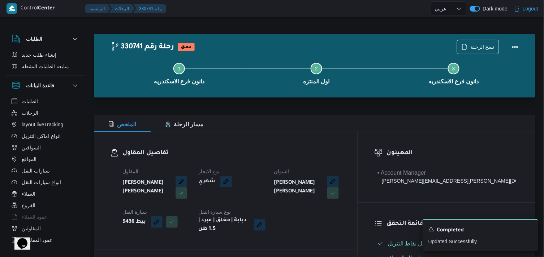
select select "ar"
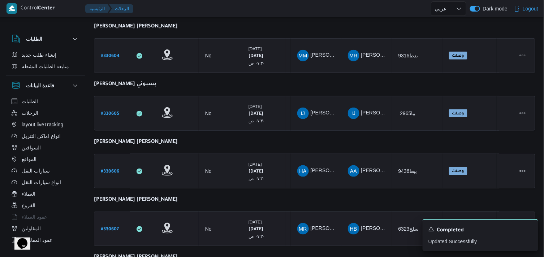
scroll to position [193, 0]
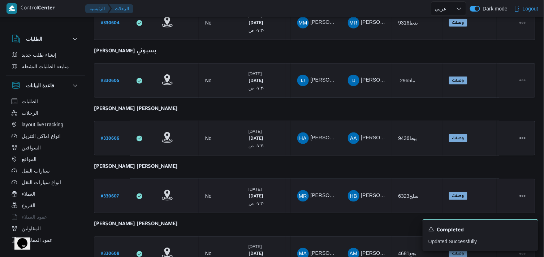
click at [115, 192] on link "# 330607" at bounding box center [110, 197] width 18 height 10
select select "ar"
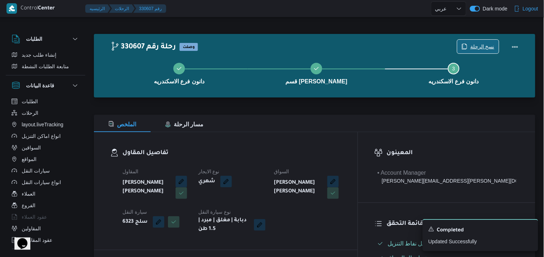
click at [468, 40] on span "نسخ الرحلة" at bounding box center [479, 47] width 42 height 14
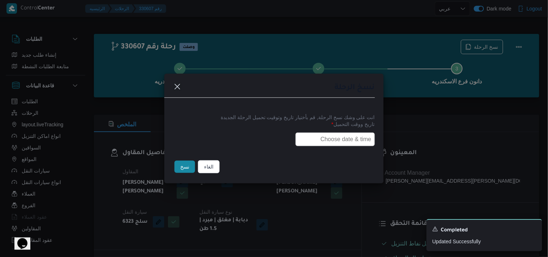
click at [365, 137] on input "text" at bounding box center [336, 140] width 80 height 14
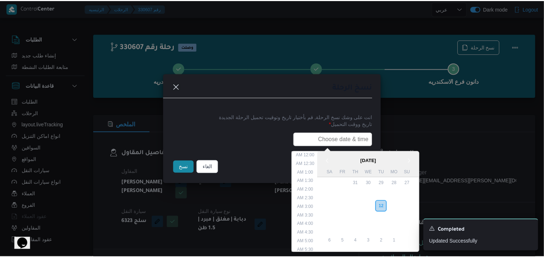
scroll to position [154, 0]
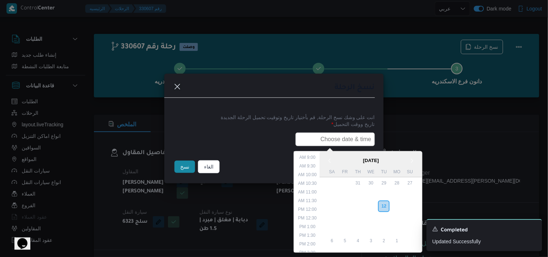
paste input "13/08/2025 7:30AM"
type input "13/08/2025 7:30AM"
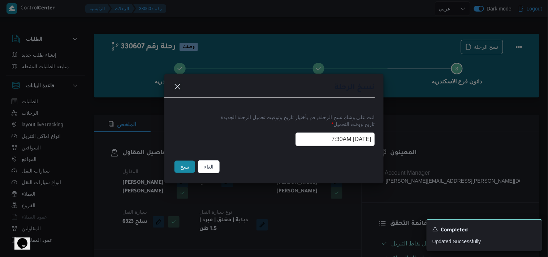
click at [176, 166] on button "نسخ" at bounding box center [185, 167] width 21 height 12
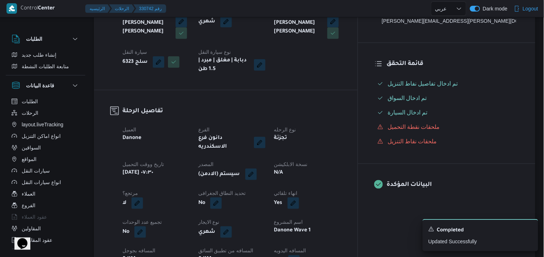
scroll to position [160, 0]
click at [257, 168] on button "button" at bounding box center [251, 174] width 12 height 12
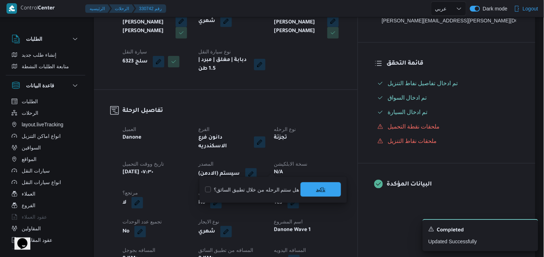
click at [308, 191] on span "تاكيد" at bounding box center [321, 190] width 40 height 14
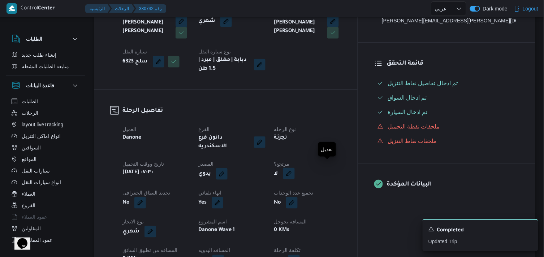
click at [295, 170] on button "button" at bounding box center [289, 174] width 12 height 12
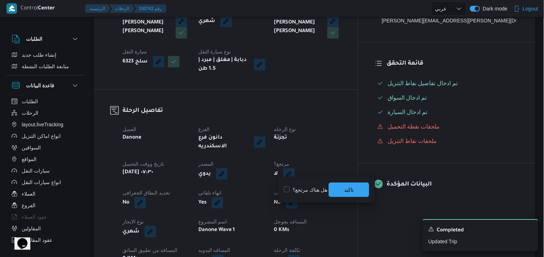
click at [317, 191] on label "هل هناك مرتجع؟" at bounding box center [305, 190] width 43 height 9
checkbox input "true"
click at [332, 187] on span "تاكيد" at bounding box center [349, 190] width 40 height 14
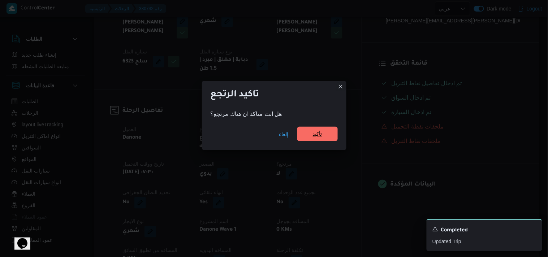
click at [321, 135] on span "تأكيد" at bounding box center [317, 134] width 9 height 9
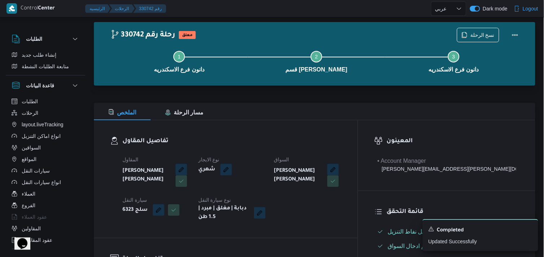
scroll to position [0, 0]
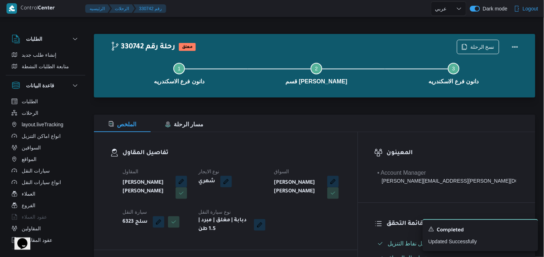
select select "ar"
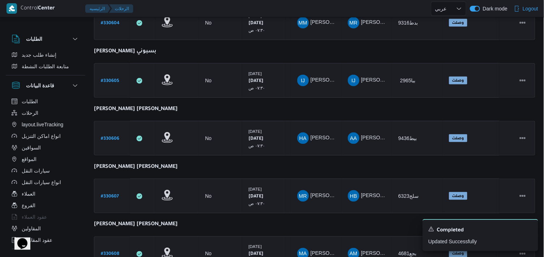
scroll to position [226, 0]
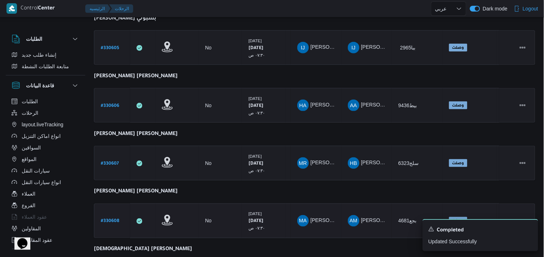
click at [112, 219] on b "# 330608" at bounding box center [110, 221] width 18 height 5
select select "ar"
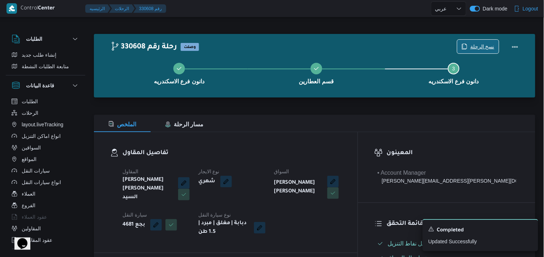
click at [462, 47] on span "نسخ الرحلة" at bounding box center [479, 47] width 42 height 14
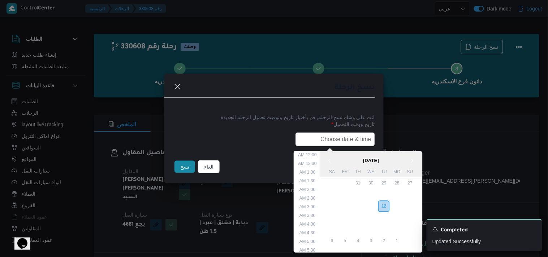
click at [351, 136] on input "text" at bounding box center [336, 140] width 80 height 14
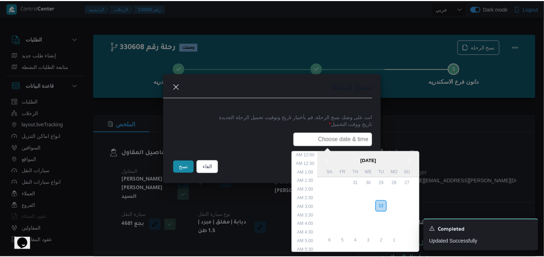
scroll to position [154, 0]
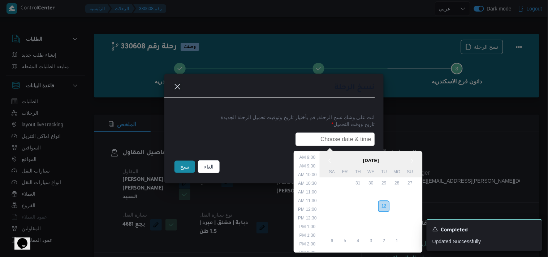
paste input "13/08/2025 7:30AM"
type input "13/08/2025 7:30AM"
click at [192, 170] on button "نسخ" at bounding box center [185, 167] width 21 height 12
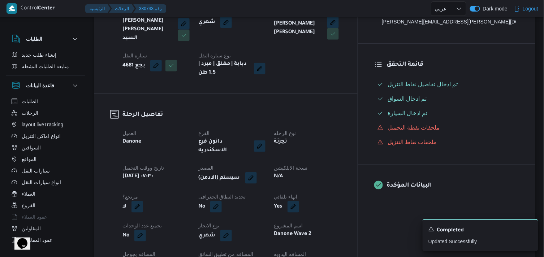
scroll to position [160, 0]
drag, startPoint x: 274, startPoint y: 151, endPoint x: 274, endPoint y: 168, distance: 17.4
click at [274, 154] on div "العميل Danone الفرع دانون فرع الاسكندريه نوع الرحله تجزئة تاريخ ووقت التحميل أر…" at bounding box center [232, 228] width 228 height 208
click at [257, 171] on button "button" at bounding box center [251, 177] width 12 height 12
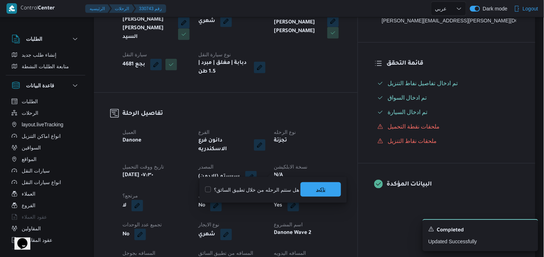
click at [316, 187] on span "تاكيد" at bounding box center [320, 189] width 9 height 9
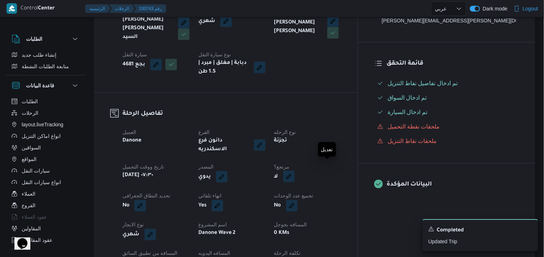
click at [295, 171] on button "button" at bounding box center [289, 177] width 12 height 12
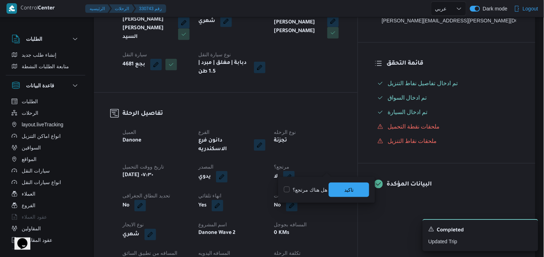
click at [313, 187] on label "هل هناك مرتجع؟" at bounding box center [305, 190] width 43 height 9
checkbox input "true"
click at [332, 187] on span "تاكيد" at bounding box center [349, 190] width 40 height 14
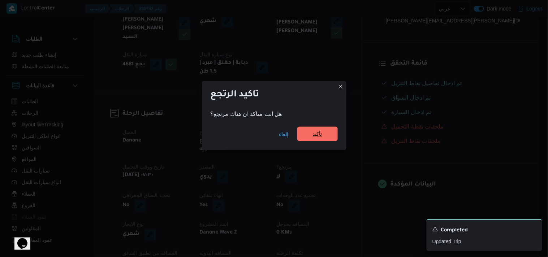
click at [309, 138] on span "تأكيد" at bounding box center [317, 134] width 40 height 14
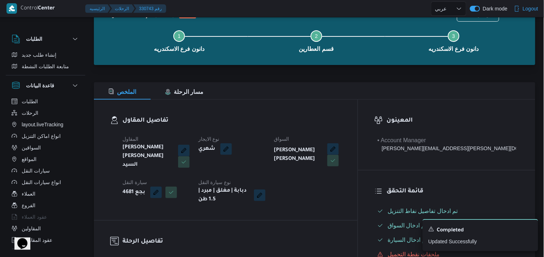
scroll to position [0, 0]
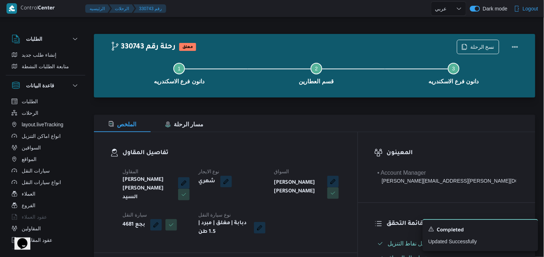
select select "ar"
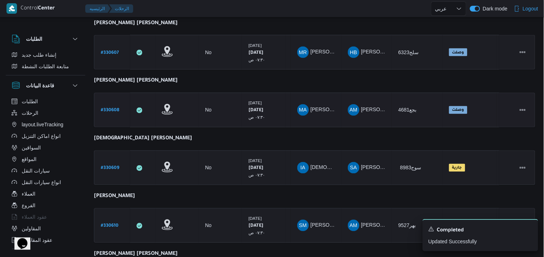
scroll to position [355, 0]
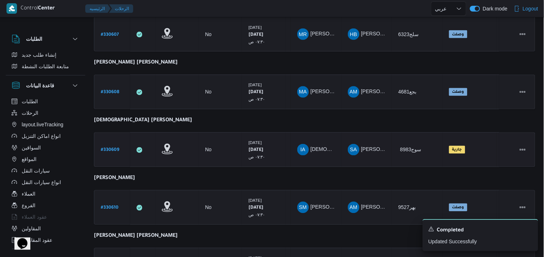
click at [109, 148] on b "# 330609" at bounding box center [110, 150] width 18 height 5
select select "ar"
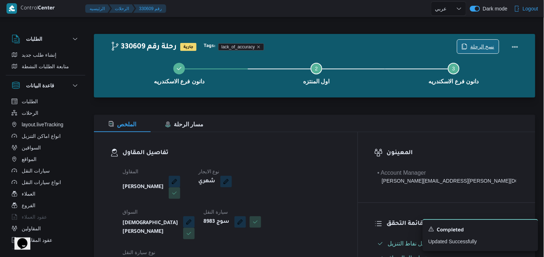
click at [475, 49] on span "نسخ الرحلة" at bounding box center [483, 46] width 24 height 9
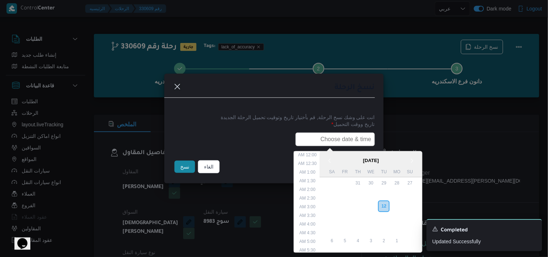
click at [353, 142] on input "text" at bounding box center [336, 140] width 80 height 14
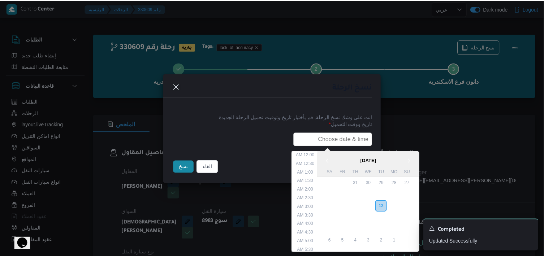
scroll to position [154, 0]
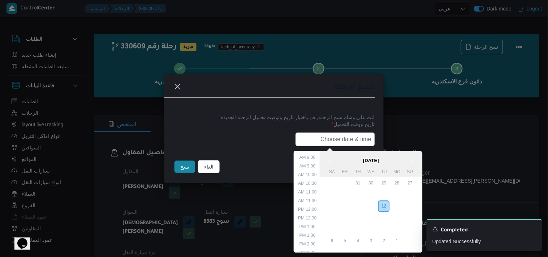
paste input "13/08/2025 7:30AM"
type input "13/08/2025 7:30AM"
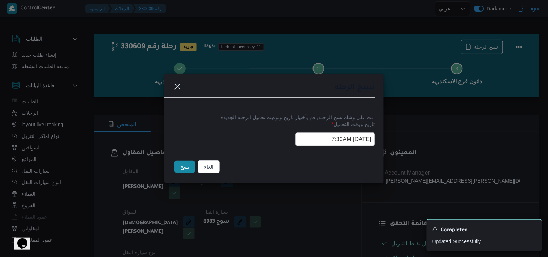
click at [189, 163] on button "نسخ" at bounding box center [185, 167] width 21 height 12
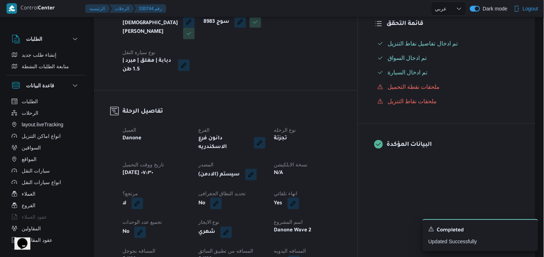
scroll to position [201, 0]
click at [257, 168] on button "button" at bounding box center [251, 174] width 12 height 12
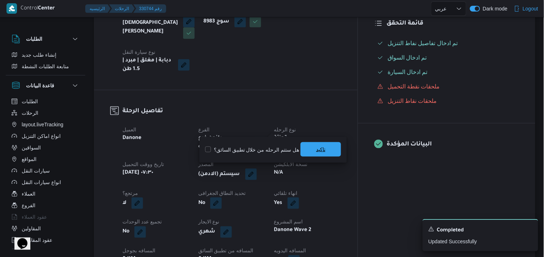
click at [306, 146] on span "تاكيد" at bounding box center [321, 149] width 40 height 14
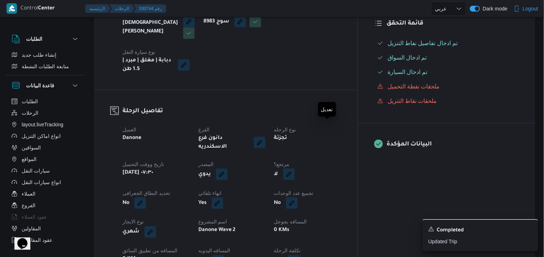
click at [295, 169] on button "button" at bounding box center [289, 175] width 12 height 12
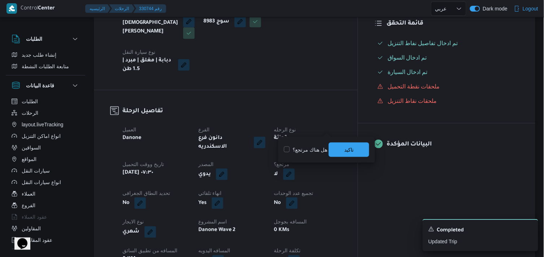
click at [321, 147] on label "هل هناك مرتجع؟" at bounding box center [305, 150] width 43 height 9
checkbox input "true"
click at [335, 149] on span "تاكيد" at bounding box center [349, 149] width 40 height 14
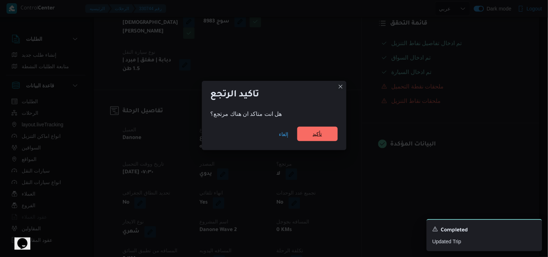
click at [329, 135] on span "تأكيد" at bounding box center [317, 134] width 40 height 14
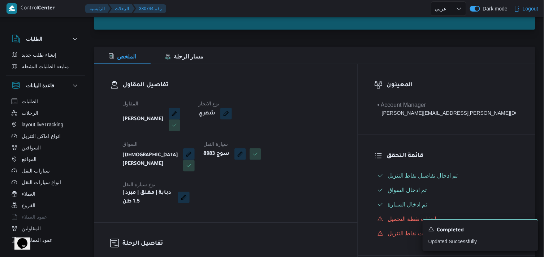
scroll to position [0, 0]
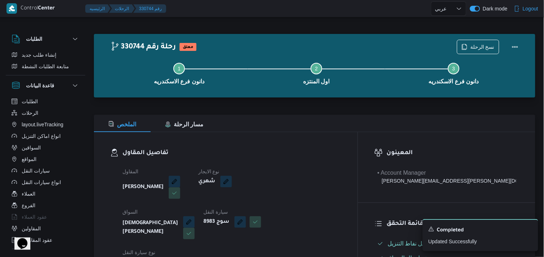
select select "ar"
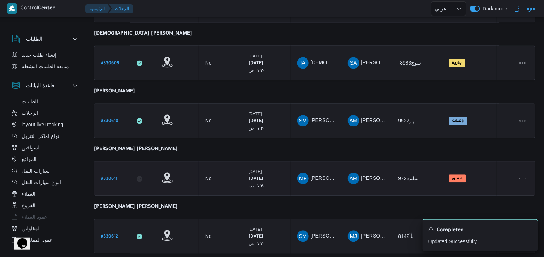
scroll to position [457, 0]
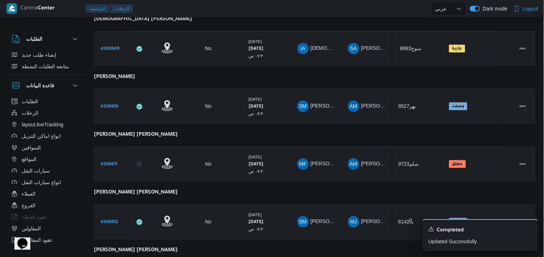
click at [108, 104] on b "# 330610" at bounding box center [110, 106] width 18 height 5
select select "ar"
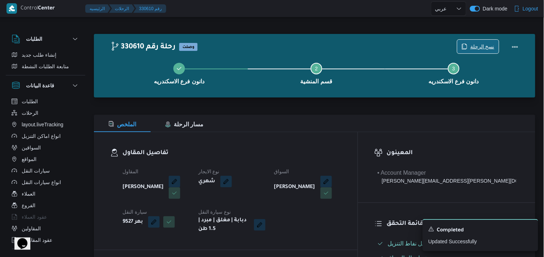
click at [468, 50] on span "نسخ الرحلة" at bounding box center [479, 47] width 42 height 14
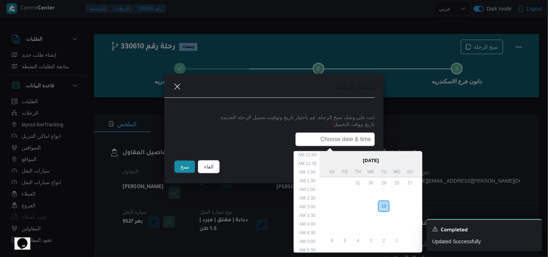
click at [346, 142] on input "text" at bounding box center [336, 140] width 80 height 14
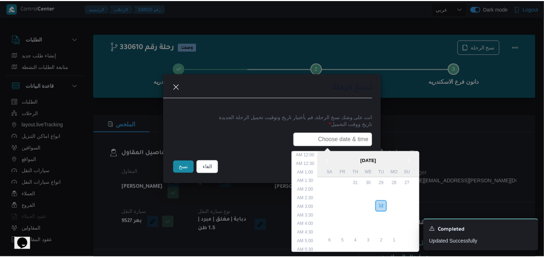
scroll to position [154, 0]
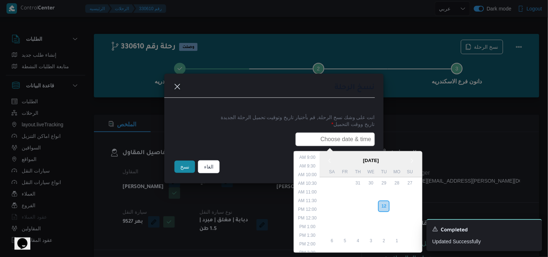
paste input "13/08/2025 7:30AM"
type input "13/08/2025 7:30AM"
click at [177, 164] on button "نسخ" at bounding box center [185, 167] width 21 height 12
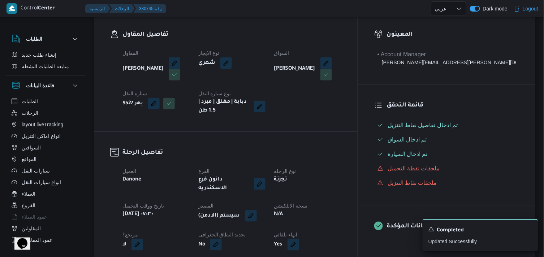
scroll to position [201, 0]
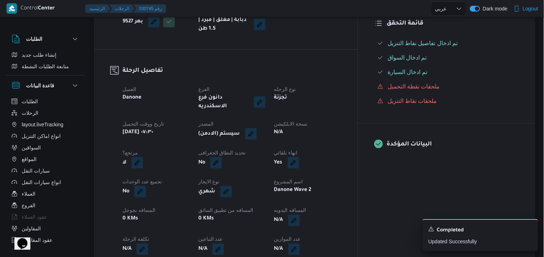
click at [266, 128] on div "(سيستم (الادمن" at bounding box center [232, 134] width 69 height 13
click at [257, 128] on button "button" at bounding box center [251, 134] width 12 height 12
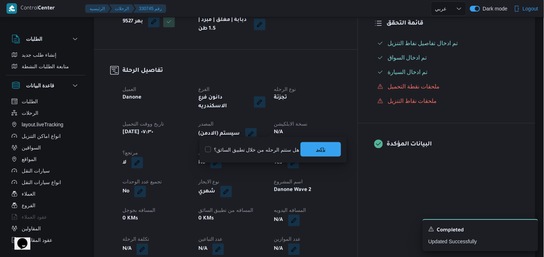
click at [307, 149] on span "تاكيد" at bounding box center [321, 149] width 40 height 14
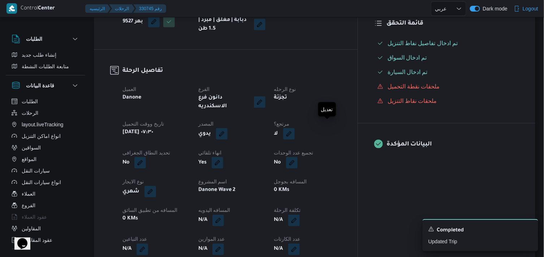
click at [295, 129] on button "button" at bounding box center [289, 134] width 12 height 12
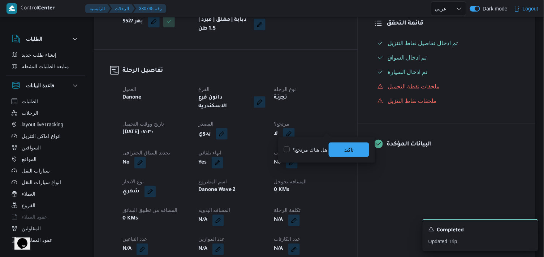
click at [321, 145] on div "هل هناك مرتجع؟ تاكيد" at bounding box center [326, 150] width 87 height 16
click at [320, 148] on label "هل هناك مرتجع؟" at bounding box center [305, 150] width 43 height 9
checkbox input "true"
click at [332, 149] on span "تاكيد" at bounding box center [349, 149] width 40 height 14
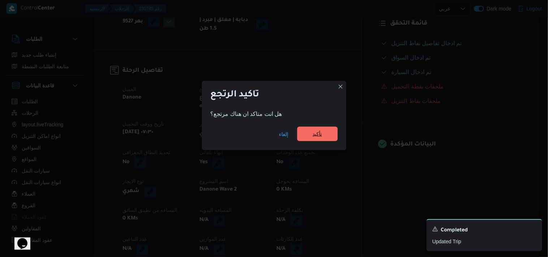
click at [321, 128] on span "تأكيد" at bounding box center [317, 134] width 40 height 14
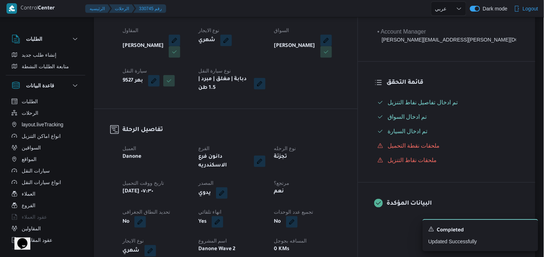
scroll to position [0, 0]
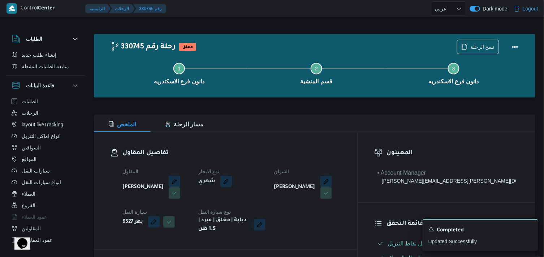
select select "ar"
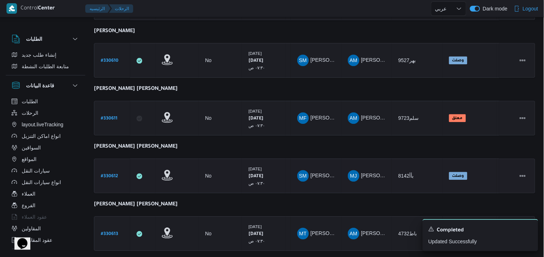
scroll to position [502, 0]
click at [111, 118] on b "# 330611" at bounding box center [109, 119] width 17 height 5
select select "ar"
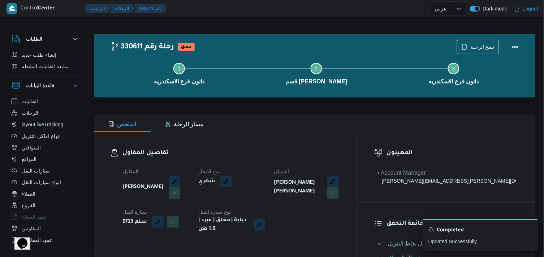
click at [479, 52] on div "Step 1 is incomplete 1 دانون فرع الاسكندريه Step 2 is incomplete 2 قسم سيدى جاب…" at bounding box center [316, 73] width 421 height 46
click at [480, 48] on span "نسخ الرحلة" at bounding box center [483, 46] width 24 height 9
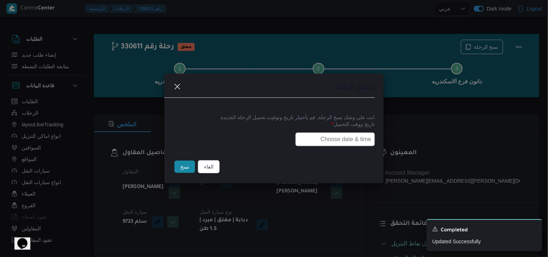
click at [299, 141] on input "text" at bounding box center [336, 140] width 80 height 14
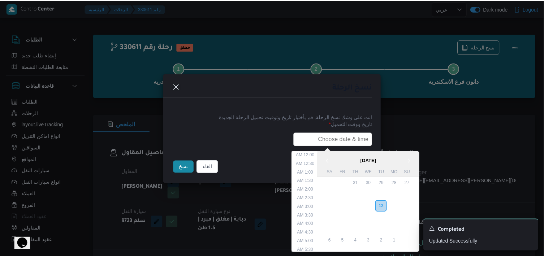
scroll to position [154, 0]
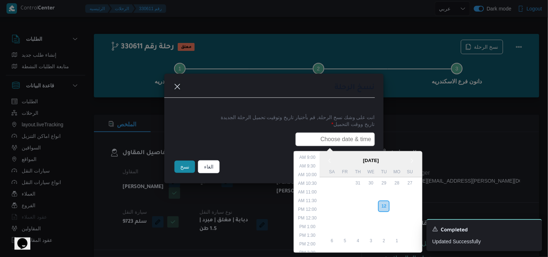
paste input "13/08/2025 7:30AM"
type input "13/08/2025 7:30AM"
click at [187, 171] on button "نسخ" at bounding box center [185, 167] width 21 height 12
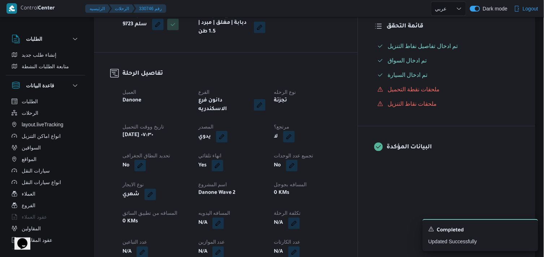
scroll to position [201, 0]
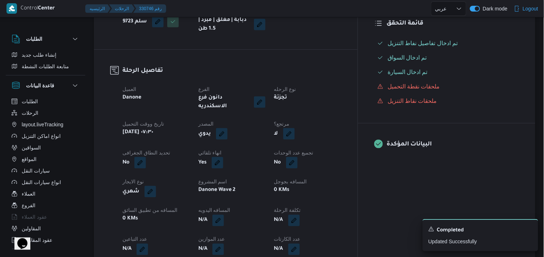
click at [329, 128] on div "لا" at bounding box center [308, 134] width 69 height 13
click at [295, 128] on button "button" at bounding box center [289, 134] width 12 height 12
click at [316, 149] on label "هل هناك مرتجع؟" at bounding box center [305, 150] width 43 height 9
checkbox input "true"
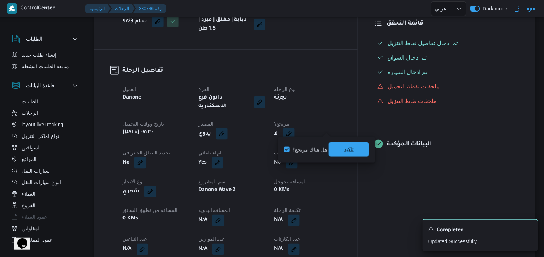
click at [340, 149] on span "تاكيد" at bounding box center [349, 149] width 40 height 14
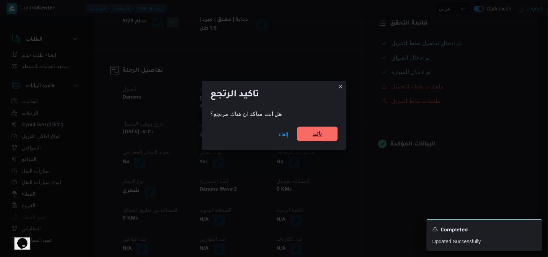
click at [328, 128] on span "تأكيد" at bounding box center [317, 134] width 40 height 14
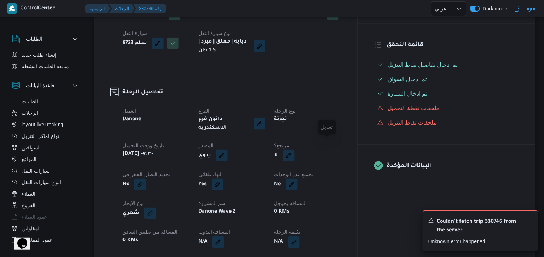
scroll to position [160, 0]
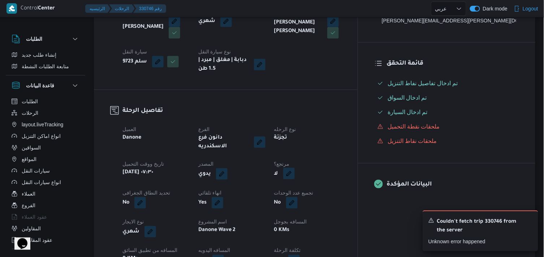
click at [295, 168] on button "button" at bounding box center [289, 174] width 12 height 12
click at [312, 190] on label "هل هناك مرتجع؟" at bounding box center [305, 190] width 43 height 9
checkbox input "true"
click at [335, 189] on span "تاكيد" at bounding box center [349, 190] width 40 height 14
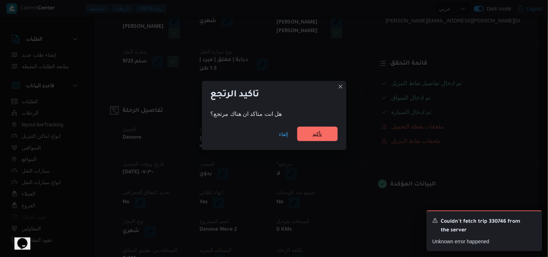
click at [326, 136] on span "تأكيد" at bounding box center [317, 134] width 40 height 14
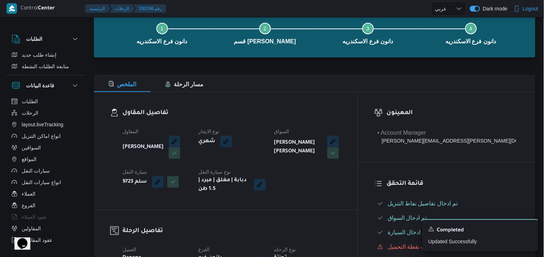
scroll to position [0, 0]
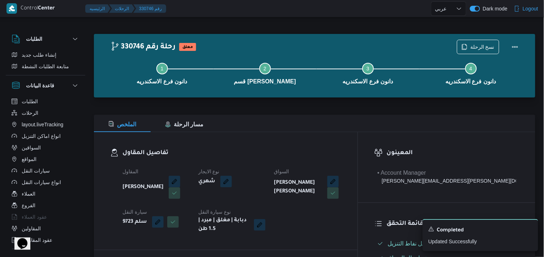
select select "ar"
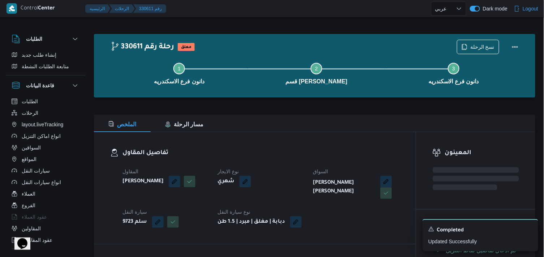
select select "ar"
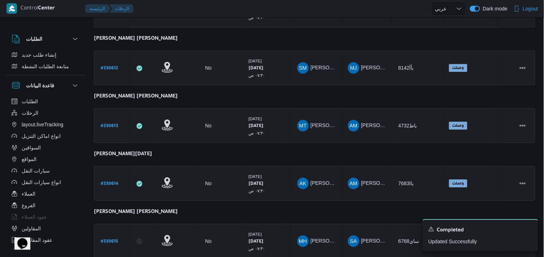
scroll to position [591, 0]
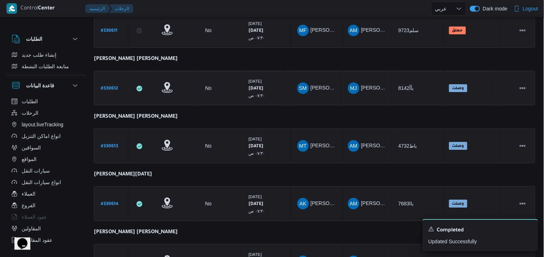
click at [103, 86] on b "# 330612" at bounding box center [109, 88] width 17 height 5
select select "ar"
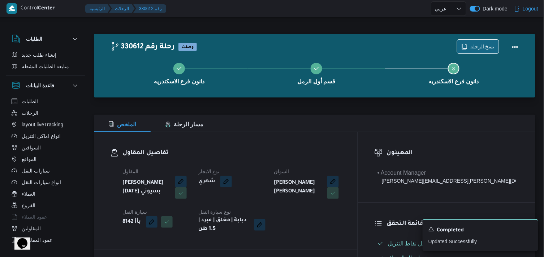
click at [467, 49] on icon "button" at bounding box center [465, 47] width 6 height 6
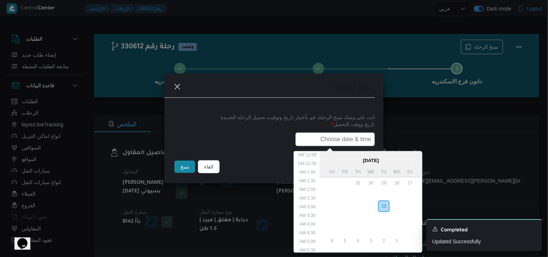
click at [336, 141] on input "text" at bounding box center [336, 140] width 80 height 14
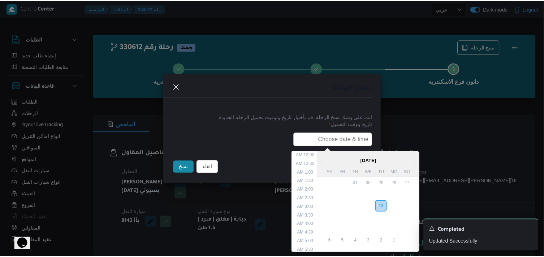
scroll to position [154, 0]
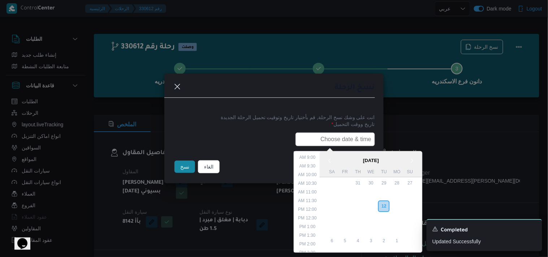
paste input "13/08/2025 7:30AM"
type input "13/08/2025 7:30AM"
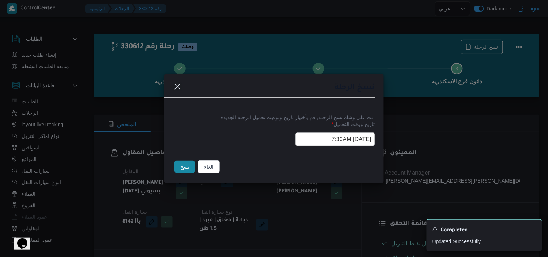
click at [177, 167] on button "نسخ" at bounding box center [185, 167] width 21 height 12
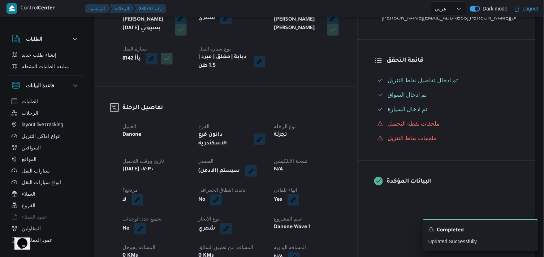
scroll to position [201, 0]
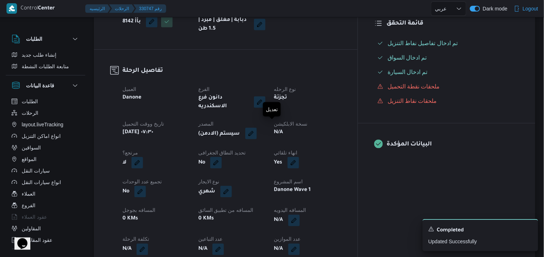
click at [257, 129] on button "button" at bounding box center [251, 134] width 12 height 12
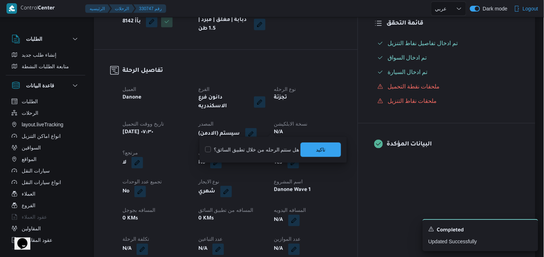
click at [293, 150] on label "هل ستتم الرحله من خلال تطبيق السائق؟" at bounding box center [252, 150] width 94 height 9
click at [289, 149] on label "هل ستتم الرحله من خلال تطبيق السائق؟" at bounding box center [252, 150] width 94 height 9
checkbox input "false"
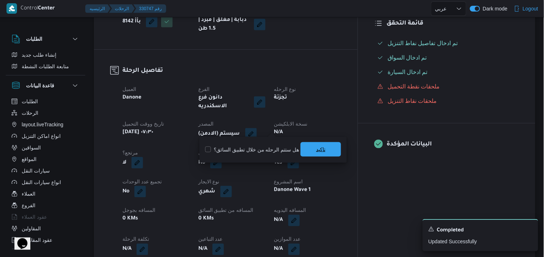
click at [306, 151] on span "تاكيد" at bounding box center [321, 149] width 40 height 14
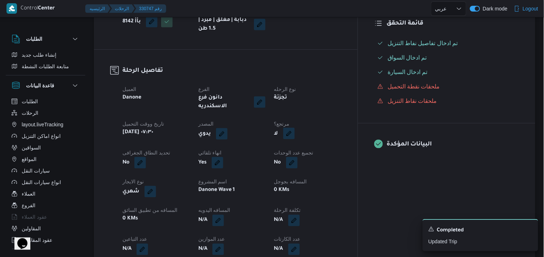
click at [295, 131] on button "button" at bounding box center [289, 134] width 12 height 12
click at [322, 148] on label "هل هناك مرتجع؟" at bounding box center [305, 150] width 43 height 9
checkbox input "true"
click at [329, 147] on div "هل هناك مرتجع؟ تاكيد" at bounding box center [326, 150] width 87 height 16
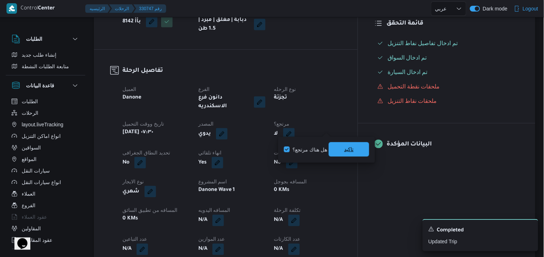
click at [331, 149] on span "تاكيد" at bounding box center [349, 149] width 40 height 14
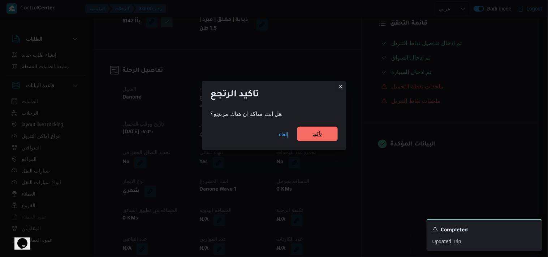
click at [326, 134] on span "تأكيد" at bounding box center [317, 134] width 40 height 14
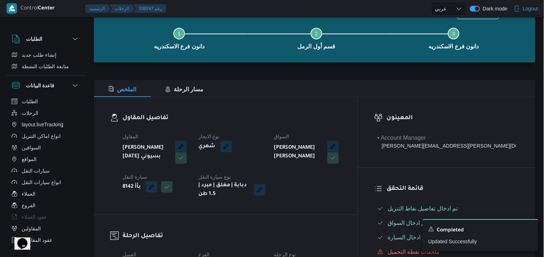
scroll to position [0, 0]
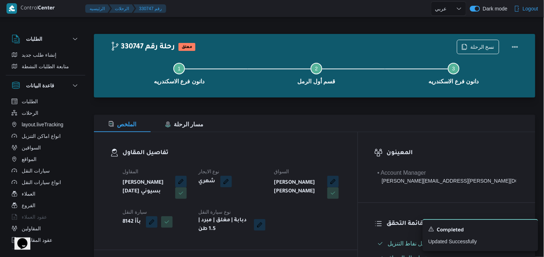
select select "ar"
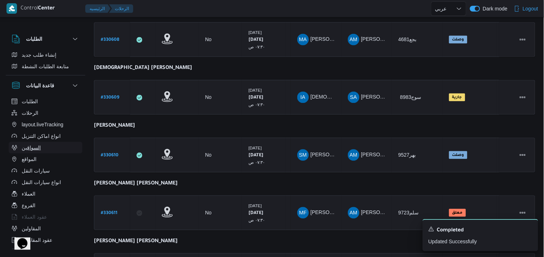
scroll to position [543, 0]
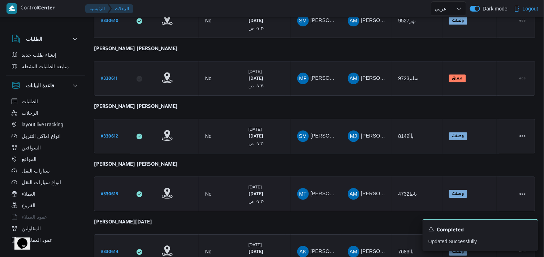
click at [101, 192] on b "# 330613" at bounding box center [109, 194] width 17 height 5
select select "ar"
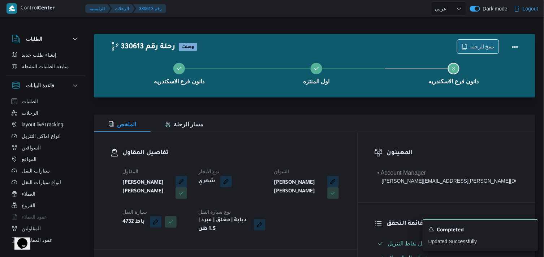
click at [462, 48] on span "نسخ الرحلة" at bounding box center [479, 47] width 42 height 14
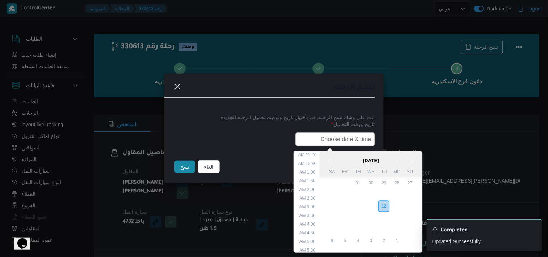
click at [360, 133] on input "text" at bounding box center [336, 140] width 80 height 14
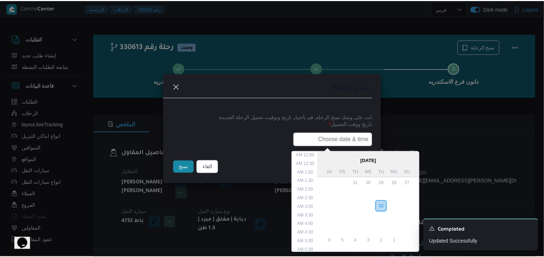
scroll to position [154, 0]
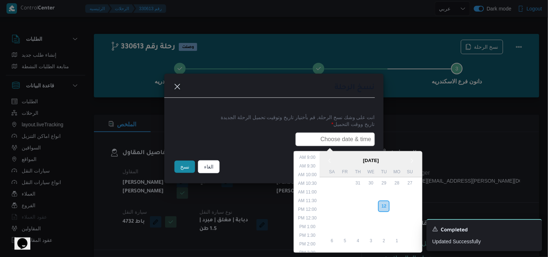
type input "13/08/2025 7:30AM"
click at [177, 171] on button "نسخ" at bounding box center [185, 167] width 21 height 12
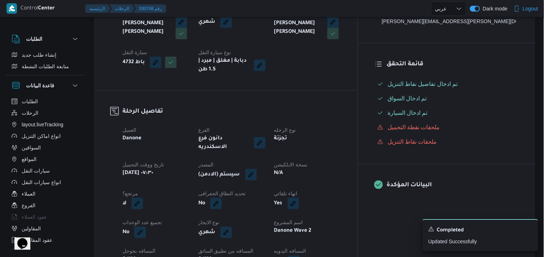
scroll to position [160, 0]
click at [257, 171] on button "button" at bounding box center [251, 174] width 12 height 12
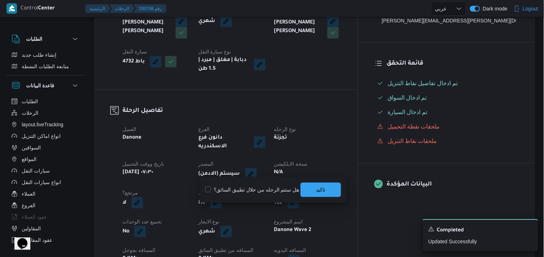
click at [265, 187] on label "هل ستتم الرحله من خلال تطبيق السائق؟" at bounding box center [252, 190] width 94 height 9
checkbox input "false"
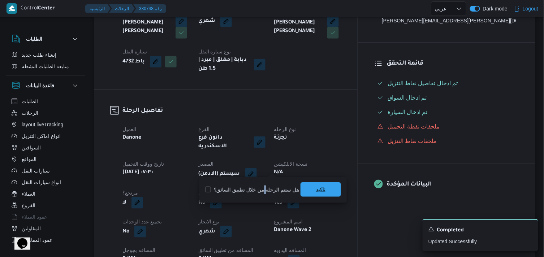
click at [309, 191] on span "تاكيد" at bounding box center [321, 190] width 40 height 14
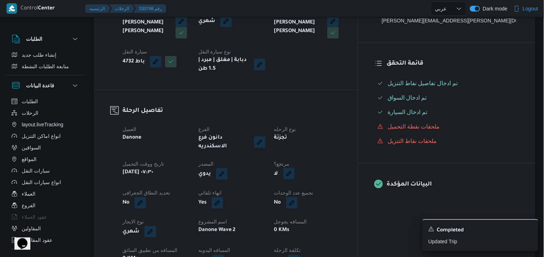
click at [295, 171] on button "button" at bounding box center [289, 174] width 12 height 12
click at [322, 188] on label "هل هناك مرتجع؟" at bounding box center [305, 190] width 43 height 9
checkbox input "true"
click at [353, 193] on span "تاكيد" at bounding box center [348, 189] width 9 height 9
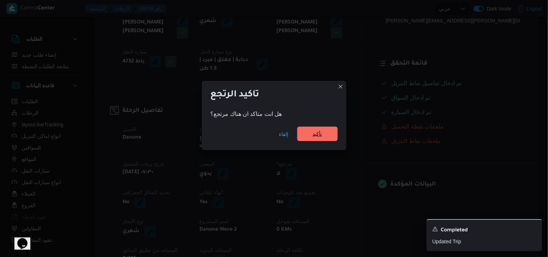
click at [324, 137] on span "تأكيد" at bounding box center [317, 134] width 40 height 14
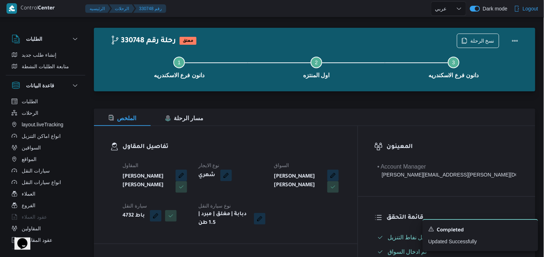
scroll to position [0, 0]
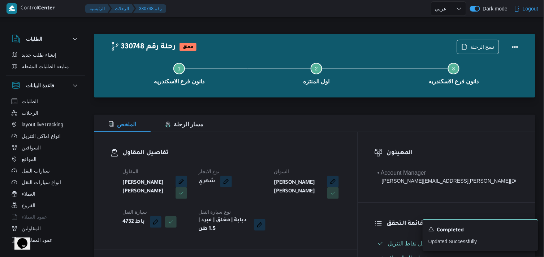
select select "ar"
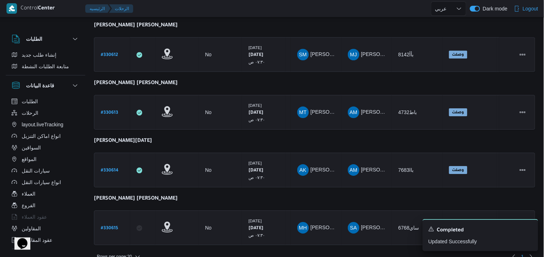
scroll to position [631, 0]
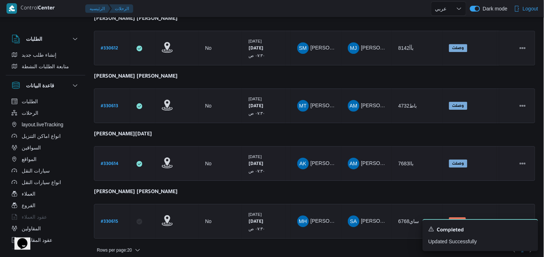
click at [113, 162] on b "# 330614" at bounding box center [110, 164] width 18 height 5
select select "ar"
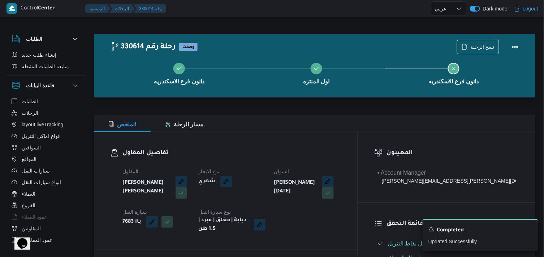
click at [477, 50] on div "دانون فرع الاسكندريه اول المنتزه Step 3 is incomplete 3 دانون فرع الاسكندريه" at bounding box center [316, 73] width 421 height 46
click at [473, 48] on span "نسخ الرحلة" at bounding box center [483, 46] width 24 height 9
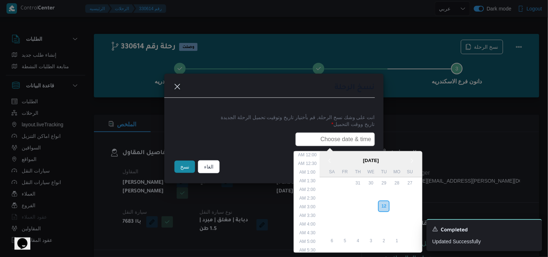
drag, startPoint x: 366, startPoint y: 136, endPoint x: 361, endPoint y: 146, distance: 11.3
click at [366, 136] on input "text" at bounding box center [336, 140] width 80 height 14
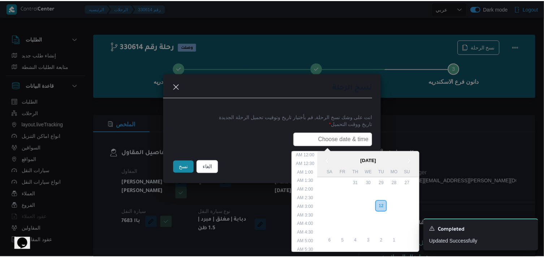
scroll to position [154, 0]
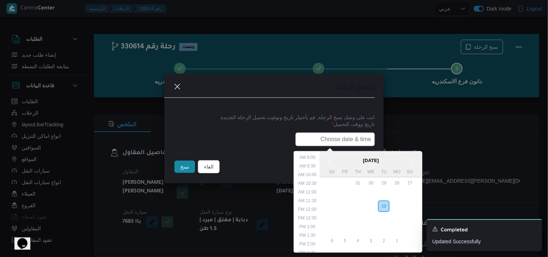
paste input "13/08/2025 7:30AM"
type input "13/08/2025 7:30AM"
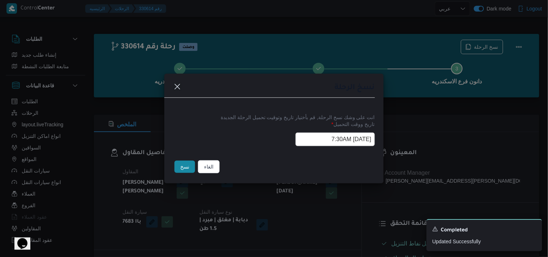
click at [180, 163] on button "نسخ" at bounding box center [185, 167] width 21 height 12
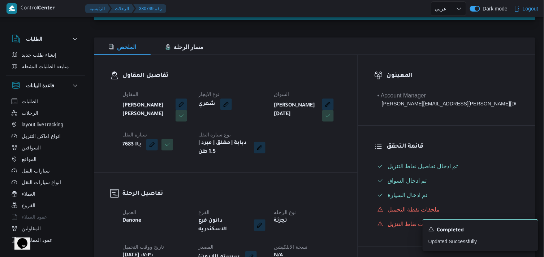
scroll to position [80, 0]
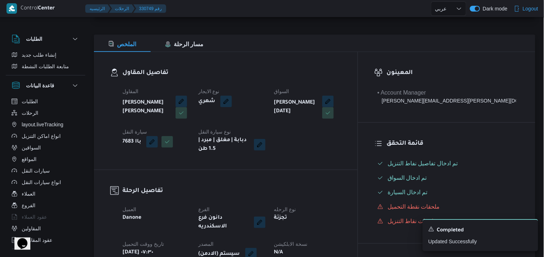
click at [257, 249] on button "button" at bounding box center [251, 254] width 12 height 12
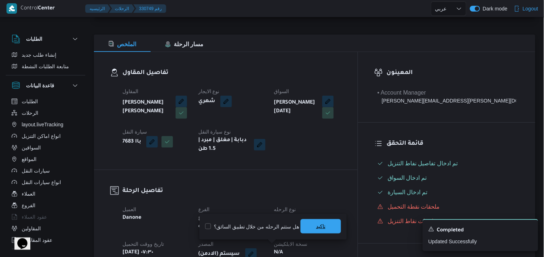
click at [302, 225] on span "تاكيد" at bounding box center [321, 226] width 40 height 14
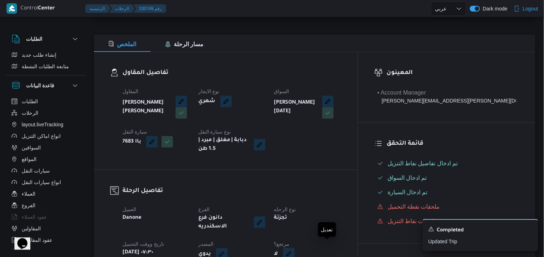
click at [295, 248] on button "button" at bounding box center [289, 254] width 12 height 12
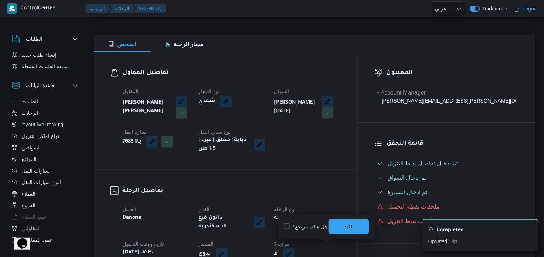
click at [316, 231] on div "هل هناك مرتجع؟ تاكيد" at bounding box center [326, 227] width 87 height 16
click at [316, 226] on label "هل هناك مرتجع؟" at bounding box center [305, 227] width 43 height 9
checkbox input "true"
click at [335, 225] on span "تاكيد" at bounding box center [349, 226] width 40 height 14
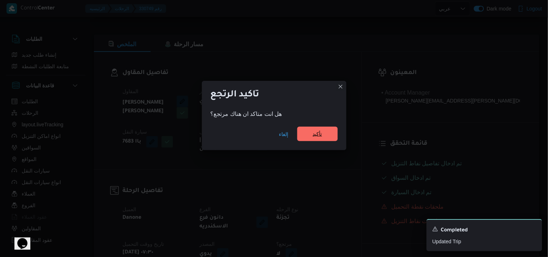
click at [318, 135] on span "تأكيد" at bounding box center [317, 134] width 9 height 9
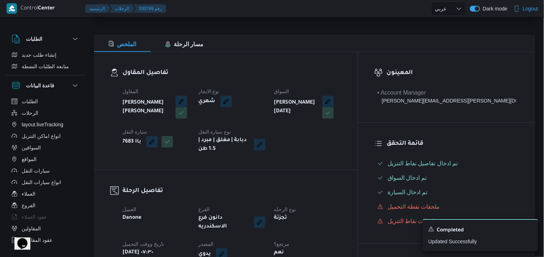
select select "ar"
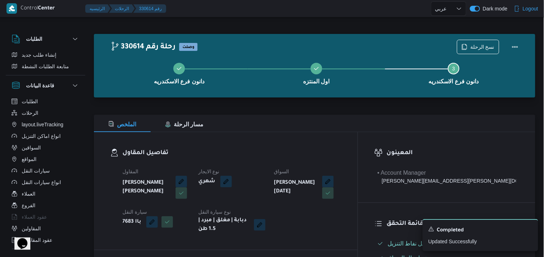
select select "ar"
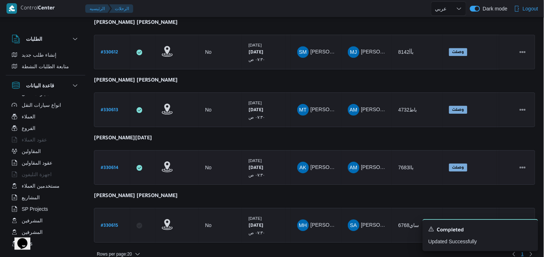
scroll to position [631, 0]
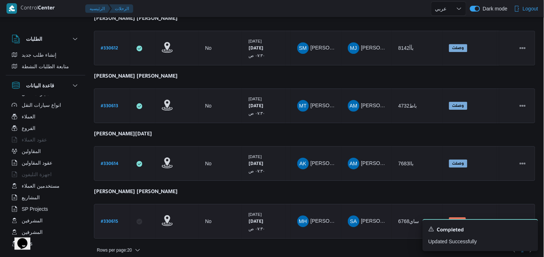
click at [115, 220] on b "# 330615" at bounding box center [109, 222] width 17 height 5
select select "ar"
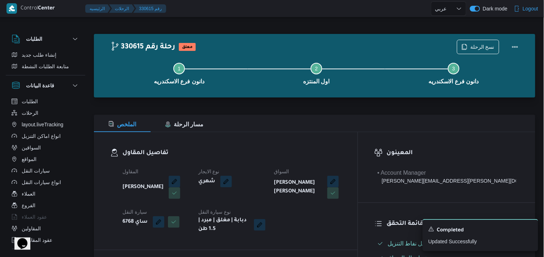
click at [464, 52] on div "Step 1 is incomplete 1 دانون فرع الاسكندريه Step 2 is incomplete 2 اول المنتزه …" at bounding box center [316, 73] width 421 height 46
click at [467, 46] on icon "button" at bounding box center [465, 47] width 6 height 6
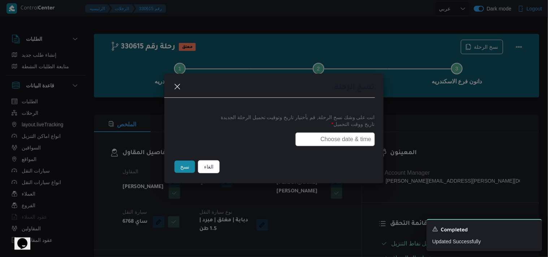
click at [328, 136] on input "text" at bounding box center [336, 140] width 80 height 14
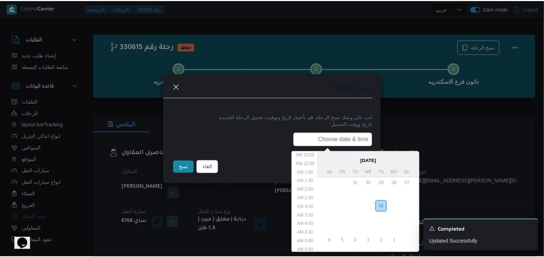
scroll to position [154, 0]
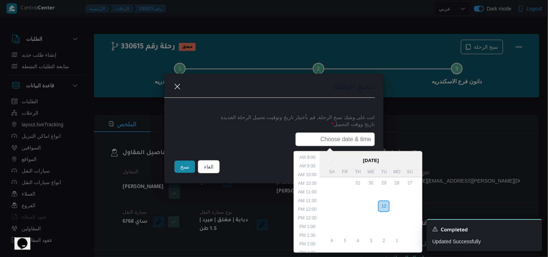
type input "13/08/2025 7:30AM"
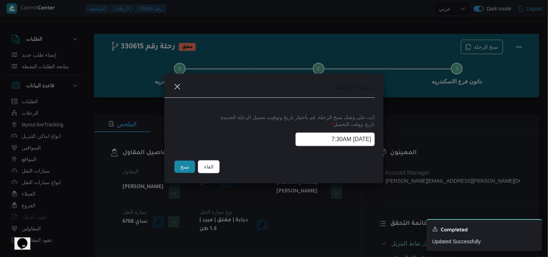
drag, startPoint x: 176, startPoint y: 167, endPoint x: 181, endPoint y: 161, distance: 7.5
click at [178, 165] on button "نسخ" at bounding box center [185, 167] width 21 height 12
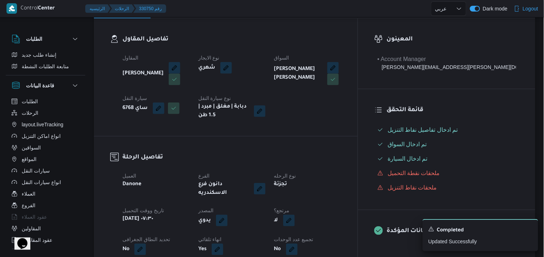
scroll to position [160, 0]
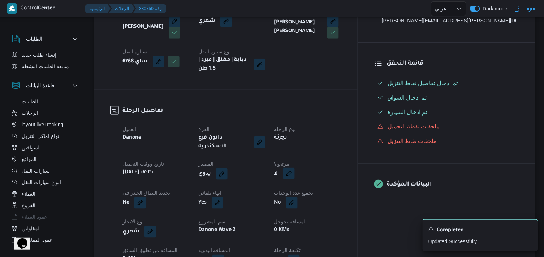
click at [295, 174] on button "button" at bounding box center [289, 174] width 12 height 12
click at [321, 191] on label "هل هناك مرتجع؟" at bounding box center [305, 190] width 43 height 9
checkbox input "true"
click at [337, 187] on span "تاكيد" at bounding box center [349, 190] width 40 height 14
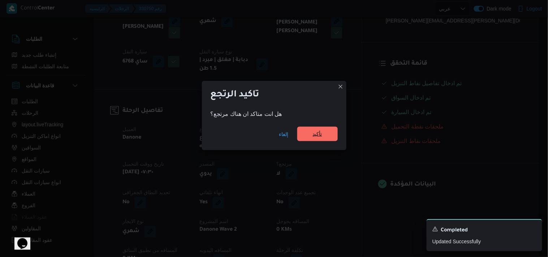
click at [321, 133] on span "تأكيد" at bounding box center [317, 134] width 9 height 9
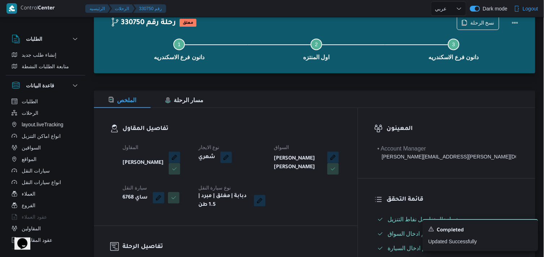
scroll to position [0, 0]
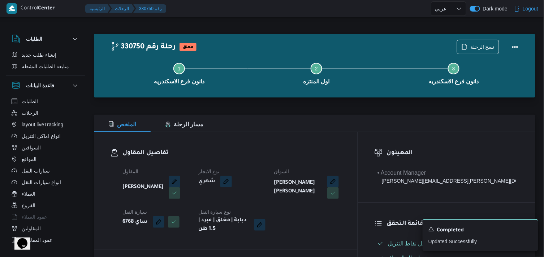
select select "ar"
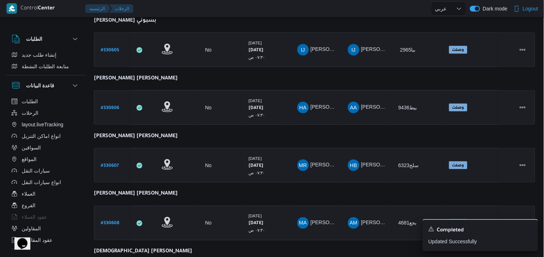
scroll to position [191, 0]
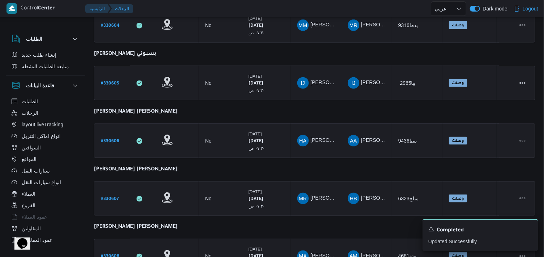
drag, startPoint x: 545, startPoint y: 70, endPoint x: 432, endPoint y: 57, distance: 114.3
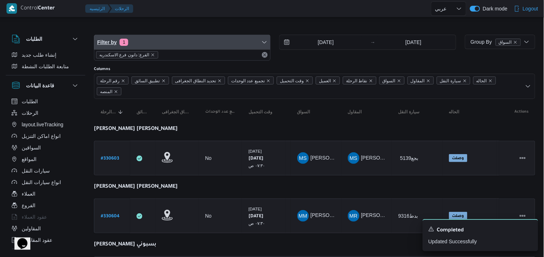
click at [178, 40] on span "Filter by 1" at bounding box center [182, 42] width 176 height 14
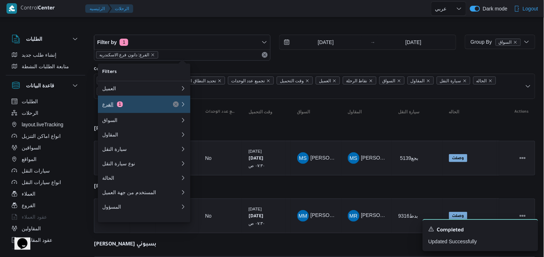
click at [145, 112] on button "الفرع 1" at bounding box center [144, 104] width 93 height 17
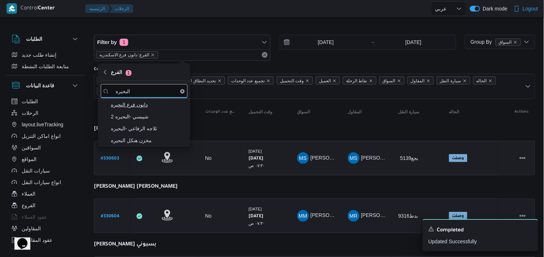
type input "البحيره"
click at [145, 102] on span "دانون فرع البحيره" at bounding box center [148, 104] width 75 height 9
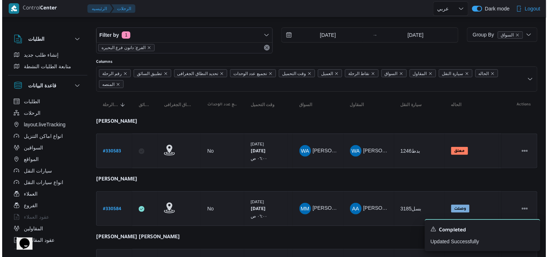
scroll to position [5, 0]
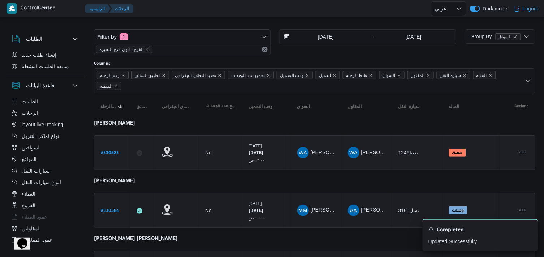
click at [107, 149] on link "# 330583" at bounding box center [110, 153] width 18 height 10
select select "ar"
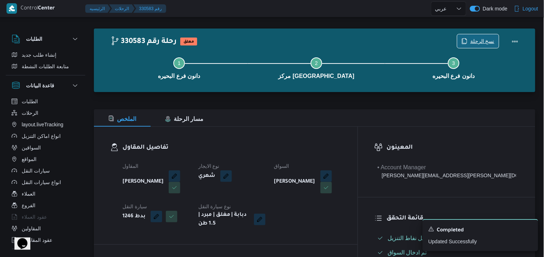
click at [481, 38] on span "نسخ الرحلة" at bounding box center [483, 41] width 24 height 9
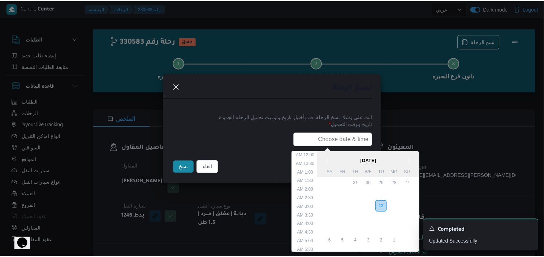
scroll to position [163, 0]
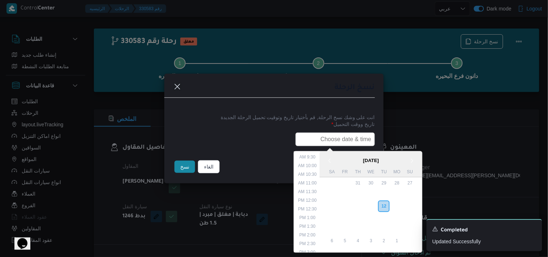
click at [339, 140] on input "text" at bounding box center [336, 140] width 80 height 14
click at [339, 139] on input "12/08/2025 6:00AM" at bounding box center [336, 140] width 80 height 14
click at [348, 139] on input "12/08/2025 6:00AM" at bounding box center [336, 140] width 80 height 14
click at [335, 139] on input "12/08/2025 6:00AM" at bounding box center [336, 140] width 80 height 14
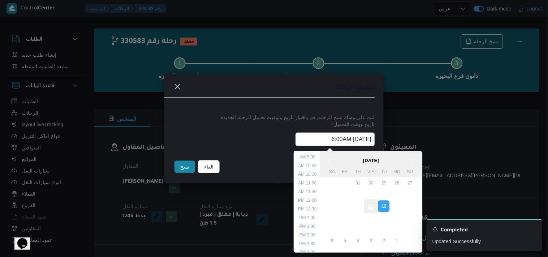
click at [370, 204] on div "13" at bounding box center [371, 207] width 14 height 14
type input "13/08/2025 6:00AM"
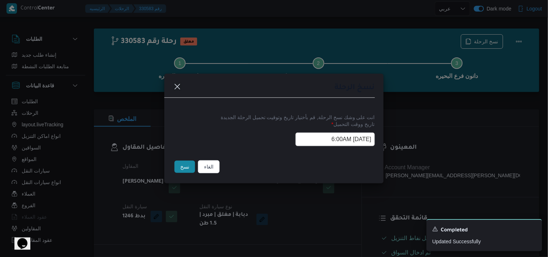
click at [182, 167] on button "نسخ" at bounding box center [185, 167] width 21 height 12
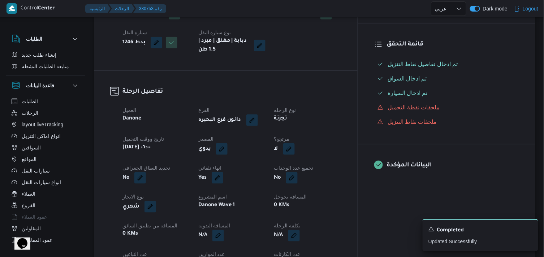
scroll to position [183, 0]
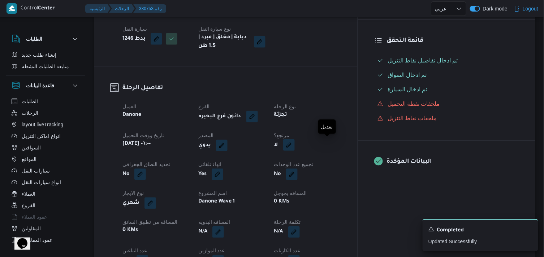
click at [295, 142] on button "button" at bounding box center [289, 146] width 12 height 12
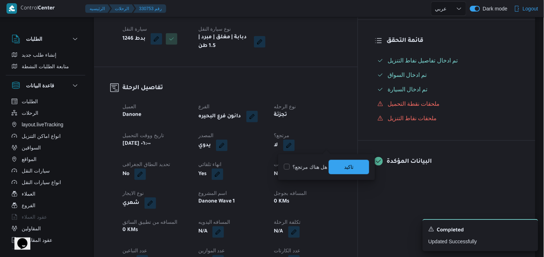
click at [297, 169] on label "هل هناك مرتجع؟" at bounding box center [305, 167] width 43 height 9
checkbox input "true"
click at [341, 167] on span "تاكيد" at bounding box center [349, 167] width 40 height 14
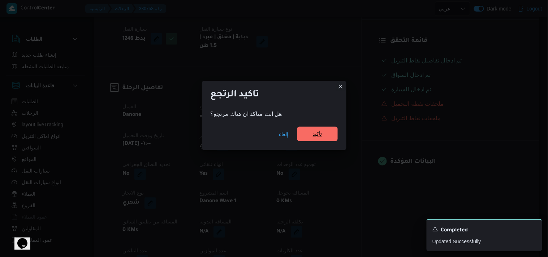
click at [323, 130] on span "تأكيد" at bounding box center [317, 134] width 40 height 14
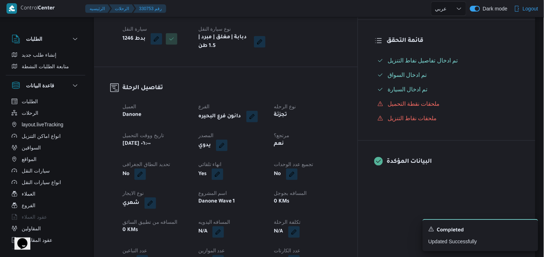
scroll to position [0, 0]
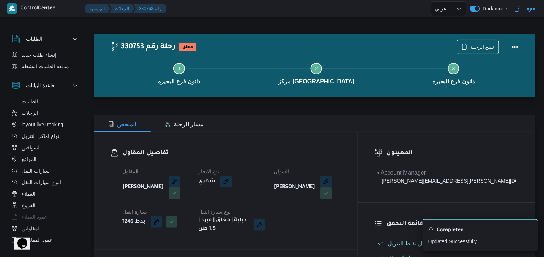
select select "ar"
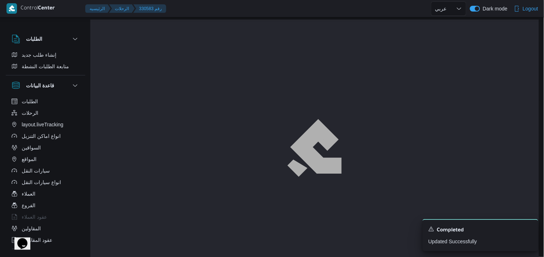
scroll to position [5, 0]
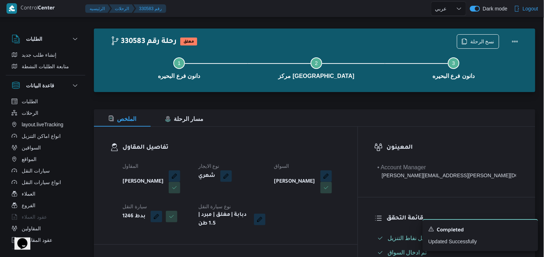
select select "ar"
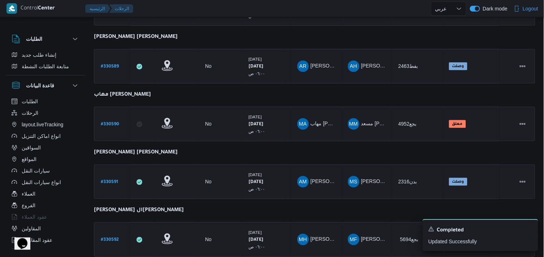
scroll to position [453, 0]
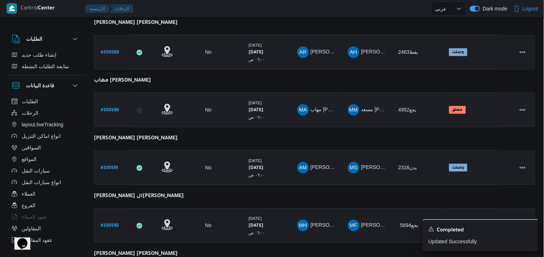
click at [110, 108] on b "# 330590" at bounding box center [110, 110] width 18 height 5
select select "ar"
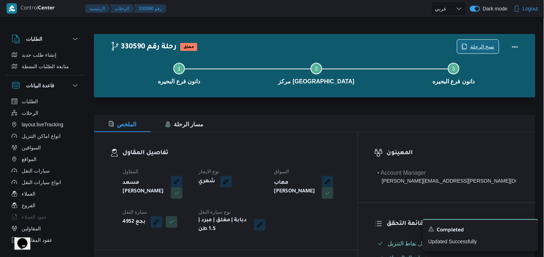
click at [477, 43] on span "نسخ الرحلة" at bounding box center [483, 46] width 24 height 9
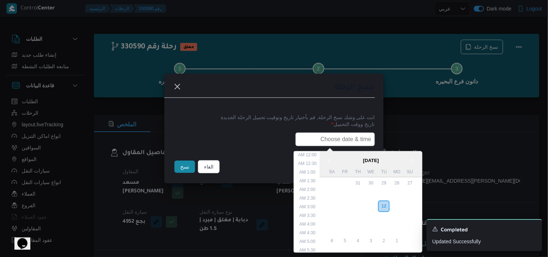
click at [340, 141] on input "text" at bounding box center [336, 140] width 80 height 14
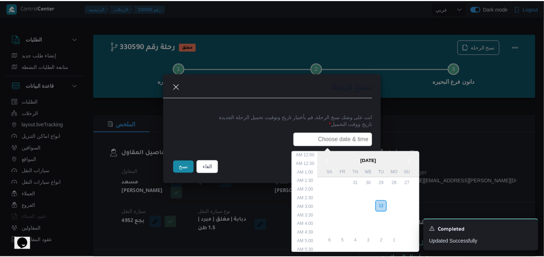
scroll to position [163, 0]
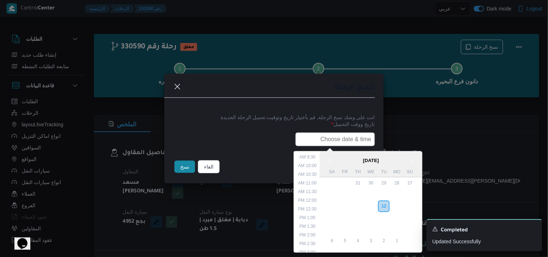
type input "13/08/2025 6:00AM"
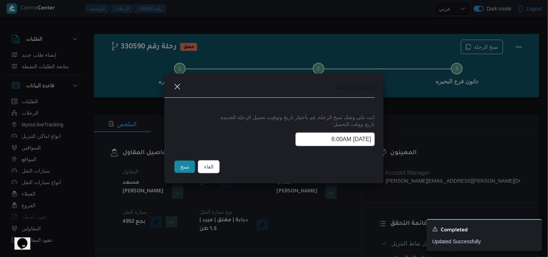
click at [257, 155] on div "الغاء نسخ" at bounding box center [273, 168] width 219 height 30
click at [183, 172] on button "نسخ" at bounding box center [185, 167] width 21 height 12
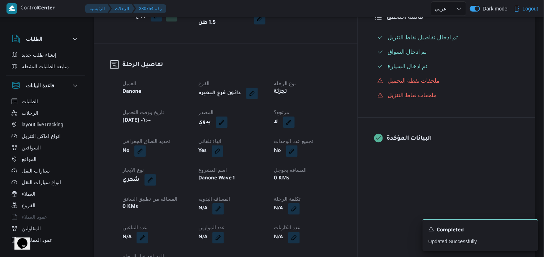
scroll to position [214, 0]
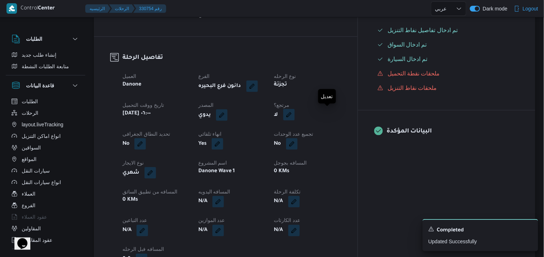
click at [295, 112] on button "button" at bounding box center [289, 115] width 12 height 12
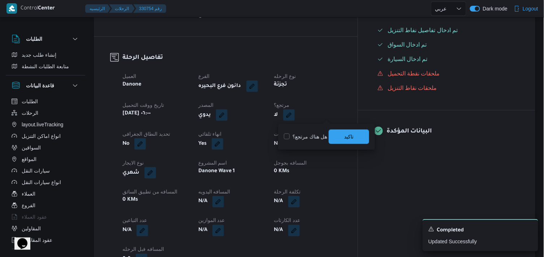
click at [313, 134] on label "هل هناك مرتجع؟" at bounding box center [305, 137] width 43 height 9
checkbox input "true"
click at [337, 136] on span "تاكيد" at bounding box center [349, 136] width 40 height 14
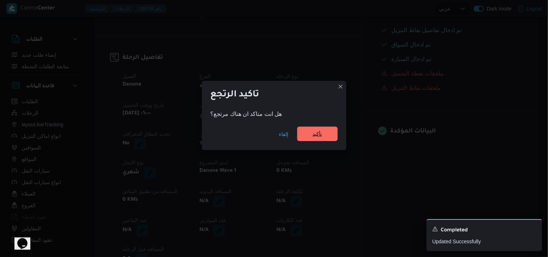
drag, startPoint x: 322, startPoint y: 127, endPoint x: 319, endPoint y: 130, distance: 4.6
click at [319, 130] on div "إلغاء تأكيد" at bounding box center [274, 135] width 145 height 29
click at [319, 130] on span "تأكيد" at bounding box center [317, 134] width 40 height 14
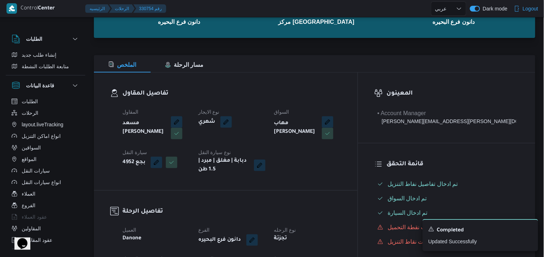
scroll to position [0, 0]
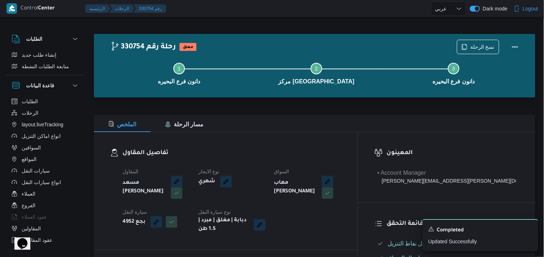
select select "ar"
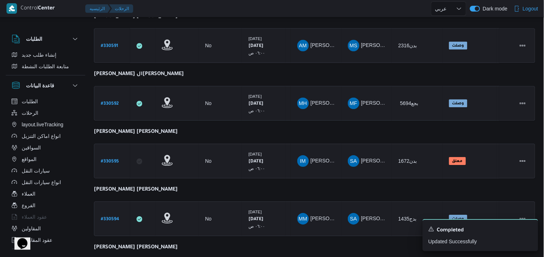
scroll to position [381, 0]
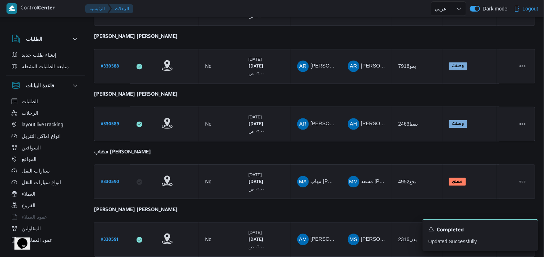
select select "ar"
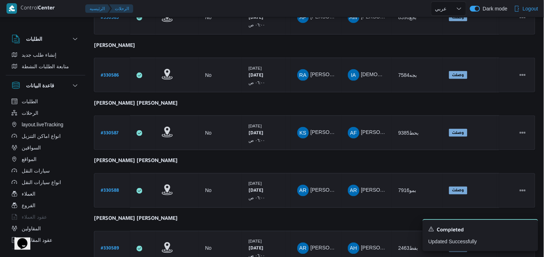
scroll to position [309, 0]
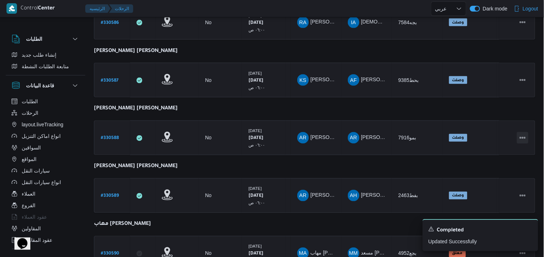
drag, startPoint x: 519, startPoint y: 134, endPoint x: 548, endPoint y: 82, distance: 60.2
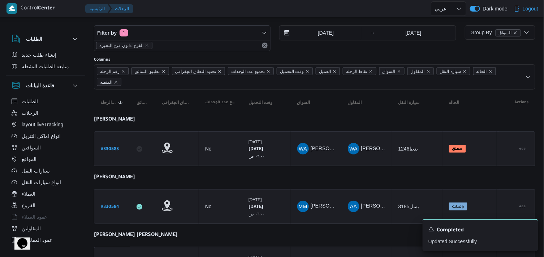
scroll to position [0, 0]
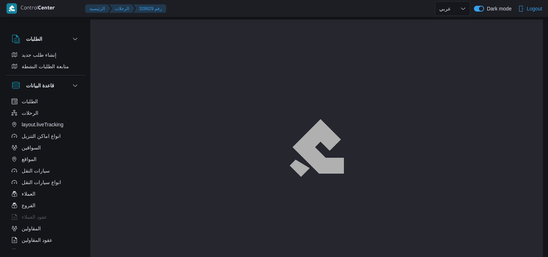
select select "ar"
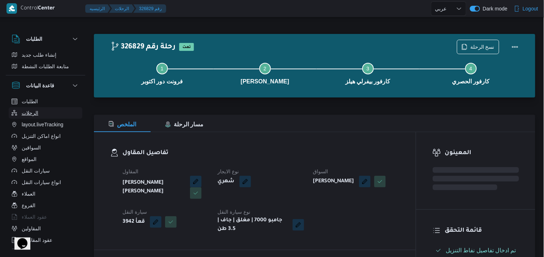
click at [26, 114] on span "الرحلات" at bounding box center [30, 113] width 17 height 9
select select "ar"
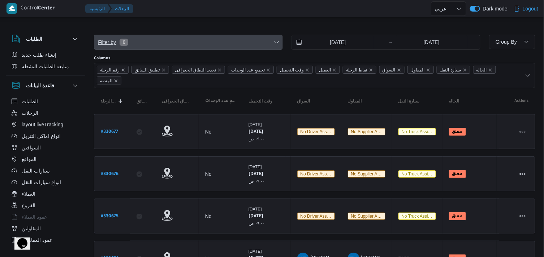
click at [154, 37] on span "Filter by 0" at bounding box center [188, 42] width 188 height 14
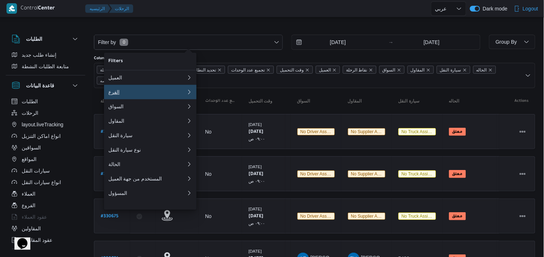
click at [120, 93] on div "الفرع" at bounding box center [147, 92] width 78 height 6
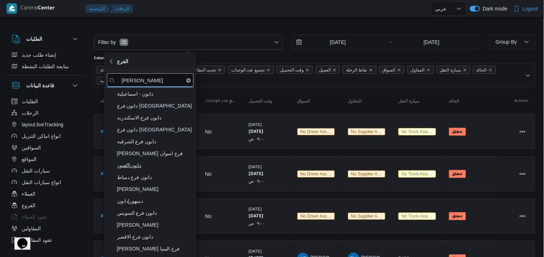
type input "دان"
click at [123, 162] on span "دانون|العبور" at bounding box center [154, 165] width 75 height 9
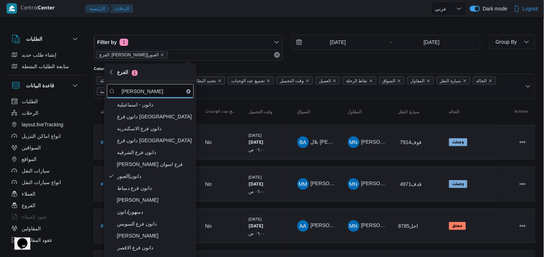
click at [326, 40] on input "5/8/2025" at bounding box center [333, 42] width 82 height 14
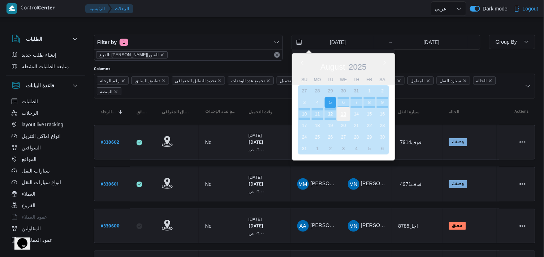
click at [344, 113] on div "13" at bounding box center [344, 114] width 14 height 14
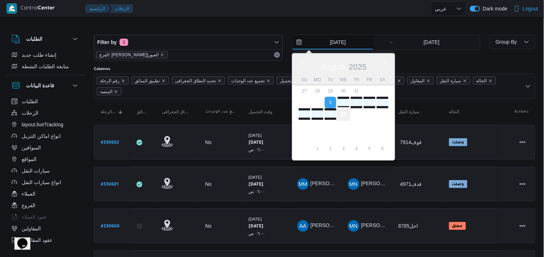
type input "[DATE]"
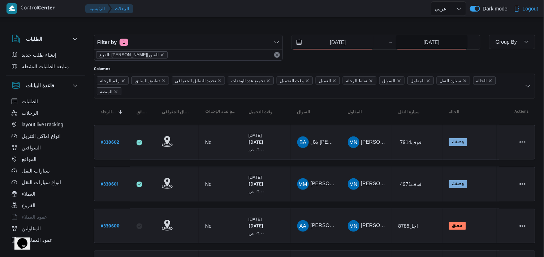
click at [404, 45] on input "12/8/2025" at bounding box center [432, 42] width 72 height 14
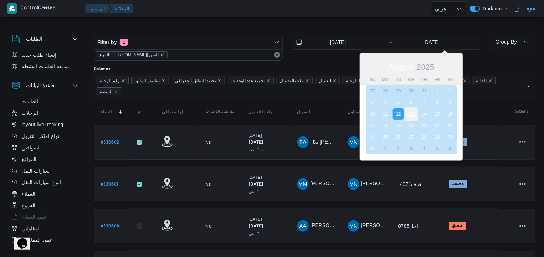
click at [407, 111] on div "13" at bounding box center [411, 114] width 14 height 14
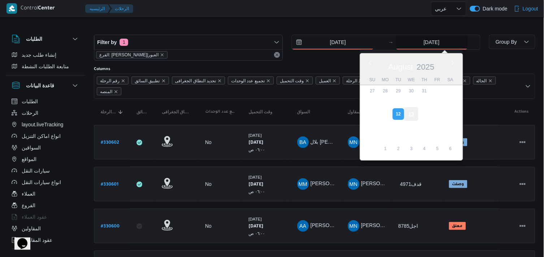
type input "[DATE]"
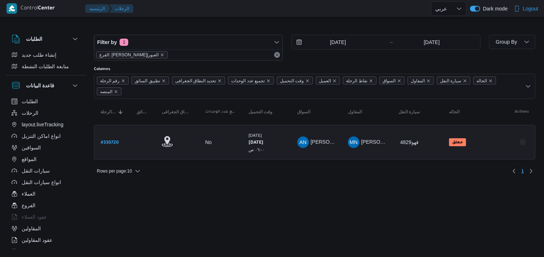
select select "ar"
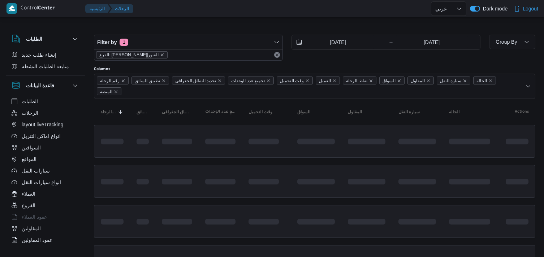
select select "ar"
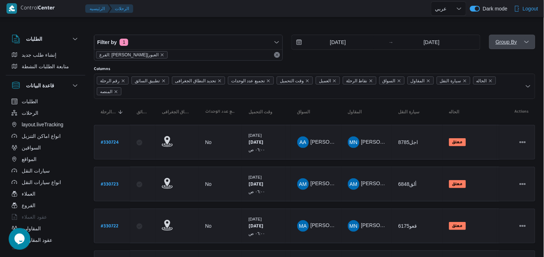
click at [513, 39] on span "Group By" at bounding box center [506, 42] width 21 height 6
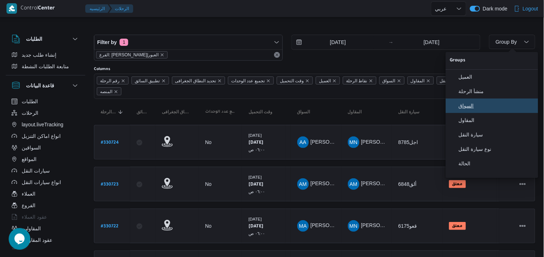
click at [479, 106] on span "السواق" at bounding box center [496, 106] width 75 height 6
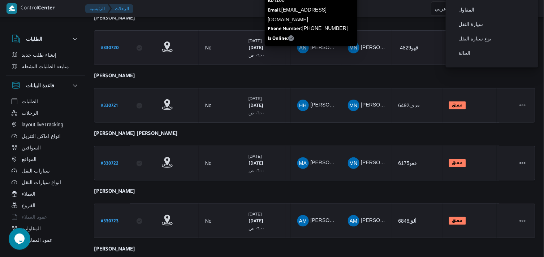
scroll to position [172, 0]
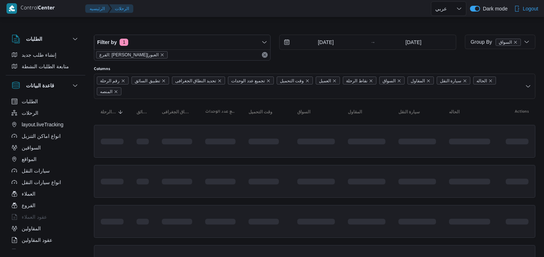
select select "ar"
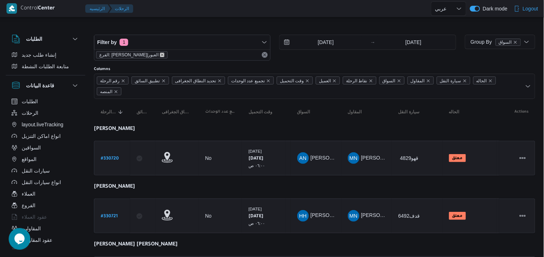
click at [160, 53] on icon "remove selected entity" at bounding box center [162, 55] width 4 height 4
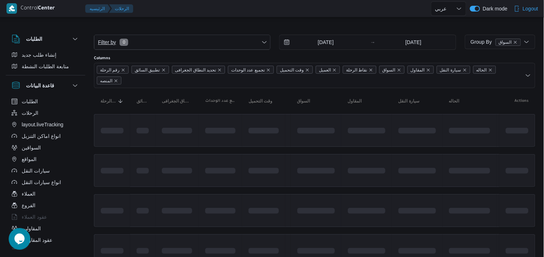
click at [137, 37] on span "Filter by 0" at bounding box center [182, 42] width 176 height 14
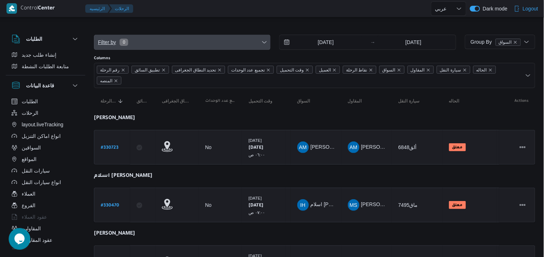
click at [266, 44] on icon "button" at bounding box center [265, 42] width 6 height 6
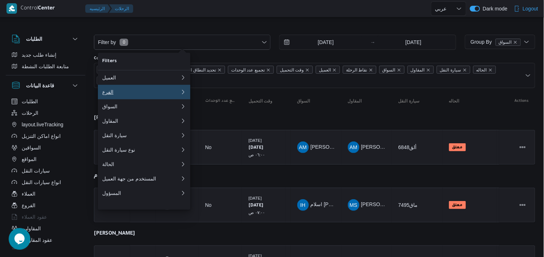
click at [159, 95] on div "الفرع" at bounding box center [139, 92] width 75 height 6
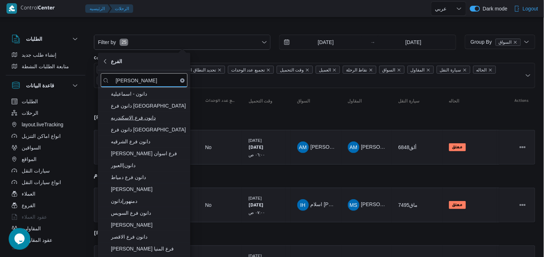
type input "دانون"
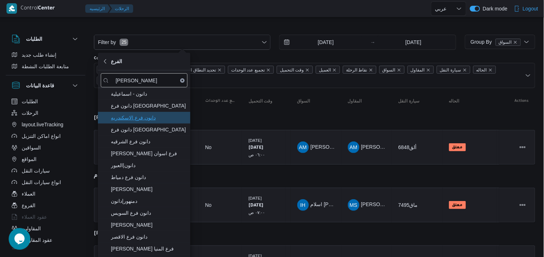
click at [145, 114] on span "دانون فرع الاسكندريه" at bounding box center [148, 117] width 75 height 9
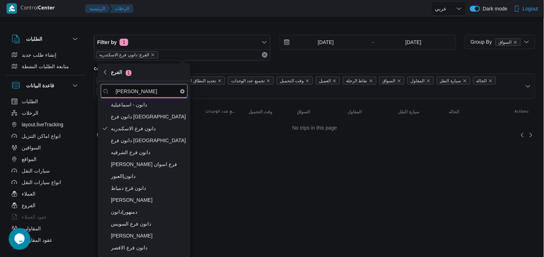
drag, startPoint x: 212, startPoint y: 29, endPoint x: 187, endPoint y: 29, distance: 25.3
click at [210, 29] on div at bounding box center [315, 29] width 442 height 12
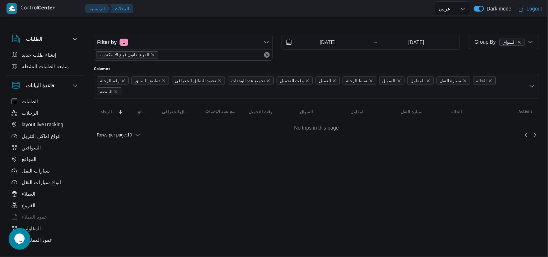
click at [143, 50] on div "الفرع: دانون فرع الاسكندريه" at bounding box center [183, 55] width 178 height 11
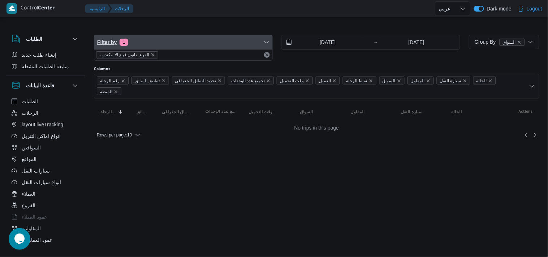
click at [146, 44] on span "Filter by 1" at bounding box center [183, 42] width 178 height 14
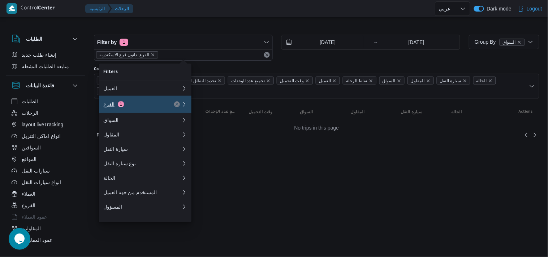
click at [139, 103] on div "الفرع 1" at bounding box center [133, 105] width 61 height 6
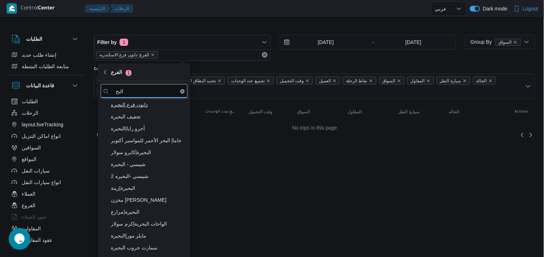
type input "البح"
click at [132, 104] on span "دانون فرع البحيره" at bounding box center [148, 104] width 75 height 9
click at [206, 14] on div at bounding box center [283, 8] width 295 height 17
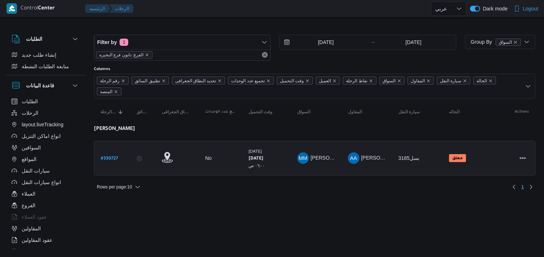
select select "ar"
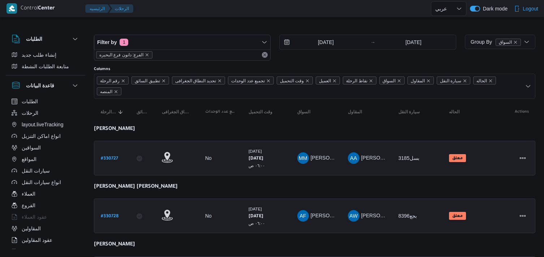
select select "ar"
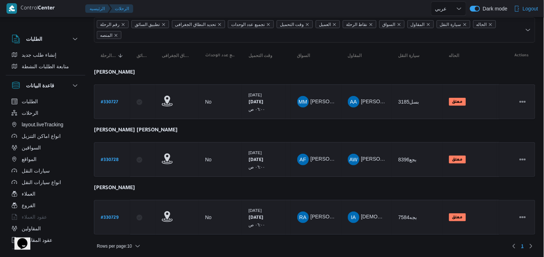
scroll to position [57, 0]
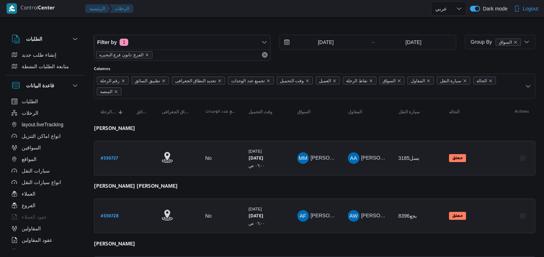
select select "ar"
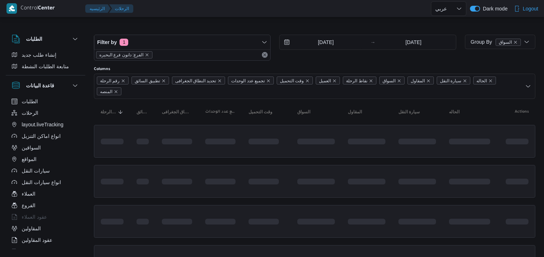
select select "ar"
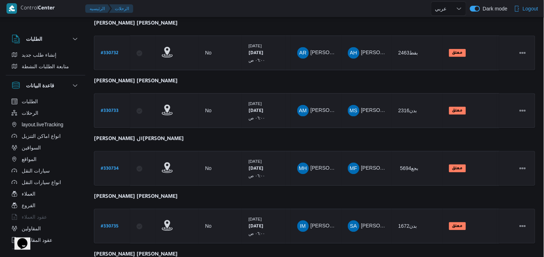
scroll to position [458, 0]
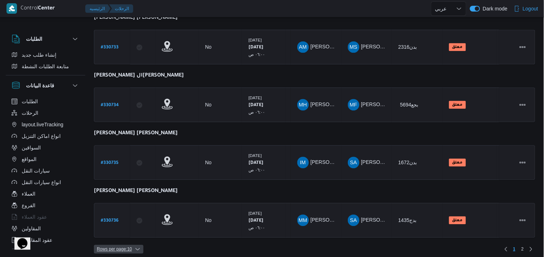
click at [111, 245] on span "Rows per page : 10" at bounding box center [114, 249] width 35 height 9
click at [115, 237] on div at bounding box center [115, 237] width 0 height 0
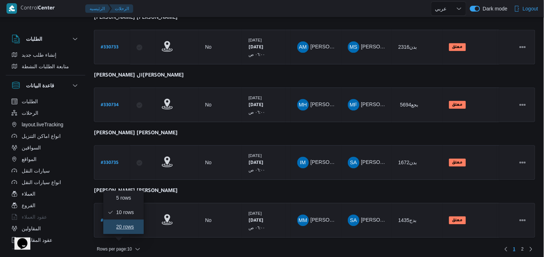
click at [125, 224] on button "20 rows" at bounding box center [123, 227] width 40 height 14
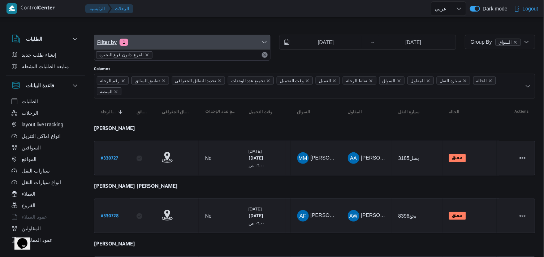
click at [147, 42] on span "Filter by 1" at bounding box center [182, 42] width 176 height 14
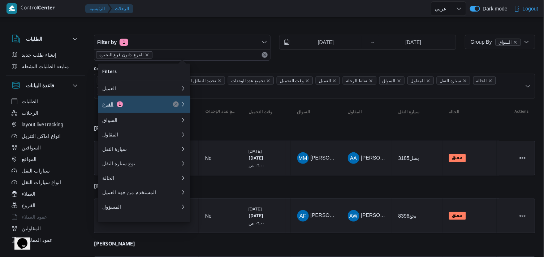
click at [151, 107] on div "الفرع 1" at bounding box center [132, 105] width 61 height 6
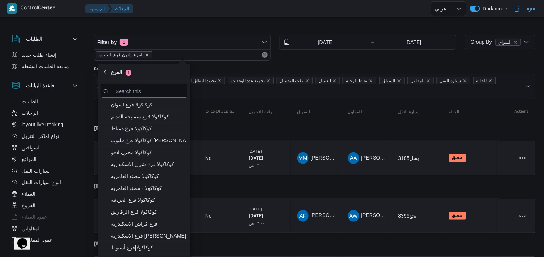
click at [150, 94] on input "search filters" at bounding box center [144, 91] width 87 height 14
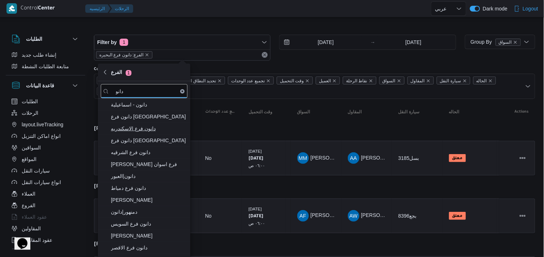
type input "دانو"
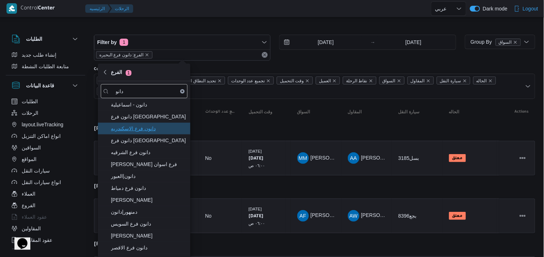
click at [128, 125] on span "دانون فرع الاسكندريه" at bounding box center [148, 128] width 75 height 9
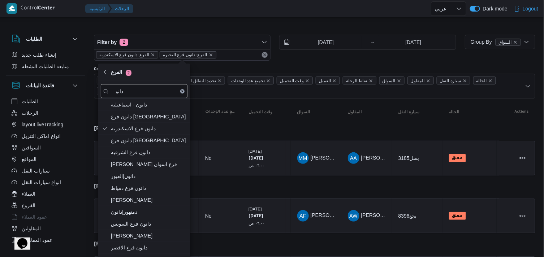
click at [229, 58] on div "الفرع: دانون فرع الاسكندريه الفرع: دانون فرع البحيره" at bounding box center [182, 55] width 176 height 11
click at [209, 53] on icon "remove selected entity" at bounding box center [211, 55] width 4 height 4
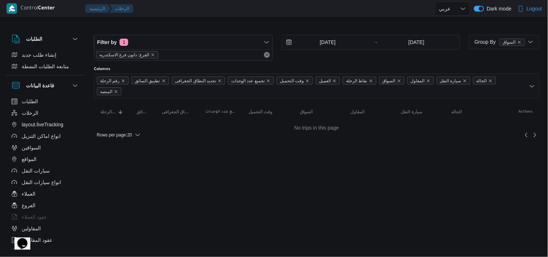
click at [161, 33] on div "Filter by 1 الفرع: دانون فرع الاسكندريه 13/8/2025 → 13/8/2025" at bounding box center [277, 47] width 375 height 35
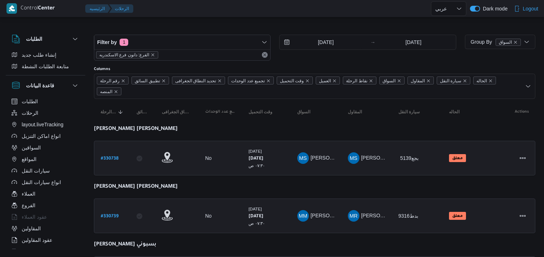
select select "ar"
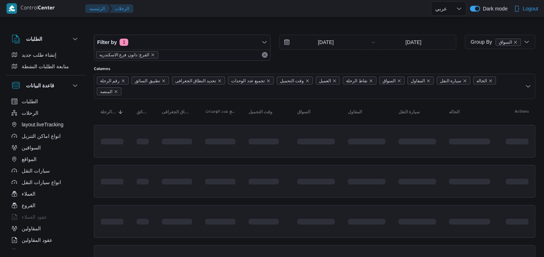
select select "ar"
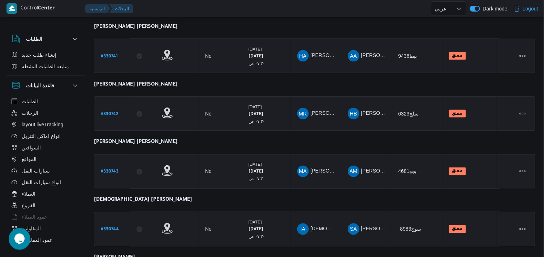
scroll to position [344, 0]
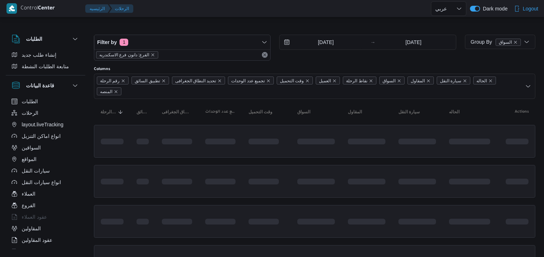
select select "ar"
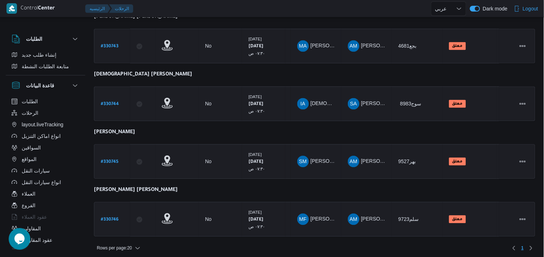
scroll to position [402, 0]
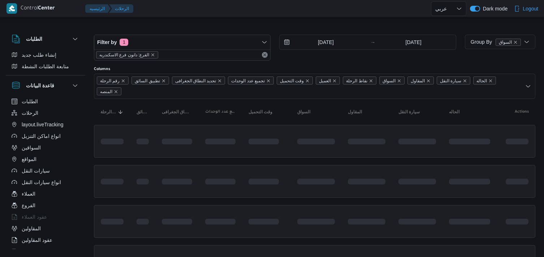
select select "ar"
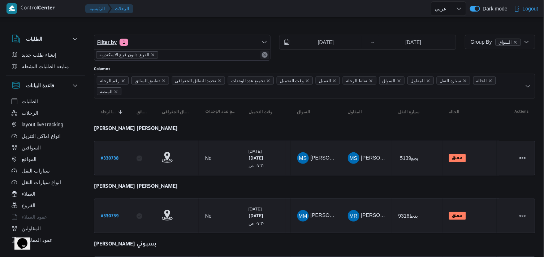
drag, startPoint x: 264, startPoint y: 57, endPoint x: 264, endPoint y: 42, distance: 14.5
click at [264, 42] on div "Filter by 1 الفرع: دانون فرع الاسكندريه" at bounding box center [182, 48] width 177 height 26
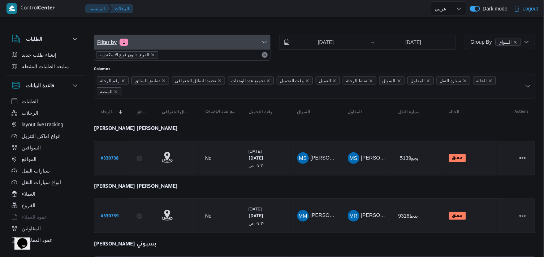
click at [264, 42] on icon "button" at bounding box center [265, 42] width 6 height 6
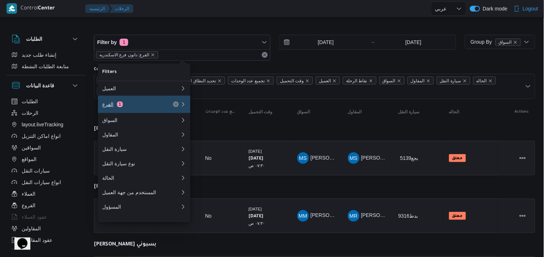
click at [137, 105] on div "الفرع 1" at bounding box center [132, 105] width 61 height 6
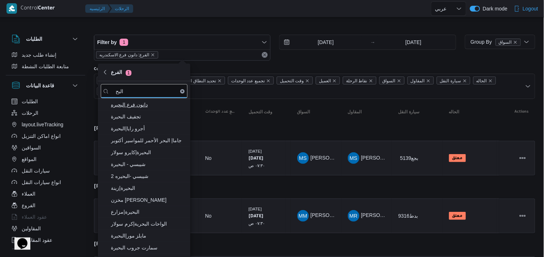
type input "البح"
click at [143, 103] on span "دانون فرع البحيره" at bounding box center [148, 104] width 75 height 9
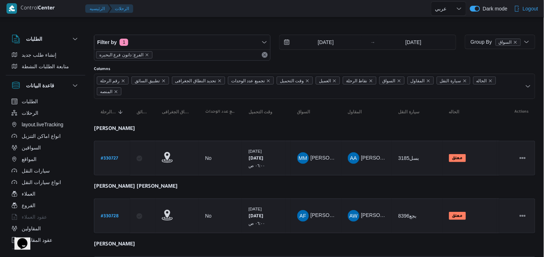
click at [315, 33] on div "Filter by 1 الفرع: دانون فرع البحيره [DATE] → [DATE]" at bounding box center [275, 47] width 371 height 35
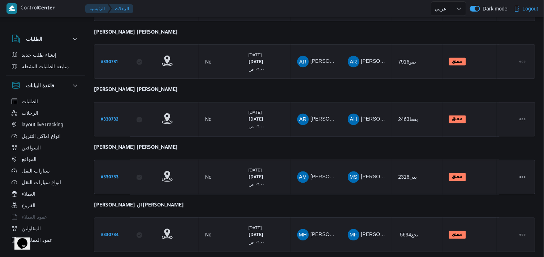
scroll to position [355, 0]
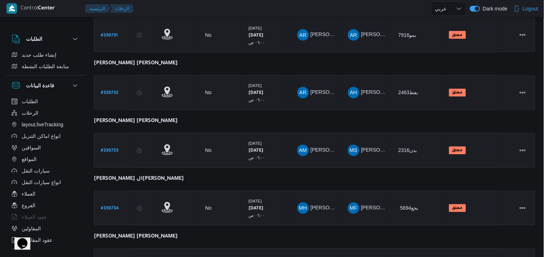
click at [538, 156] on div "Filter by 1 الفرع: دانون فرع البحيره [DATE] → [DATE] Group By السواق Columns رق…" at bounding box center [268, 44] width 544 height 760
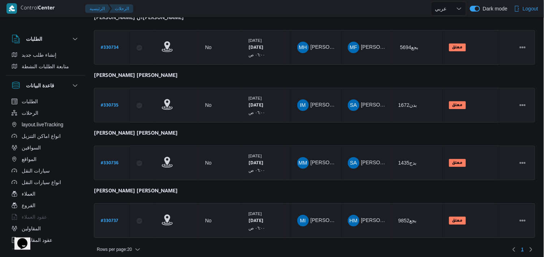
scroll to position [0, 0]
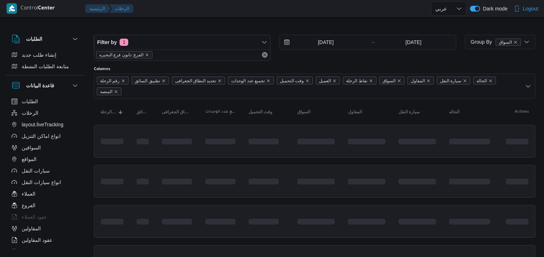
select select "ar"
